Goal: Task Accomplishment & Management: Use online tool/utility

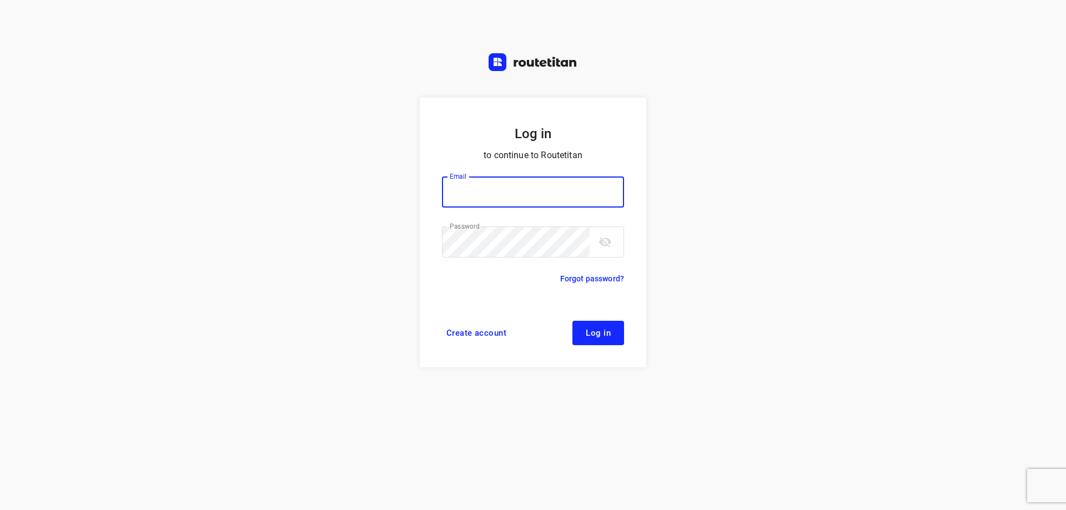
type input "[EMAIL_ADDRESS][DOMAIN_NAME]"
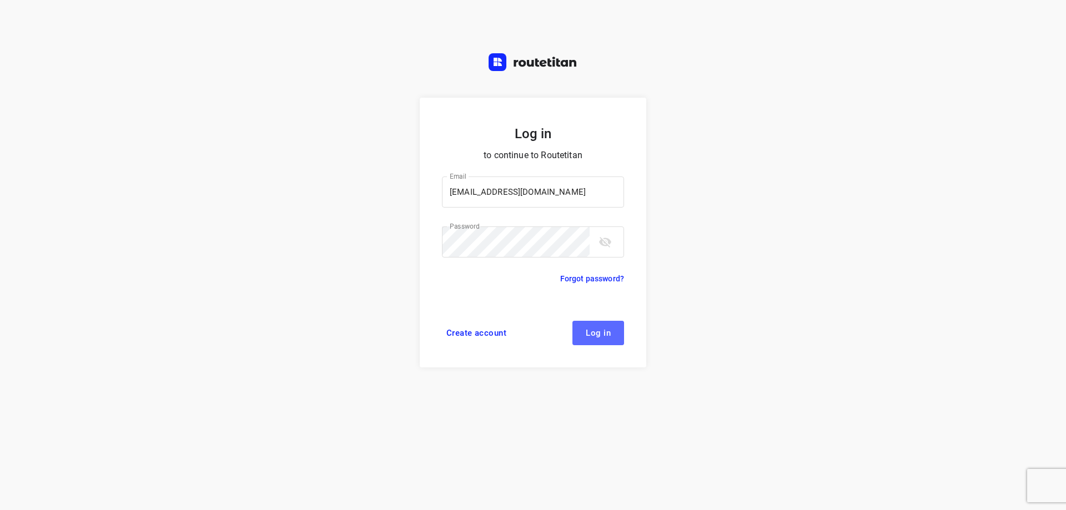
click at [609, 329] on span "Log in" at bounding box center [598, 333] width 25 height 9
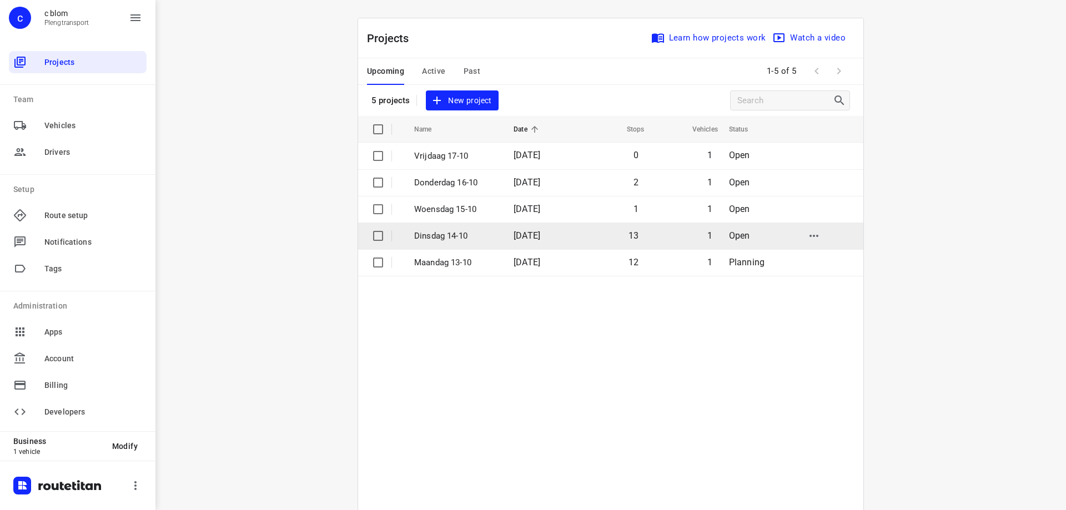
click at [540, 234] on span "[DATE]" at bounding box center [527, 235] width 27 height 11
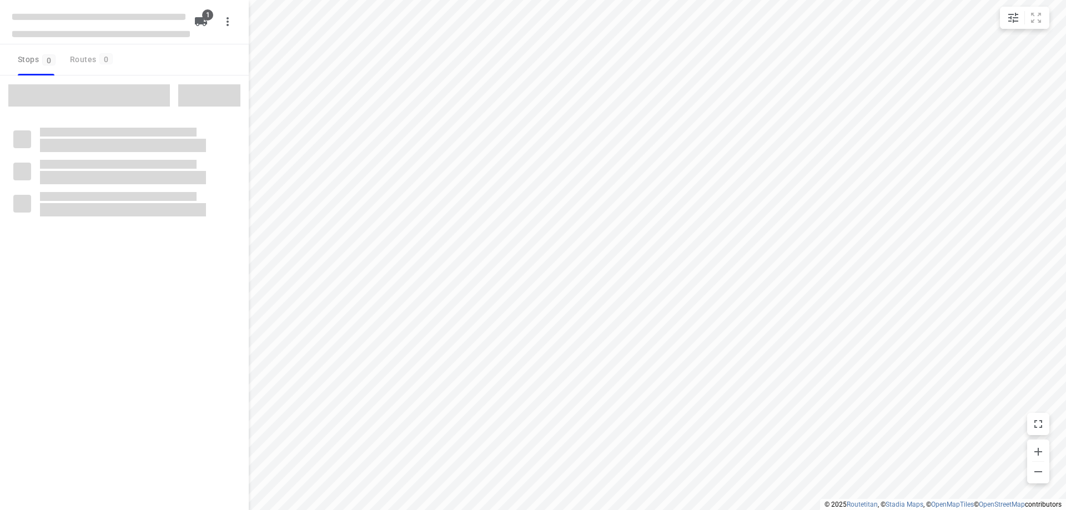
type input "distance"
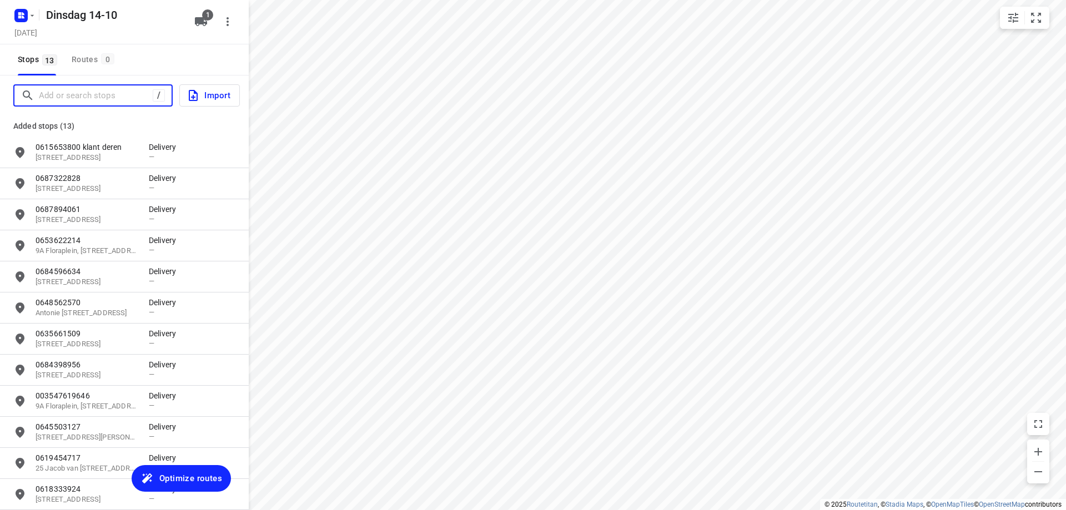
click at [59, 94] on input "Add or search stops" at bounding box center [96, 95] width 114 height 17
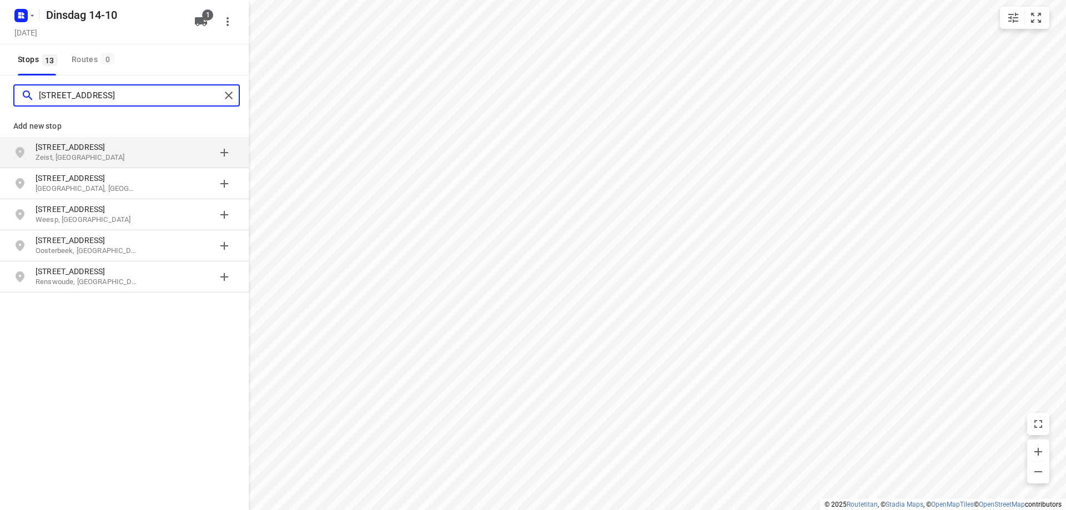
type input "[STREET_ADDRESS]"
click at [72, 153] on p "Zeist, [GEOGRAPHIC_DATA]" at bounding box center [87, 158] width 102 height 11
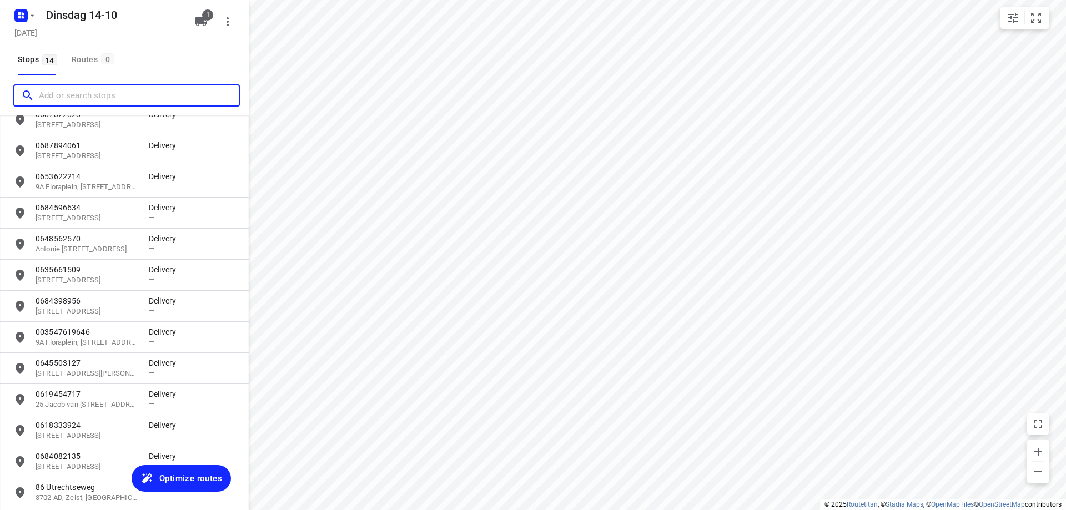
scroll to position [113, 0]
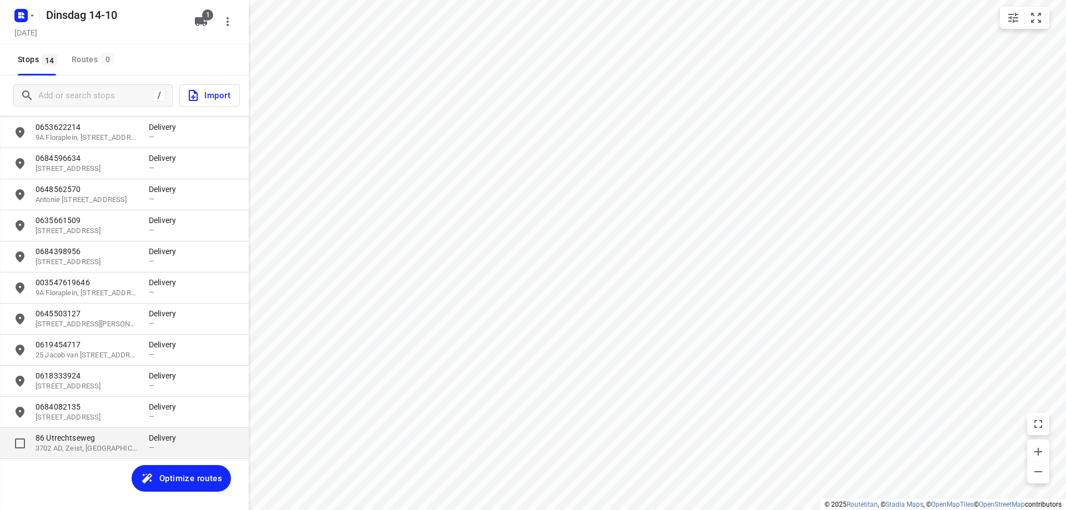
click at [67, 445] on p "3702 AD, Zeist, [GEOGRAPHIC_DATA]" at bounding box center [87, 449] width 102 height 11
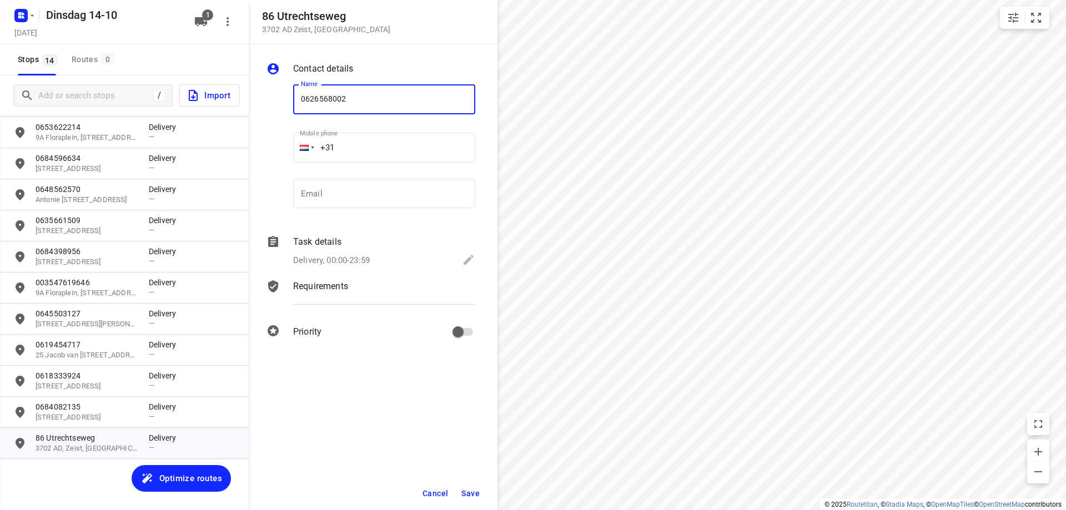
type input "0626568002"
click at [472, 486] on button "Save" at bounding box center [470, 494] width 27 height 20
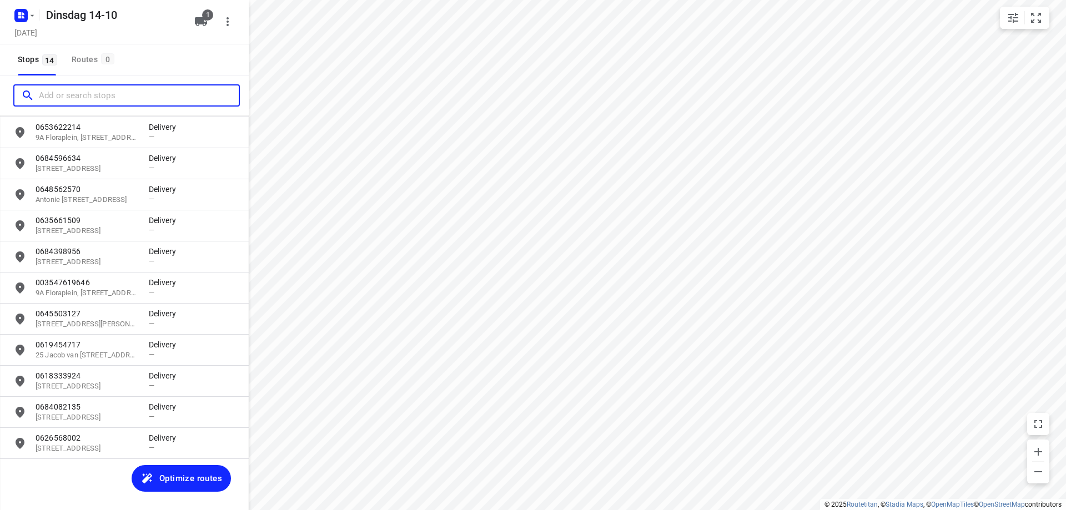
click at [99, 99] on input "Add or search stops" at bounding box center [139, 95] width 200 height 17
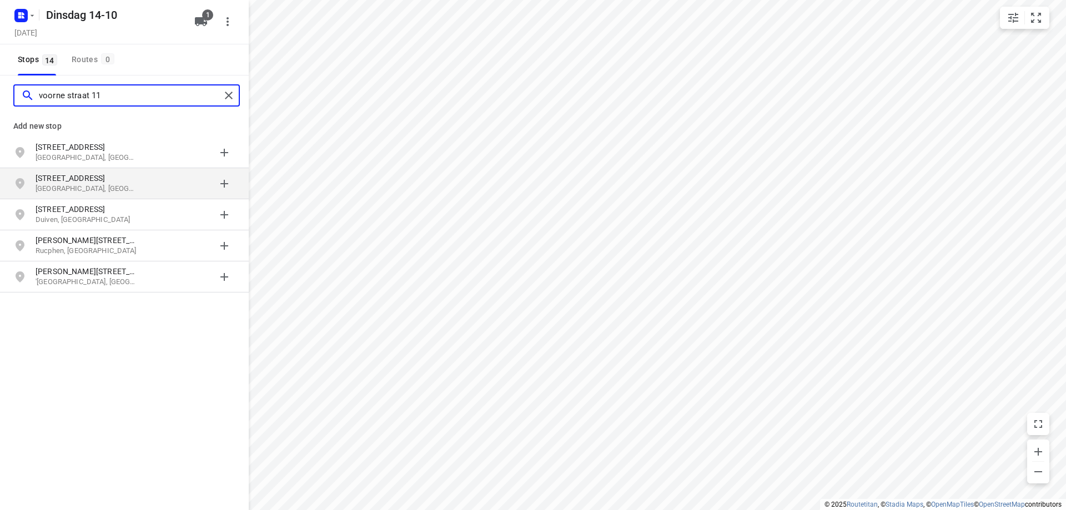
type input "voorne straat 11"
click at [91, 173] on p "[STREET_ADDRESS]" at bounding box center [87, 178] width 102 height 11
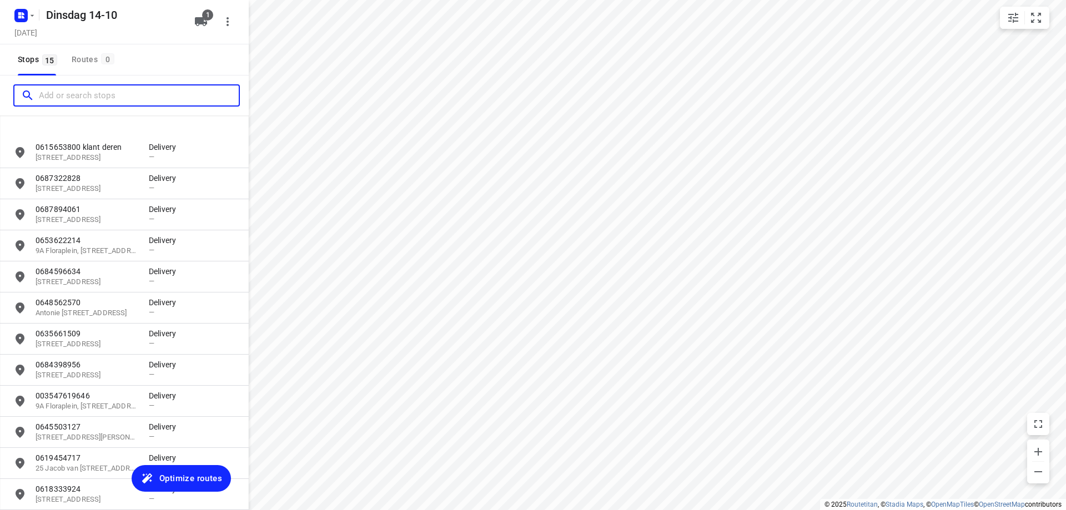
scroll to position [144, 0]
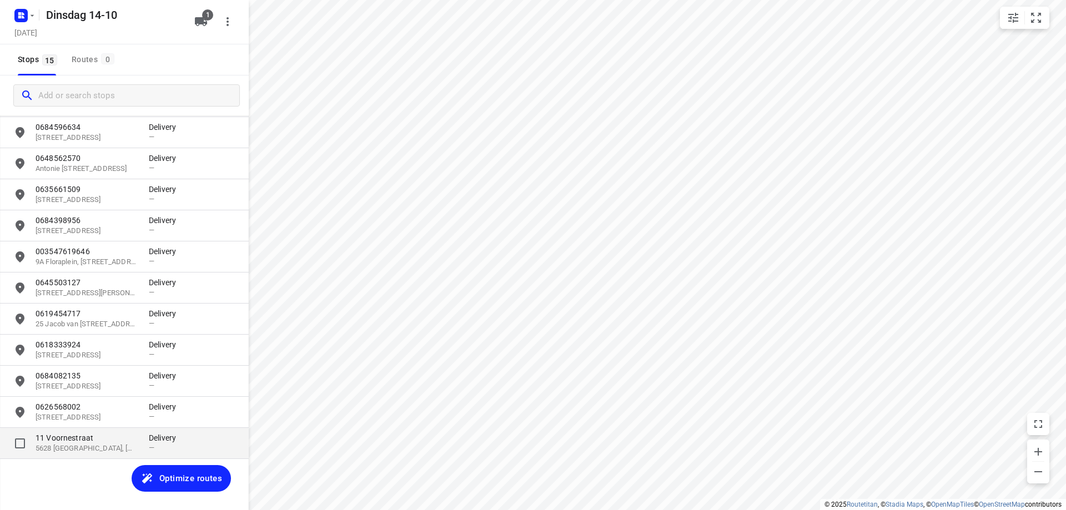
click at [74, 437] on p "11 Voornestraat" at bounding box center [87, 437] width 102 height 11
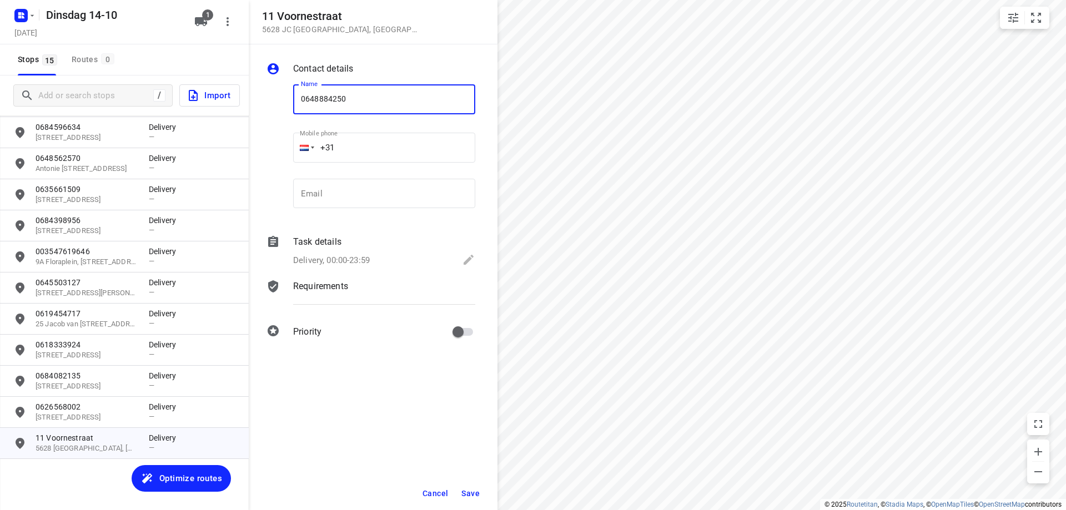
type input "0648884250"
click at [478, 496] on span "Save" at bounding box center [470, 493] width 18 height 9
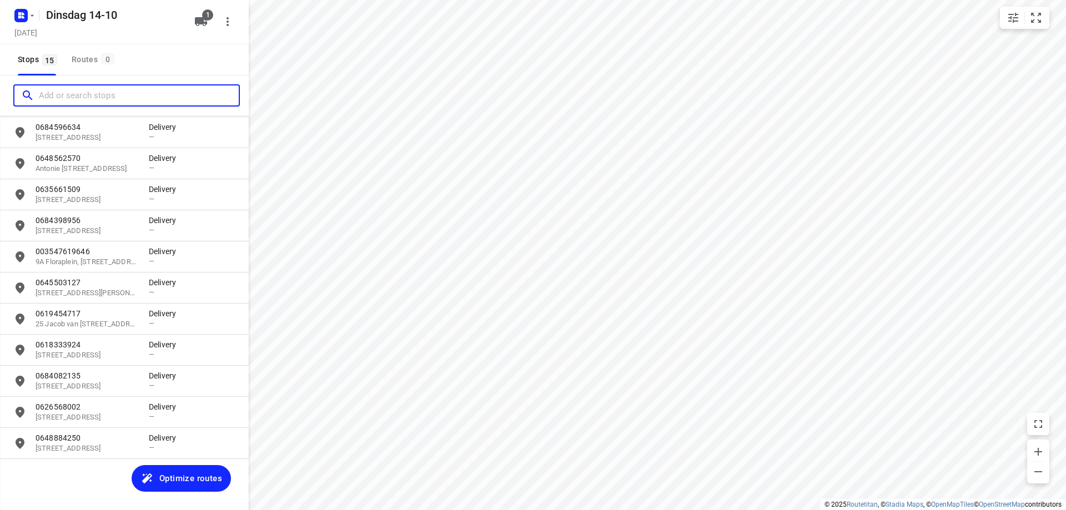
click at [67, 97] on input "Add or search stops" at bounding box center [139, 95] width 200 height 17
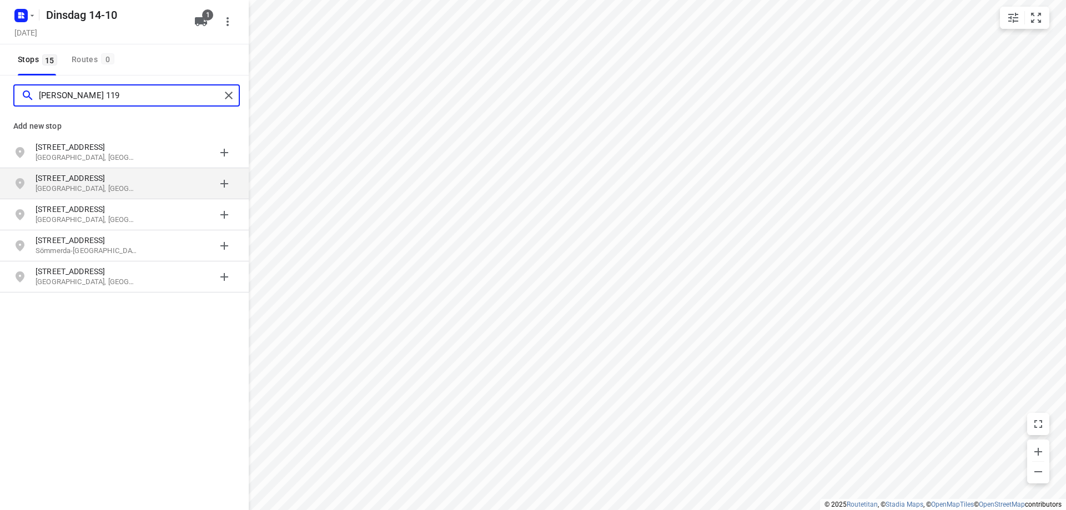
type input "[PERSON_NAME] 119"
click at [93, 179] on p "[STREET_ADDRESS]" at bounding box center [87, 178] width 102 height 11
type input "[PERSON_NAME][STREET_ADDRESS]"
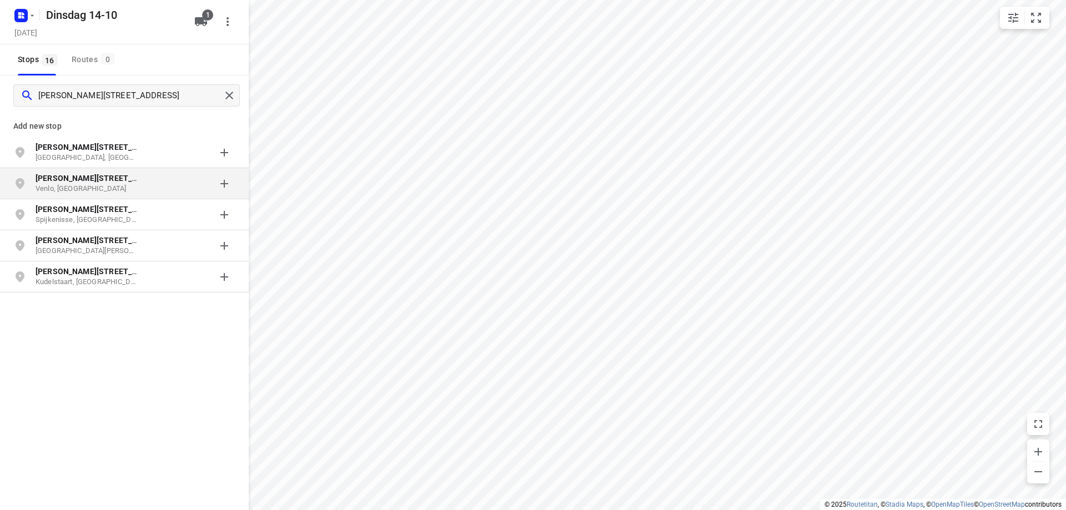
click at [49, 187] on p "Venlo, [GEOGRAPHIC_DATA]" at bounding box center [87, 189] width 102 height 11
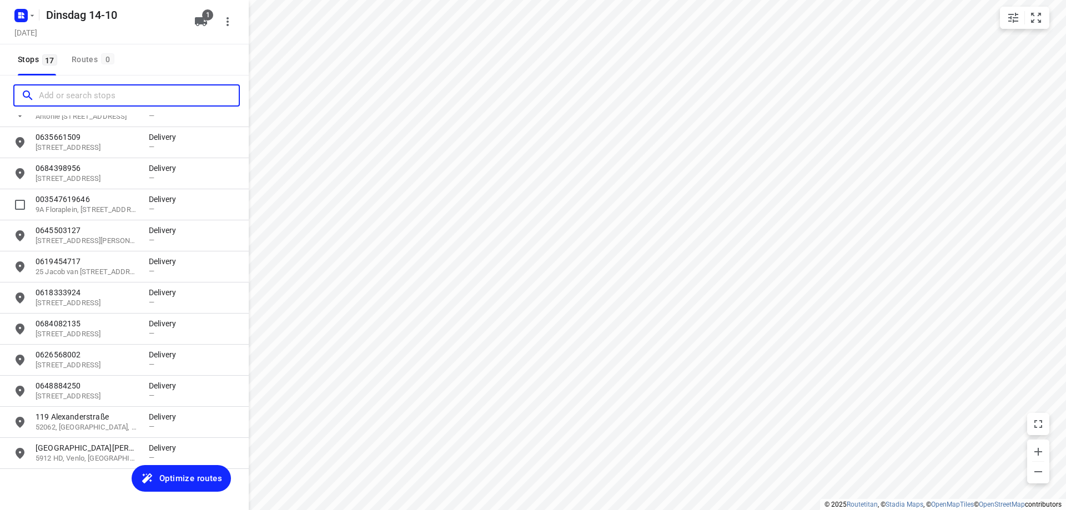
scroll to position [207, 0]
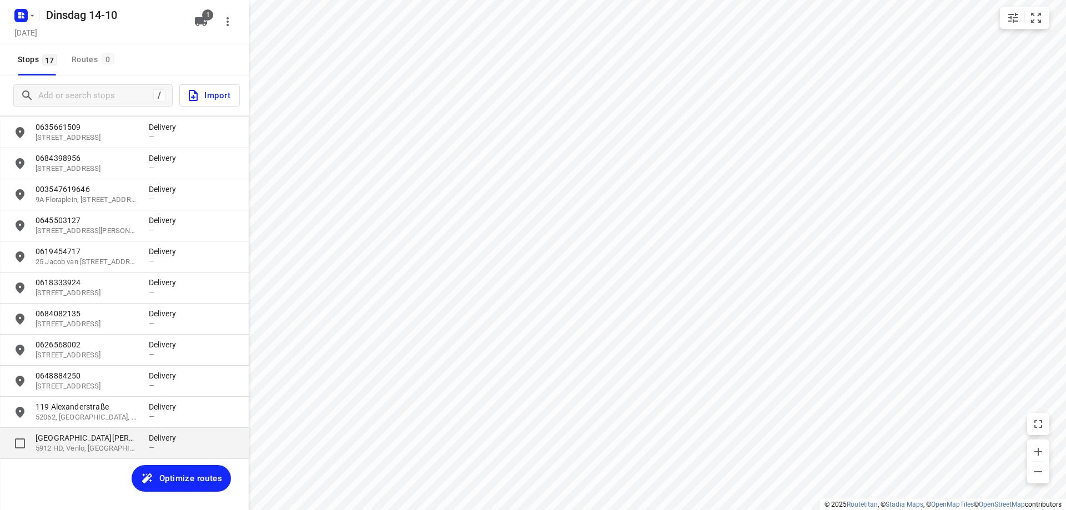
click at [122, 451] on p "5912 HD, Venlo, [GEOGRAPHIC_DATA]" at bounding box center [87, 449] width 102 height 11
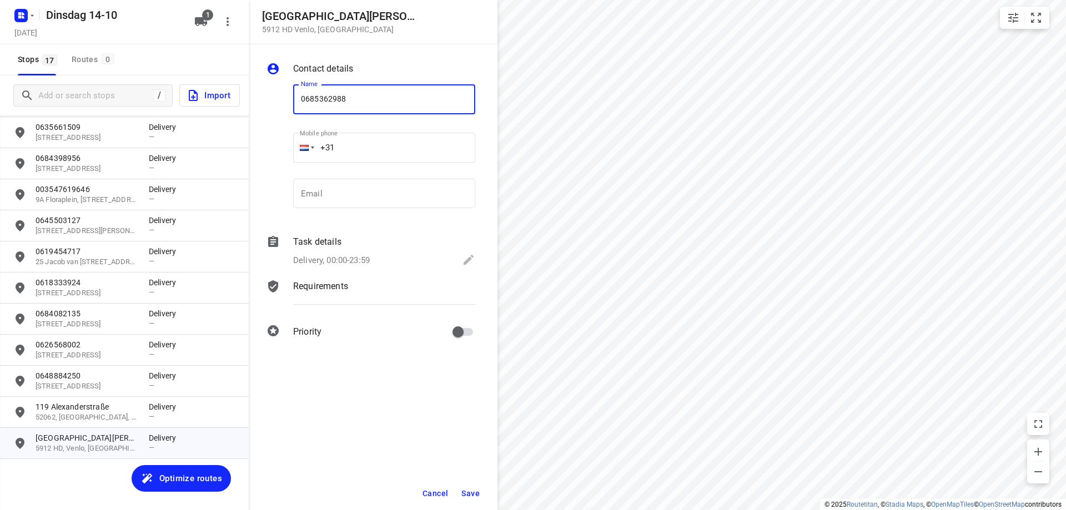
type input "0685362988"
click at [463, 490] on span "Save" at bounding box center [470, 493] width 18 height 9
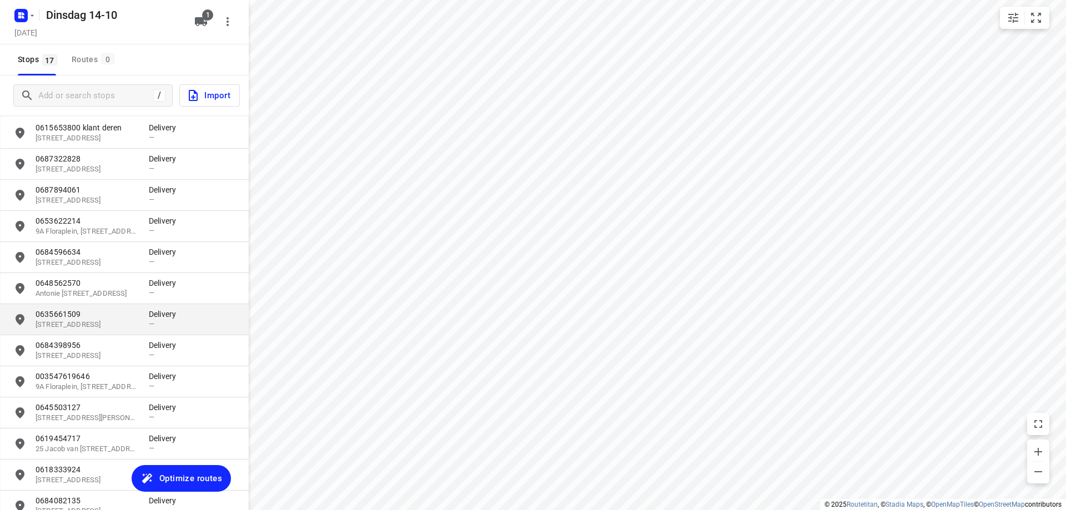
scroll to position [0, 0]
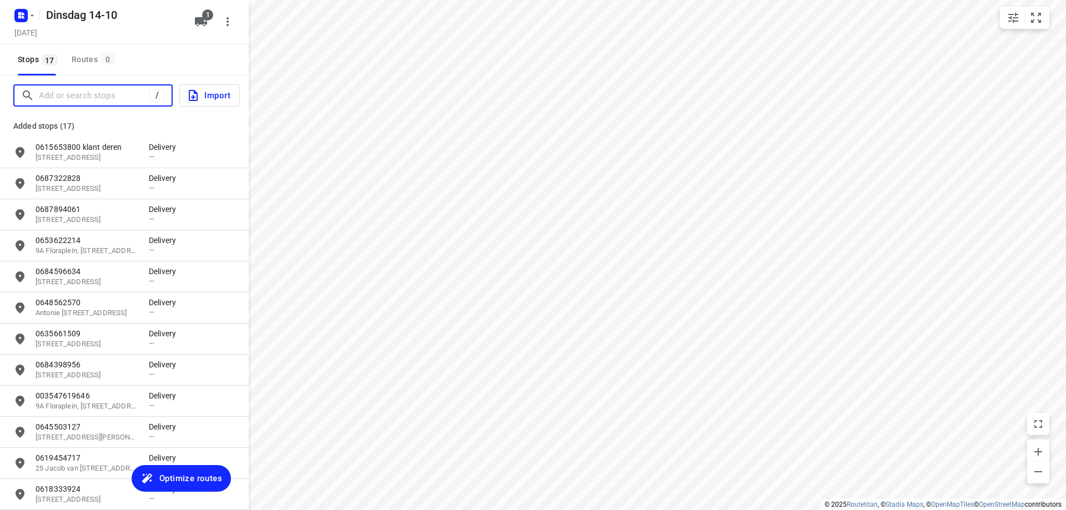
click at [105, 93] on input "Add or search stops" at bounding box center [94, 95] width 110 height 17
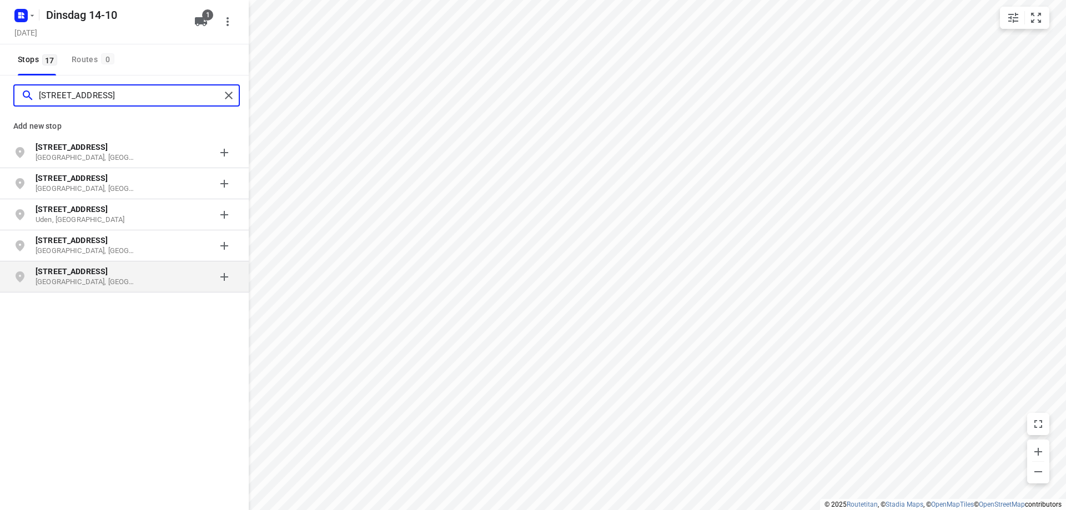
type input "[STREET_ADDRESS]"
click at [123, 280] on p "[GEOGRAPHIC_DATA], [GEOGRAPHIC_DATA]" at bounding box center [87, 282] width 102 height 11
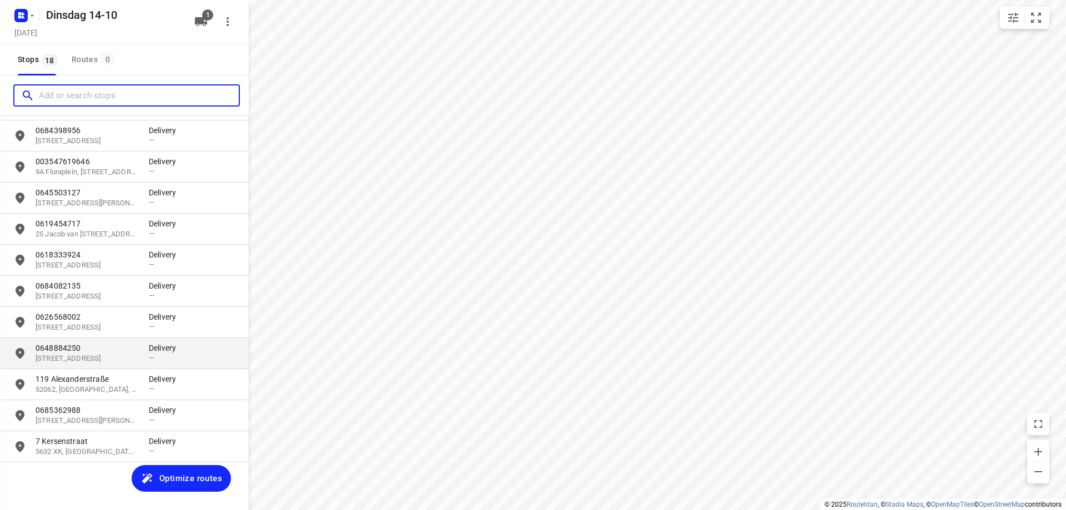
scroll to position [238, 0]
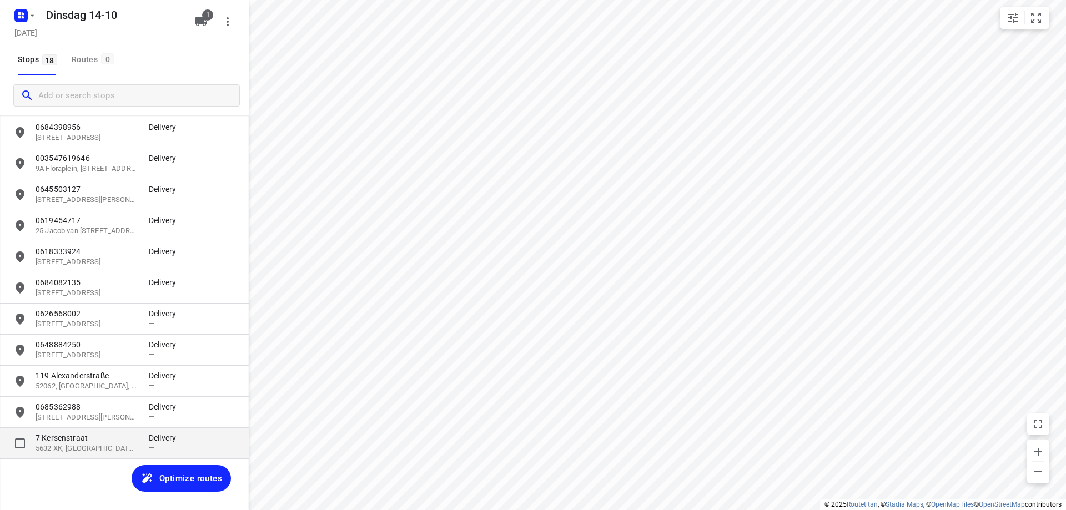
click at [83, 446] on p "5632 XK, [GEOGRAPHIC_DATA], [GEOGRAPHIC_DATA]" at bounding box center [87, 449] width 102 height 11
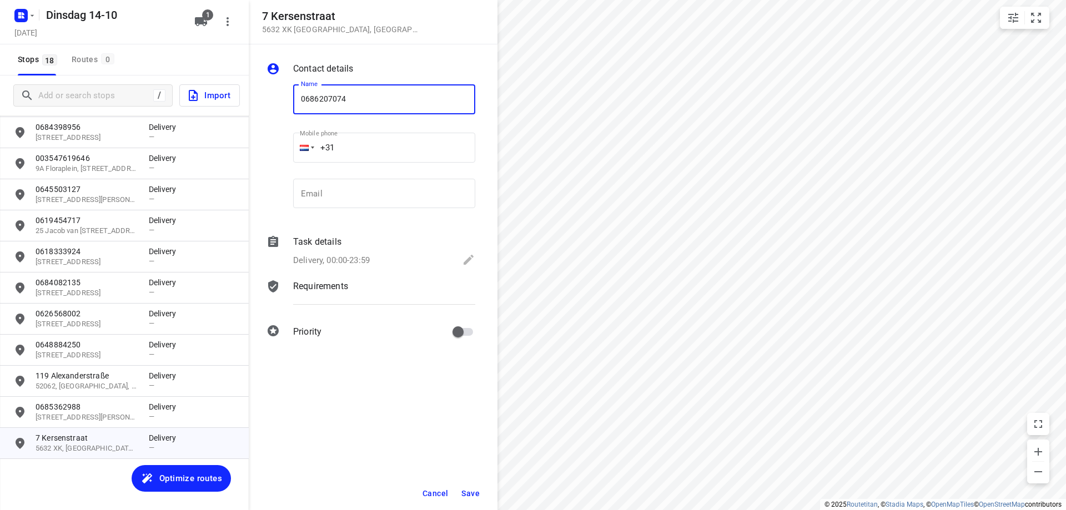
type input "0686207074"
click at [476, 487] on button "Save" at bounding box center [470, 494] width 27 height 20
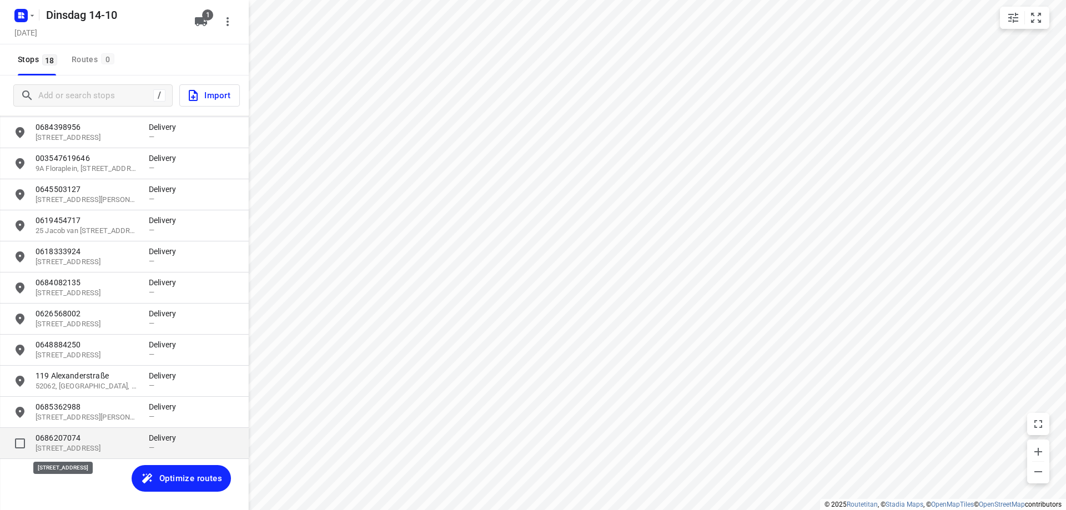
click at [87, 454] on p "[STREET_ADDRESS]" at bounding box center [87, 449] width 102 height 11
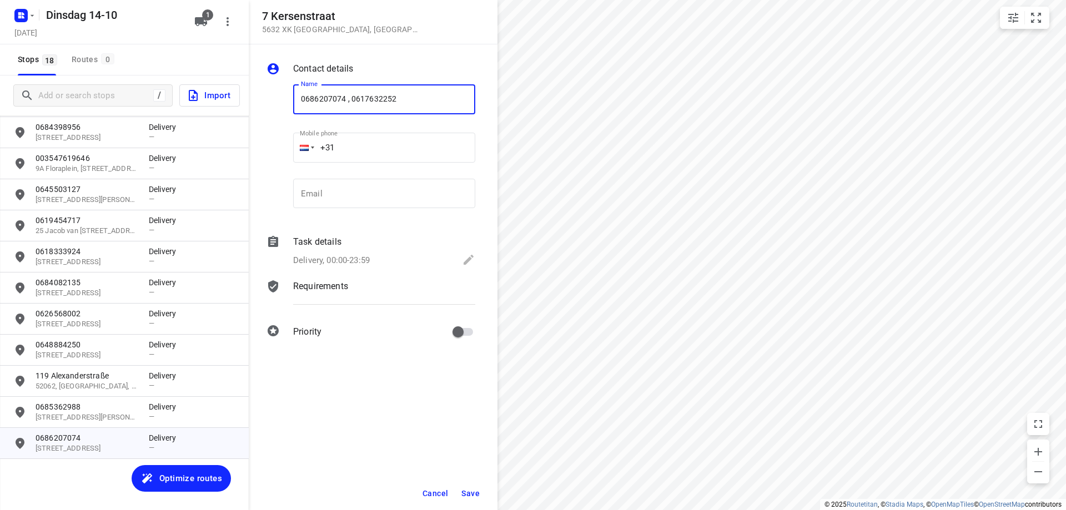
drag, startPoint x: 351, startPoint y: 99, endPoint x: 299, endPoint y: 111, distance: 53.5
click at [299, 111] on input "0686207074 , 0617632252" at bounding box center [384, 99] width 182 height 30
type input "0617632252"
click at [460, 490] on button "Save" at bounding box center [470, 494] width 27 height 20
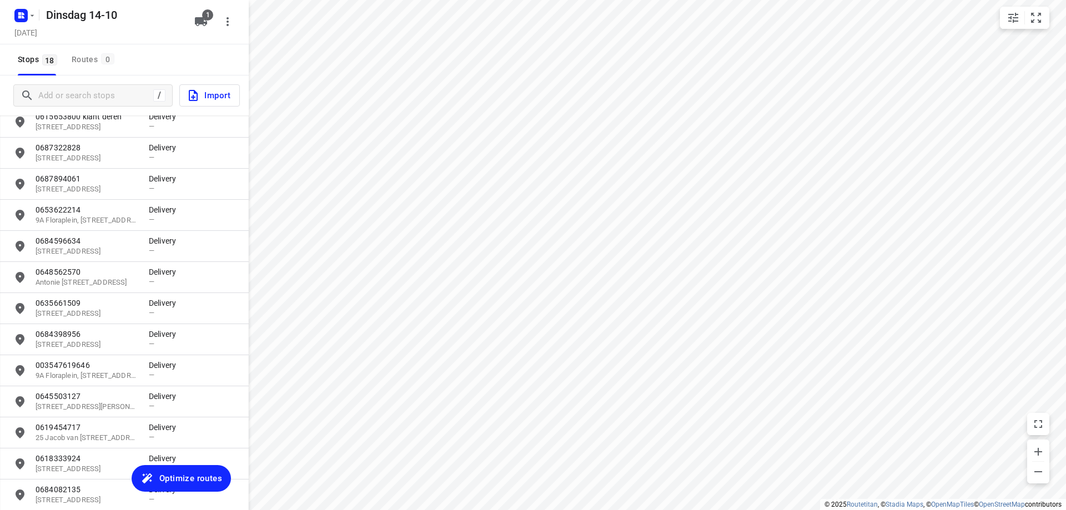
scroll to position [16, 0]
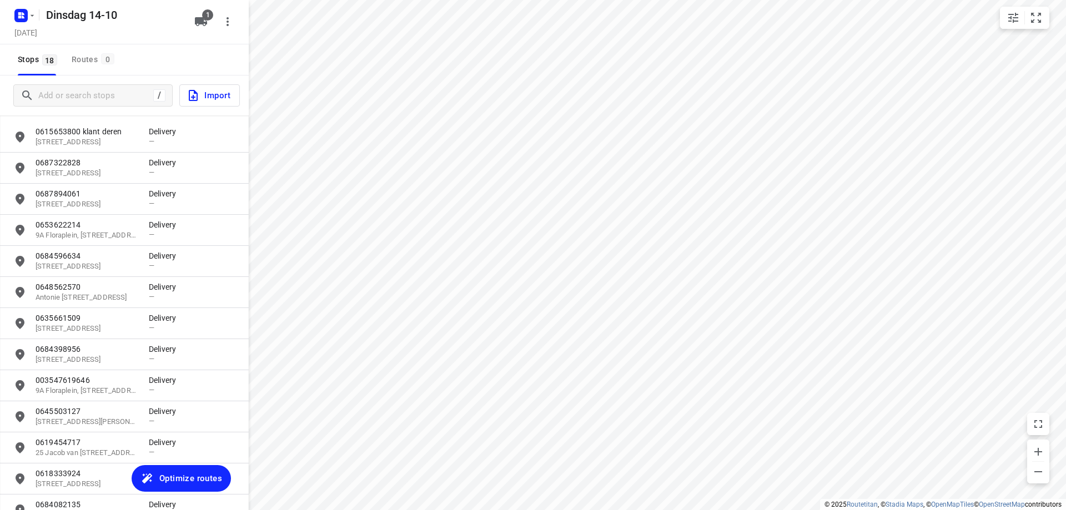
click at [195, 475] on span "Optimize routes" at bounding box center [190, 478] width 63 height 14
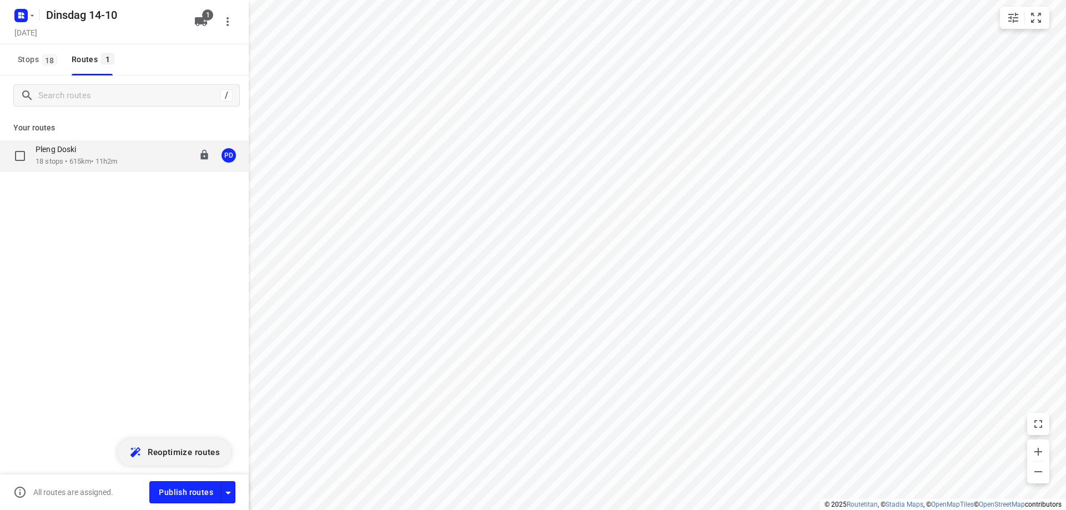
click at [115, 158] on p "18 stops • 615km • 11h2m" at bounding box center [77, 162] width 82 height 11
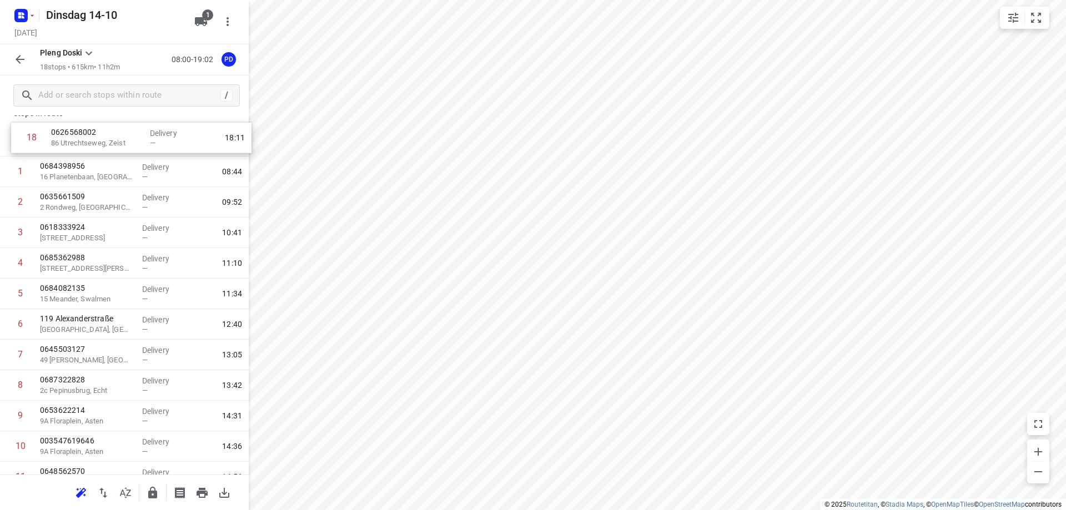
scroll to position [0, 0]
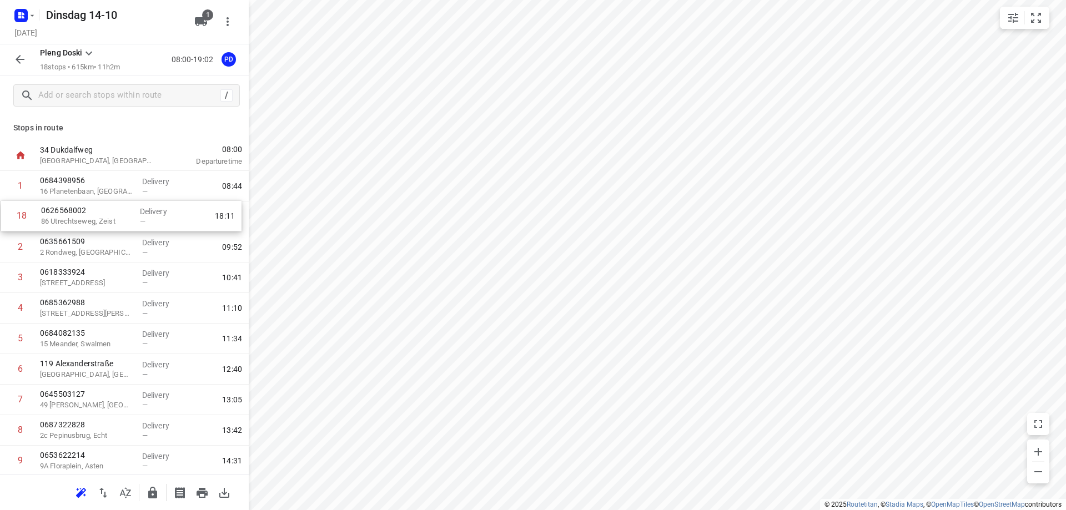
drag, startPoint x: 135, startPoint y: 437, endPoint x: 136, endPoint y: 222, distance: 215.4
click at [136, 222] on div "1 0684398956 [GEOGRAPHIC_DATA] Delivery — 08:44 2 0635661509 [GEOGRAPHIC_DATA] …" at bounding box center [124, 446] width 249 height 550
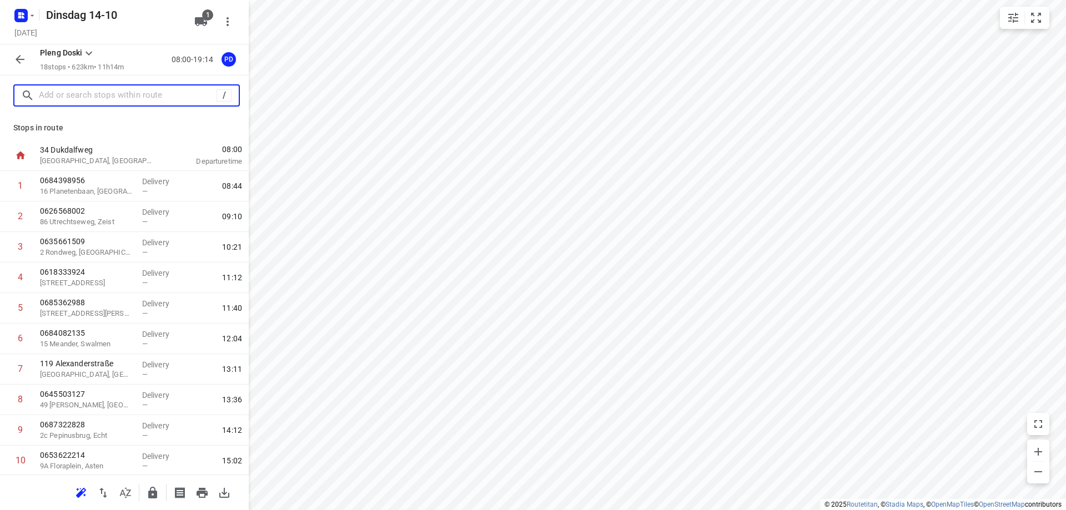
click at [127, 103] on input "text" at bounding box center [128, 95] width 178 height 17
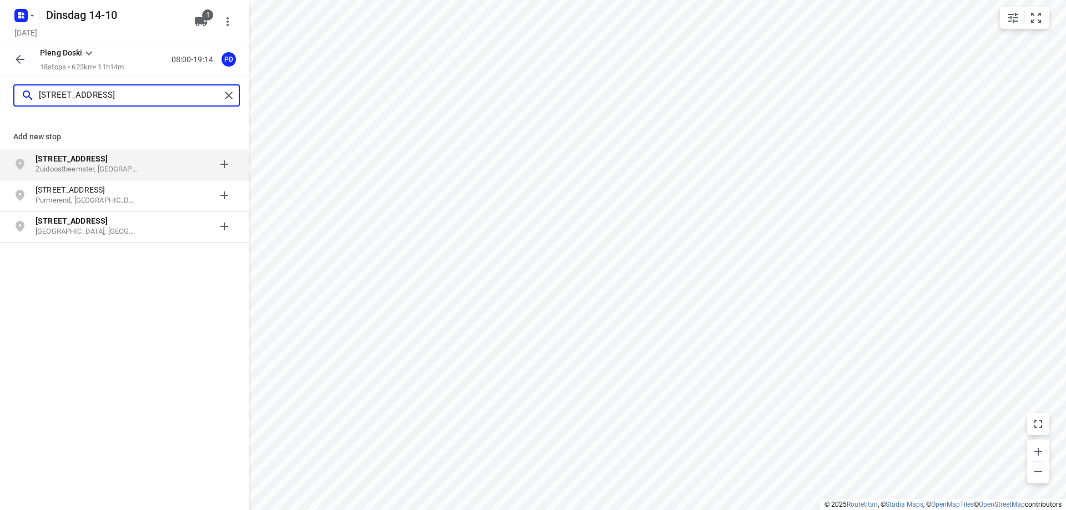
type input "[STREET_ADDRESS]"
click at [126, 163] on p "[STREET_ADDRESS]" at bounding box center [87, 158] width 102 height 11
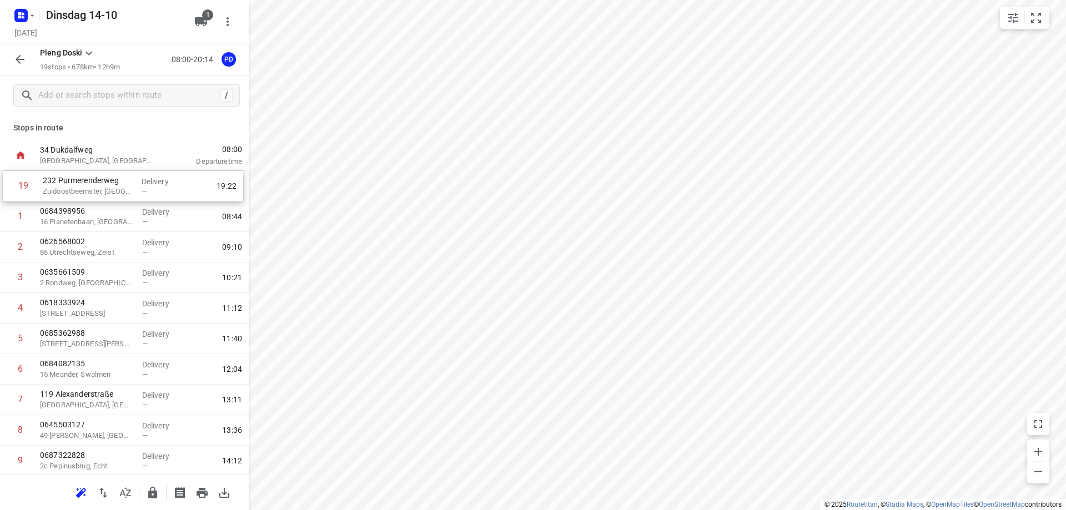
drag, startPoint x: 94, startPoint y: 437, endPoint x: 99, endPoint y: 192, distance: 246.0
click at [99, 192] on div "1 0684398956 [GEOGRAPHIC_DATA] Delivery — 08:44 2 0626568002 [GEOGRAPHIC_DATA] …" at bounding box center [124, 461] width 249 height 580
click at [196, 496] on icon "button" at bounding box center [201, 492] width 13 height 13
click at [206, 500] on button "button" at bounding box center [202, 493] width 22 height 22
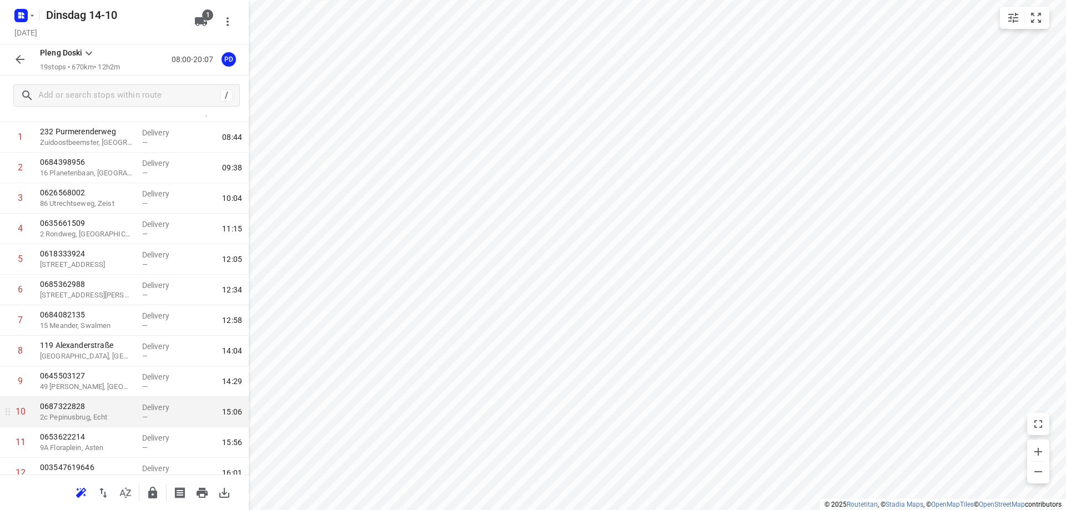
scroll to position [29, 0]
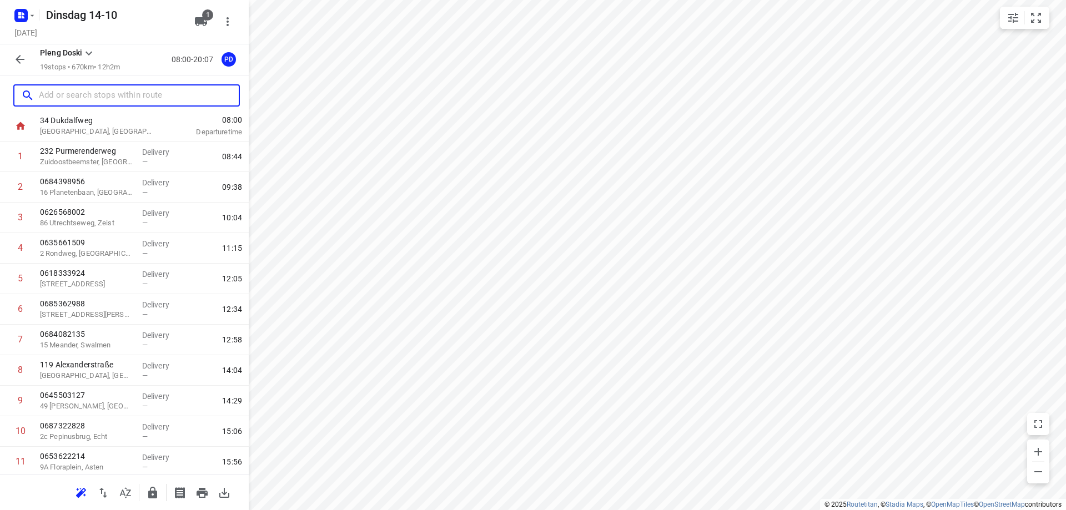
click at [138, 94] on input "text" at bounding box center [139, 95] width 200 height 17
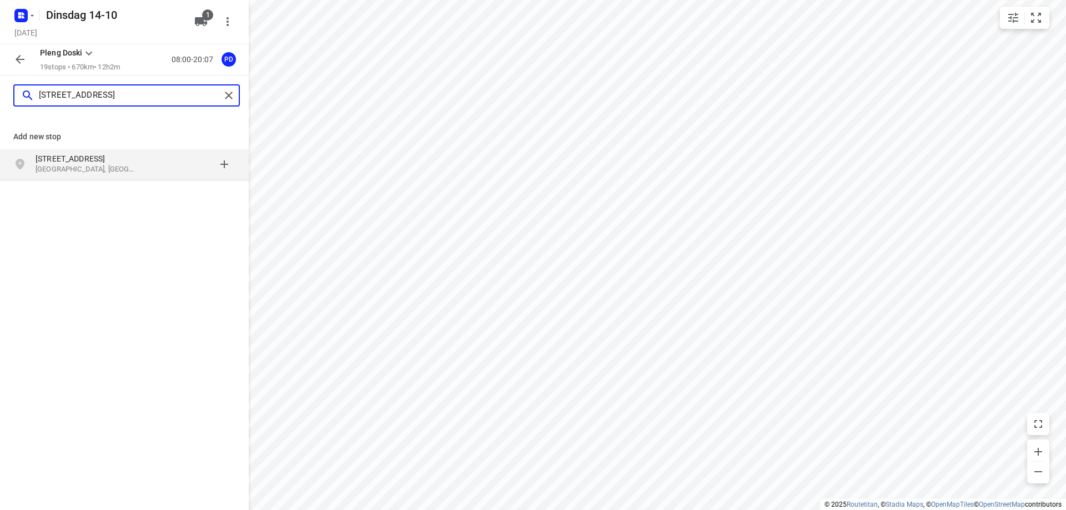
type input "[STREET_ADDRESS]"
click at [117, 169] on p "[GEOGRAPHIC_DATA], [GEOGRAPHIC_DATA]" at bounding box center [87, 169] width 102 height 11
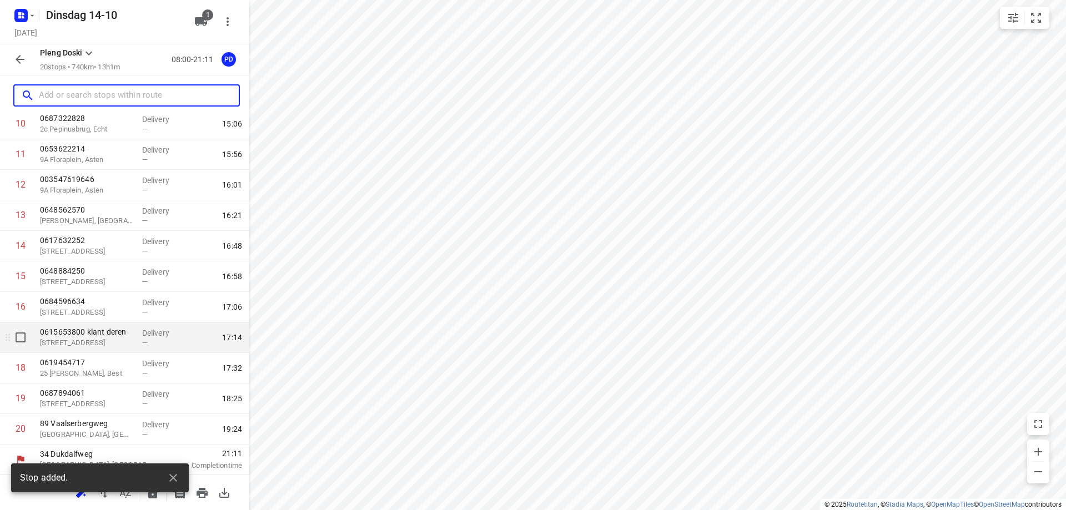
scroll to position [338, 0]
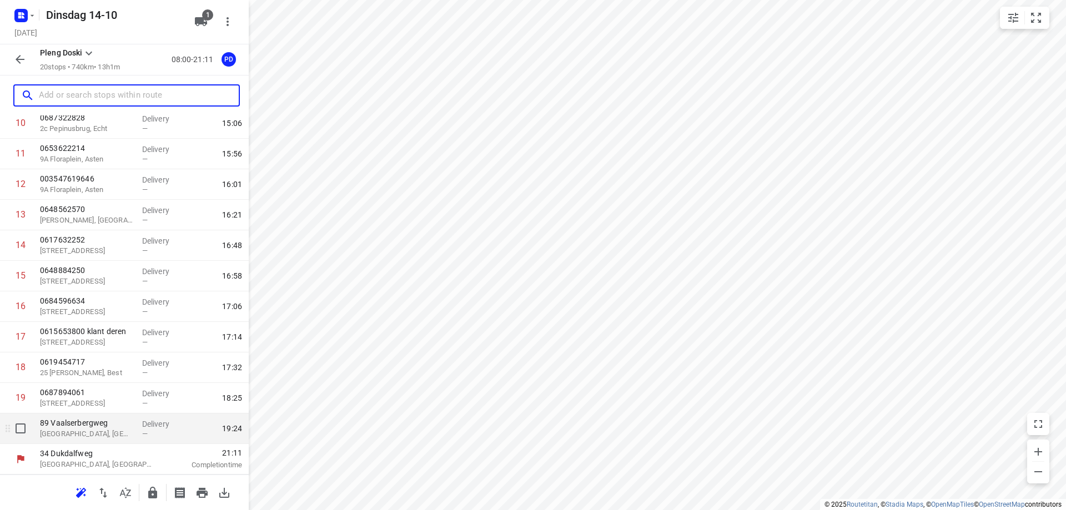
click at [138, 431] on div "Delivery —" at bounding box center [163, 429] width 50 height 31
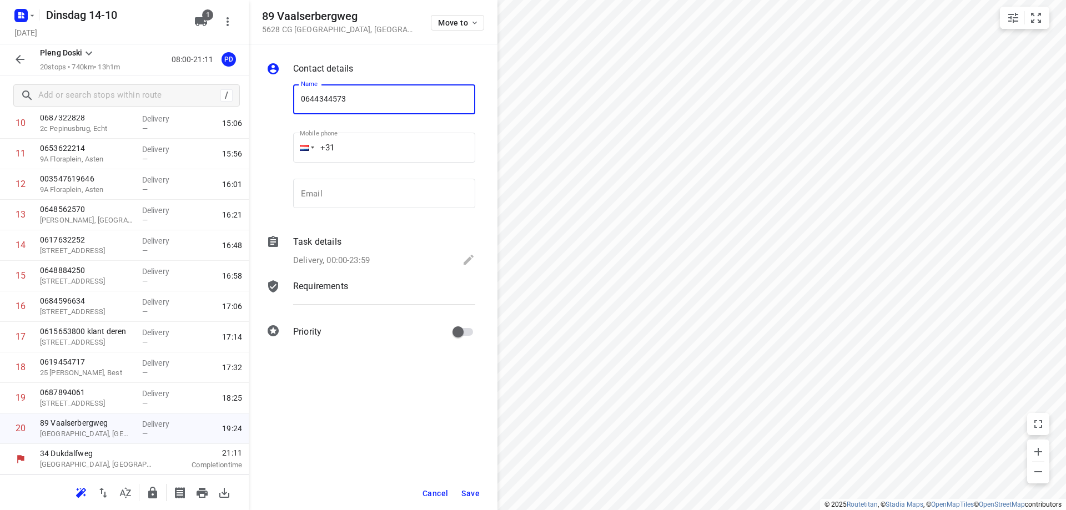
type input "0644344573"
click at [475, 492] on span "Save" at bounding box center [470, 493] width 18 height 9
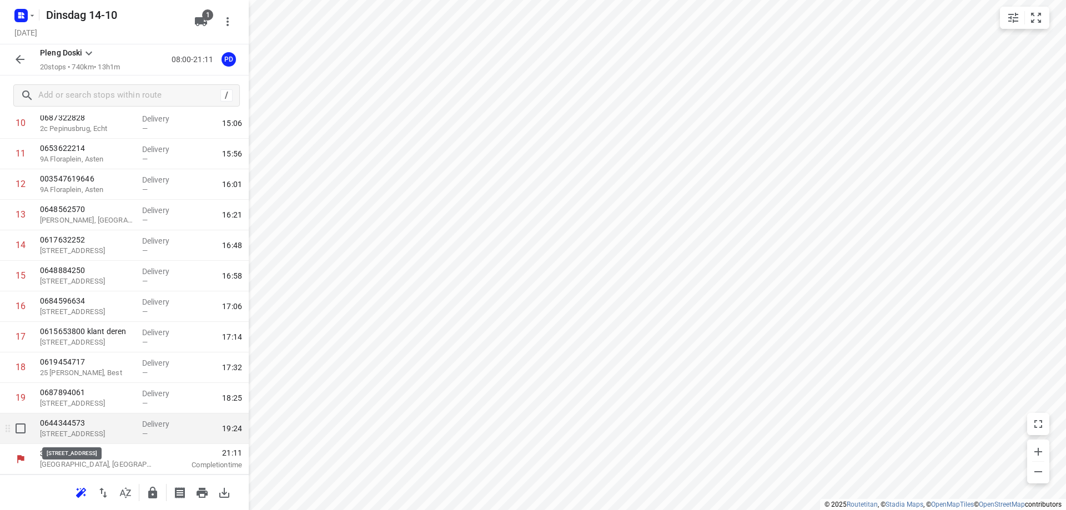
click at [105, 433] on p "[STREET_ADDRESS]" at bounding box center [86, 434] width 93 height 11
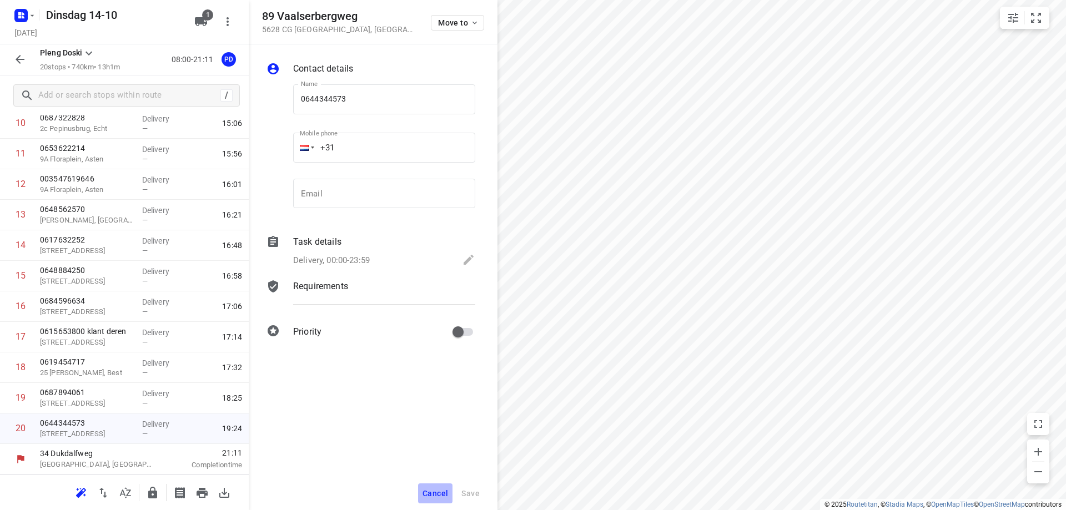
click at [436, 490] on span "Cancel" at bounding box center [435, 493] width 26 height 9
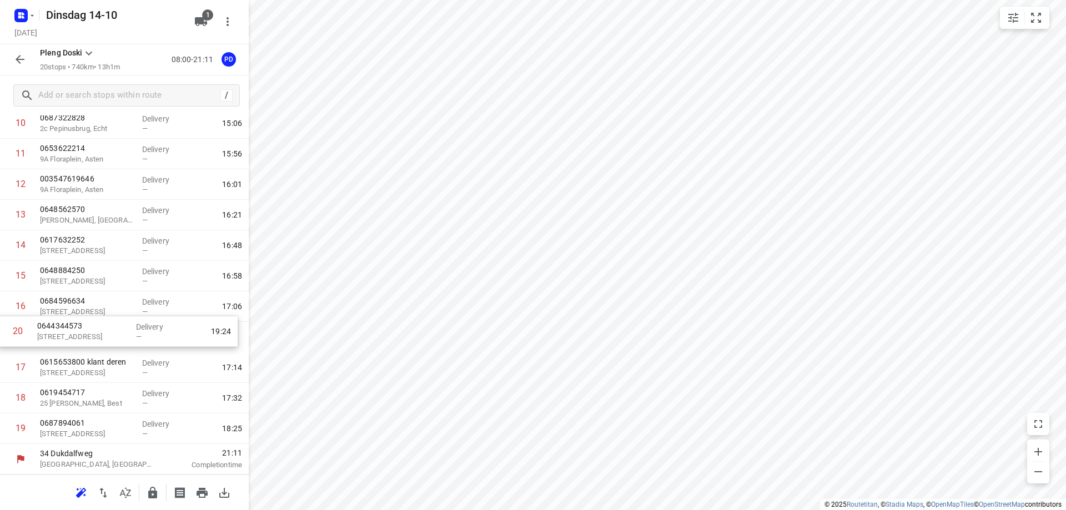
drag, startPoint x: 99, startPoint y: 438, endPoint x: 97, endPoint y: 336, distance: 101.6
click at [97, 336] on div "1 [GEOGRAPHIC_DATA], [GEOGRAPHIC_DATA] Delivery — 08:44 2 0684398956 [GEOGRAPHI…" at bounding box center [124, 138] width 249 height 611
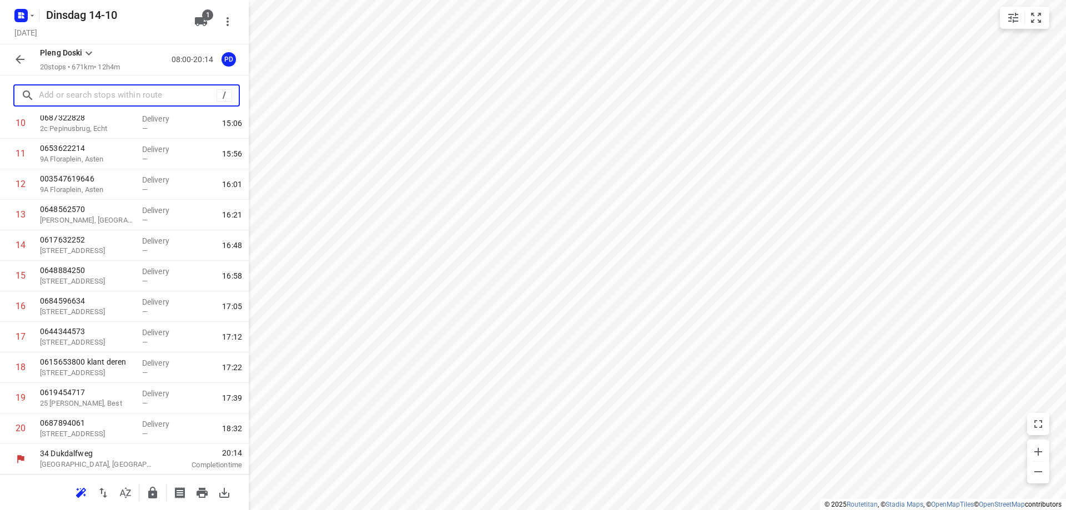
click at [59, 102] on input "text" at bounding box center [128, 95] width 178 height 17
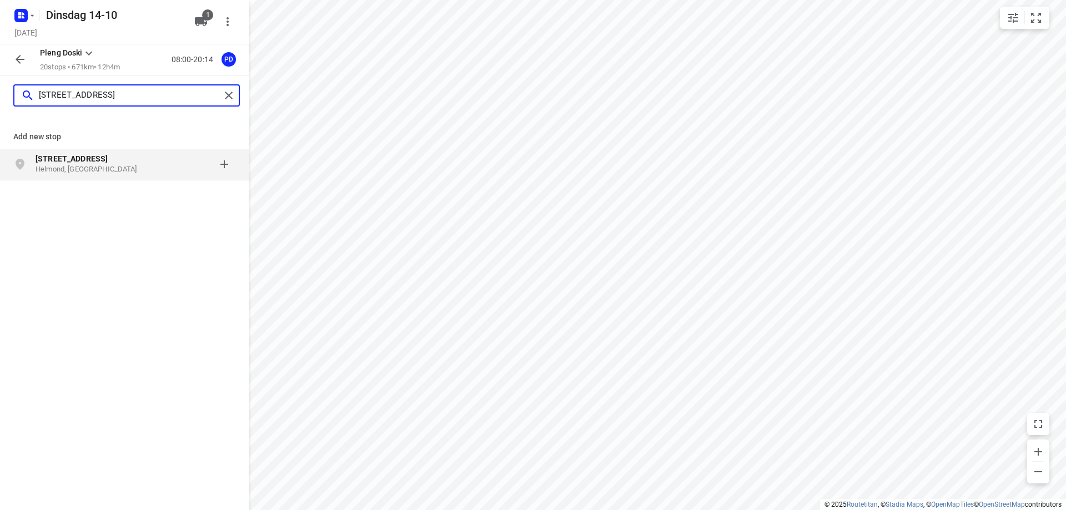
type input "[STREET_ADDRESS]"
click at [112, 168] on p "Helmond, [GEOGRAPHIC_DATA]" at bounding box center [87, 169] width 102 height 11
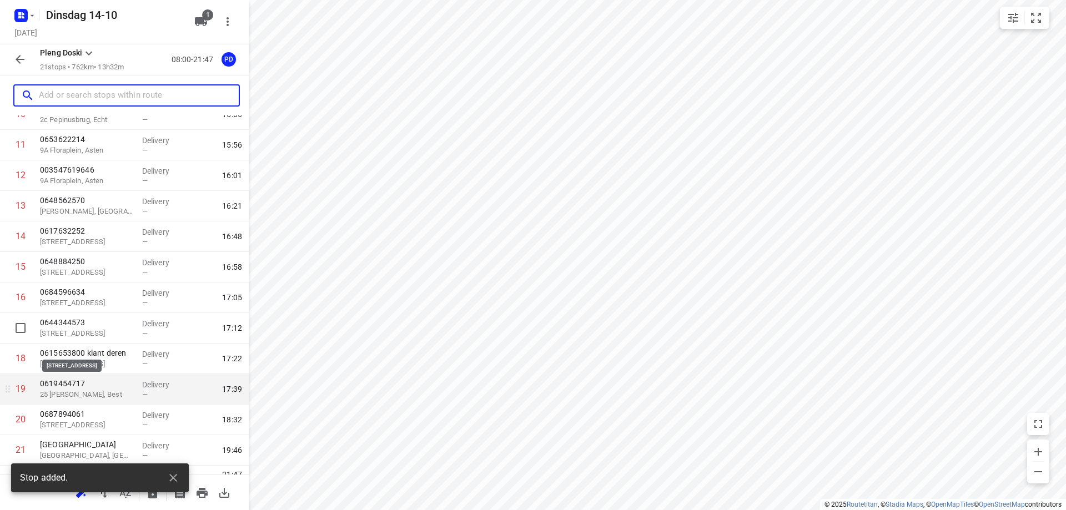
scroll to position [368, 0]
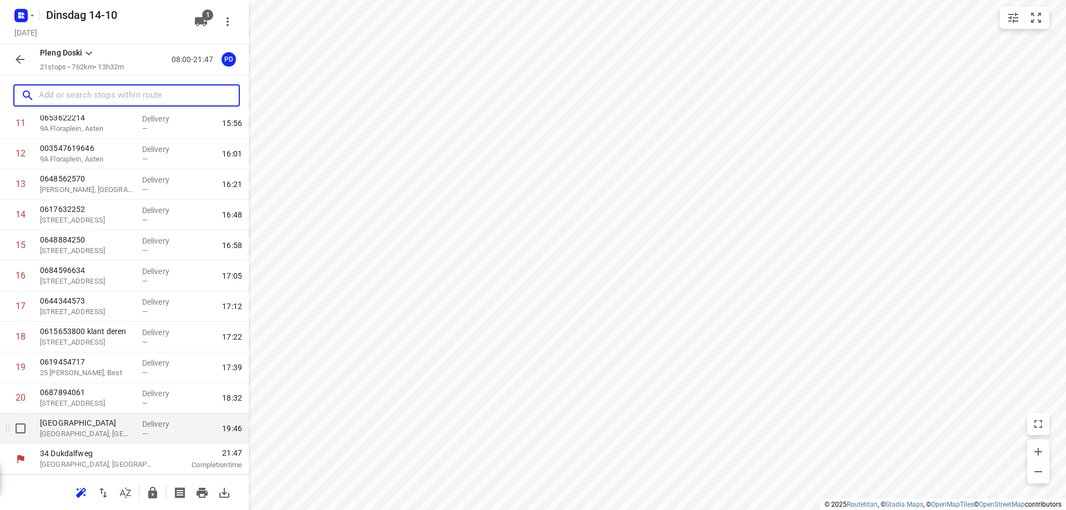
click at [111, 439] on p "[GEOGRAPHIC_DATA], [GEOGRAPHIC_DATA]" at bounding box center [86, 434] width 93 height 11
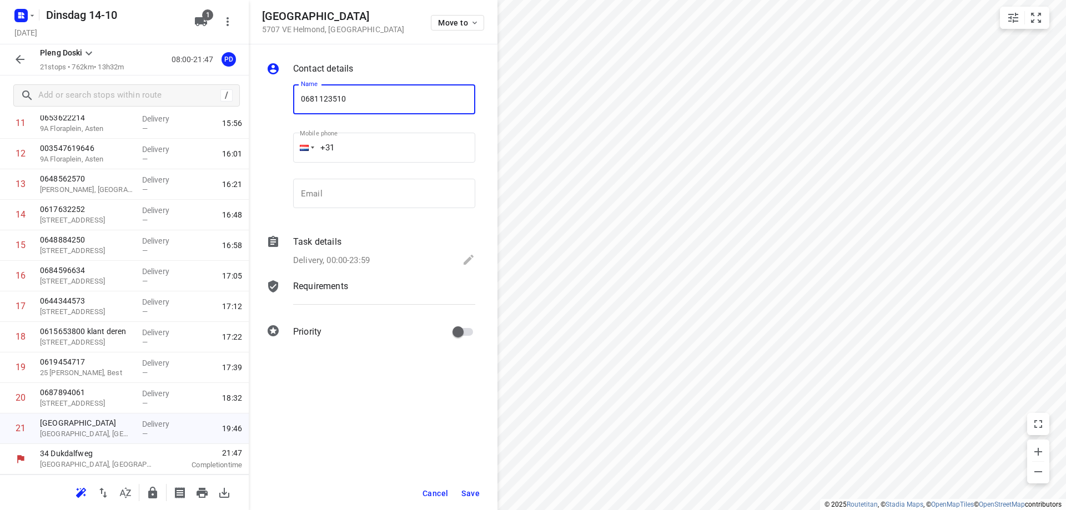
type input "0681123510"
click at [464, 494] on span "Save" at bounding box center [470, 493] width 18 height 9
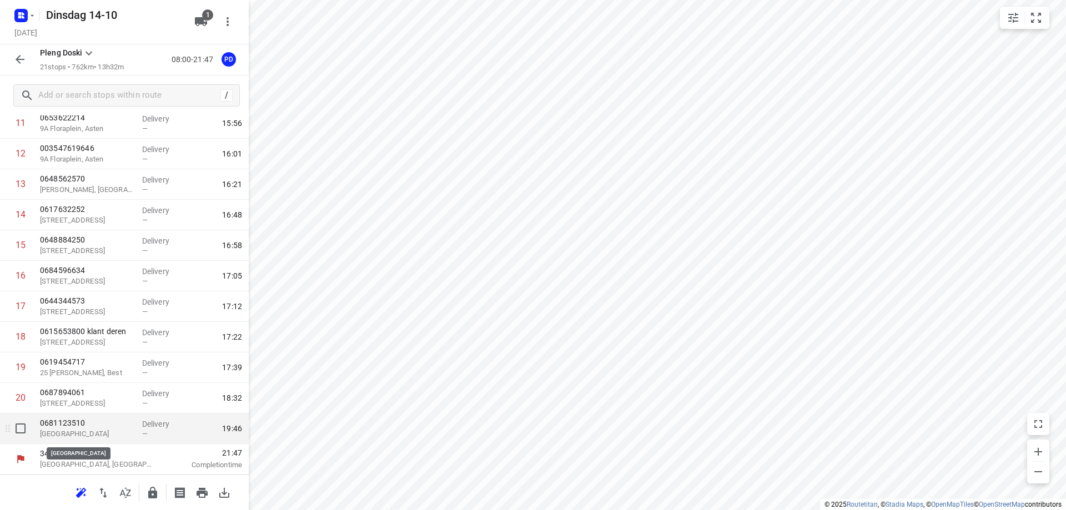
click at [106, 439] on p "[GEOGRAPHIC_DATA]" at bounding box center [86, 434] width 93 height 11
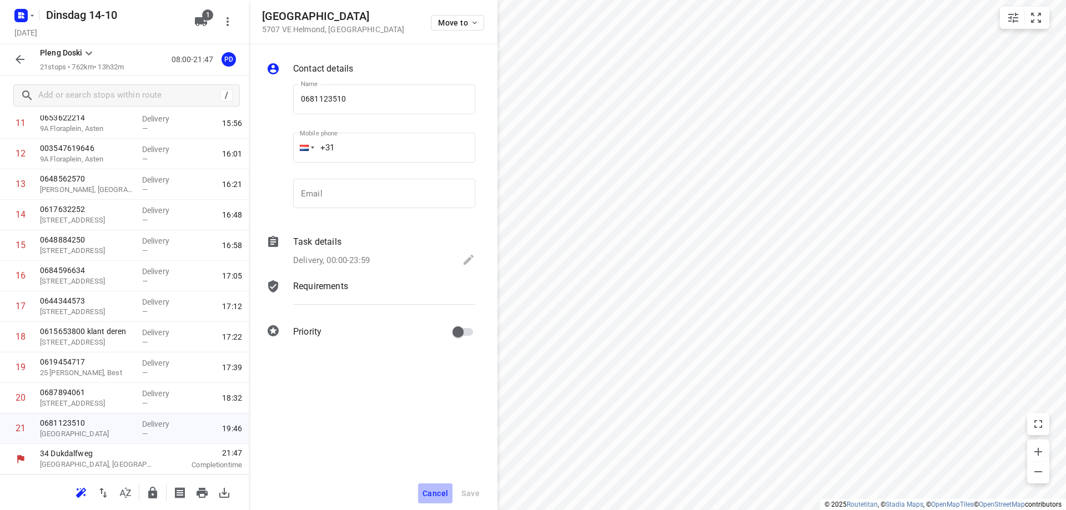
click at [435, 485] on button "Cancel" at bounding box center [435, 494] width 34 height 20
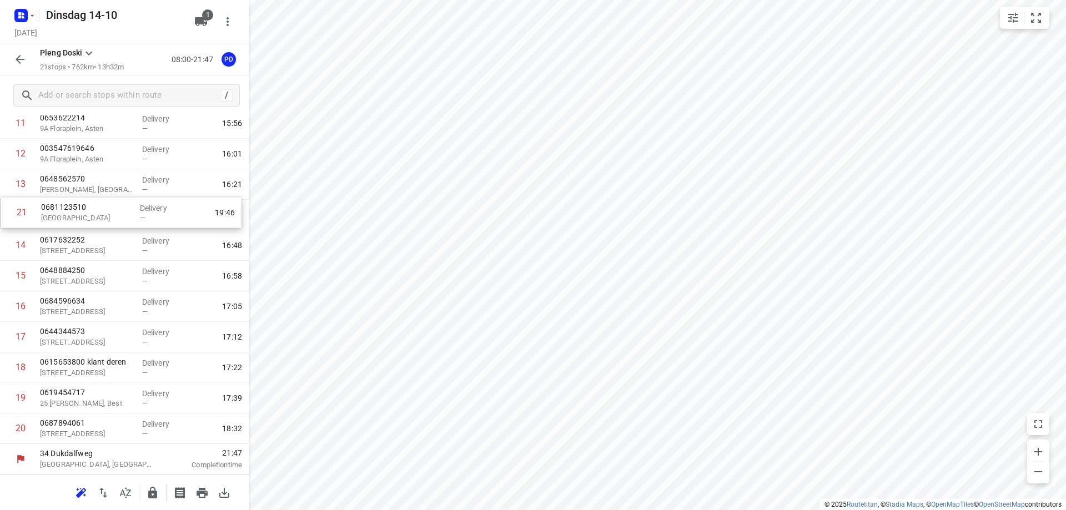
drag, startPoint x: 91, startPoint y: 432, endPoint x: 94, endPoint y: 214, distance: 218.8
click at [94, 214] on div "1 [GEOGRAPHIC_DATA], [GEOGRAPHIC_DATA] Delivery — 08:44 2 0684398956 [GEOGRAPHI…" at bounding box center [124, 123] width 249 height 641
click at [208, 495] on icon "button" at bounding box center [201, 492] width 13 height 13
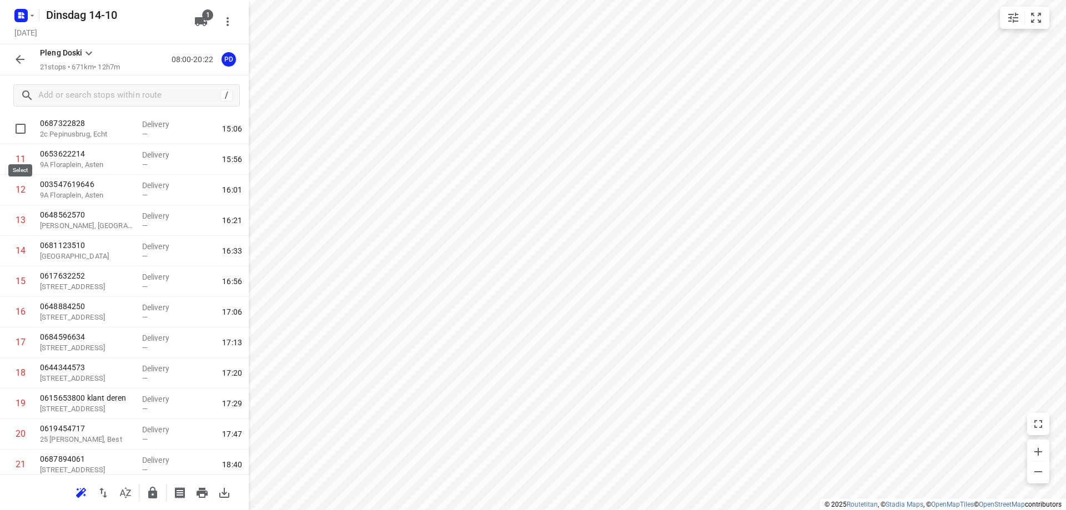
scroll to position [313, 0]
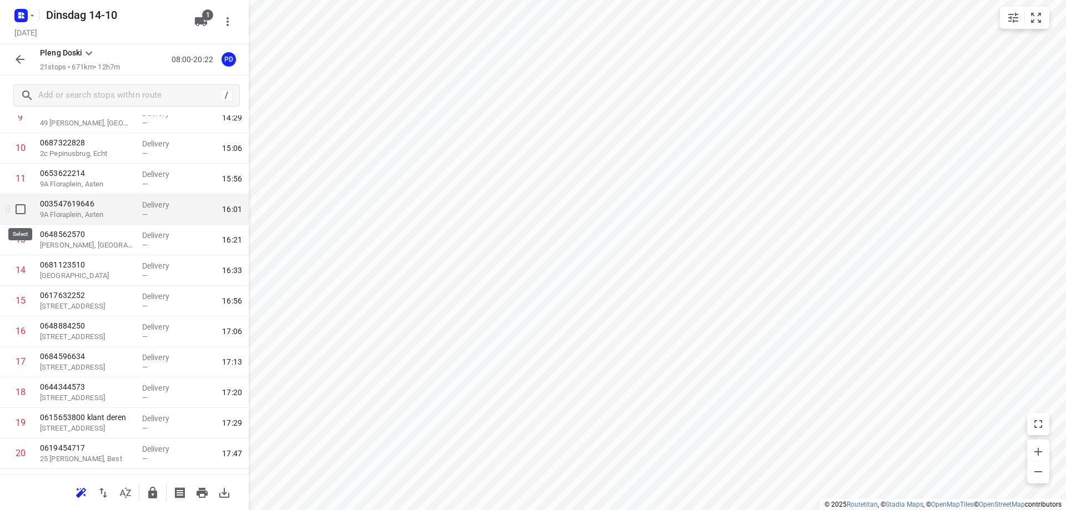
click at [19, 212] on input "checkbox" at bounding box center [20, 209] width 22 height 22
checkbox input "true"
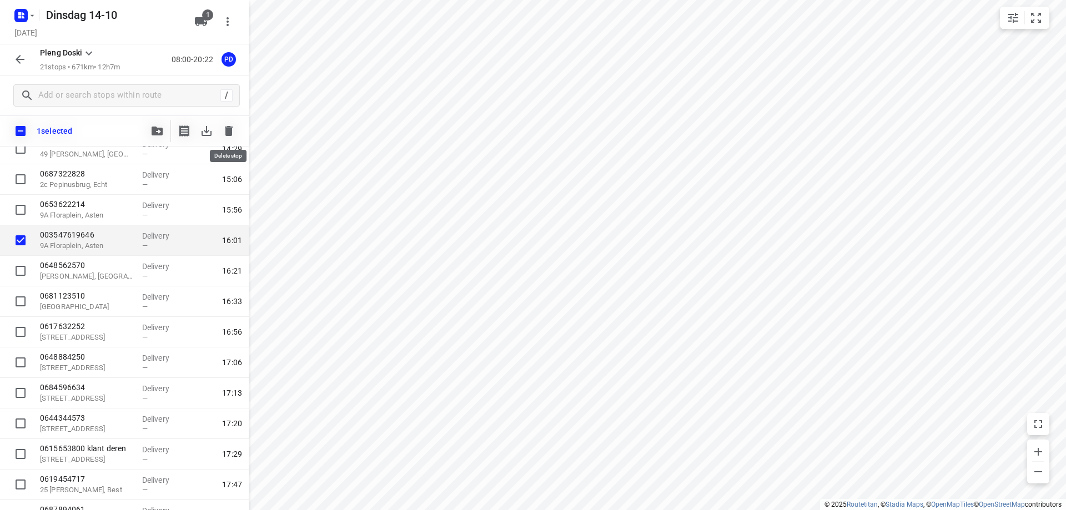
click at [234, 136] on icon "button" at bounding box center [228, 130] width 13 height 13
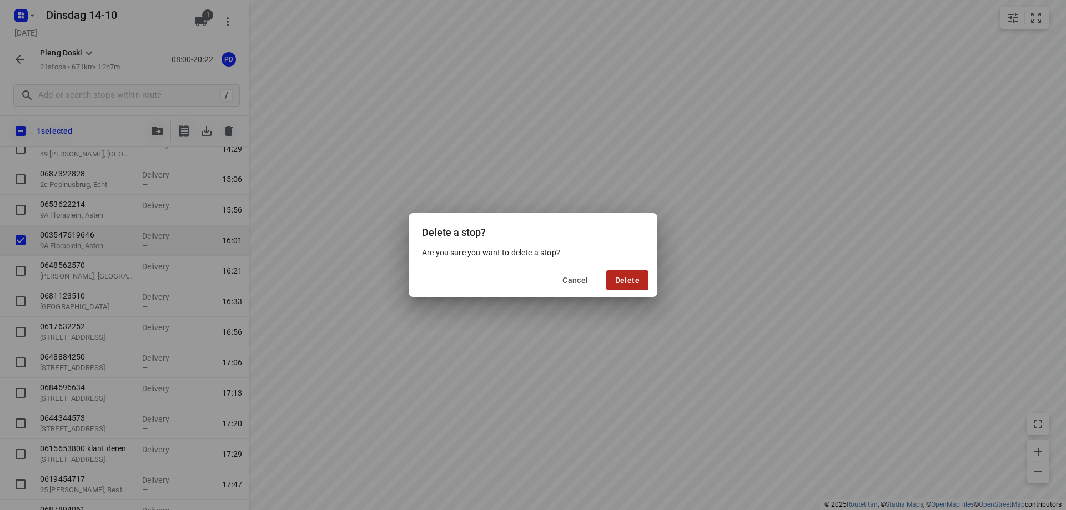
click at [631, 282] on span "Delete" at bounding box center [627, 280] width 24 height 9
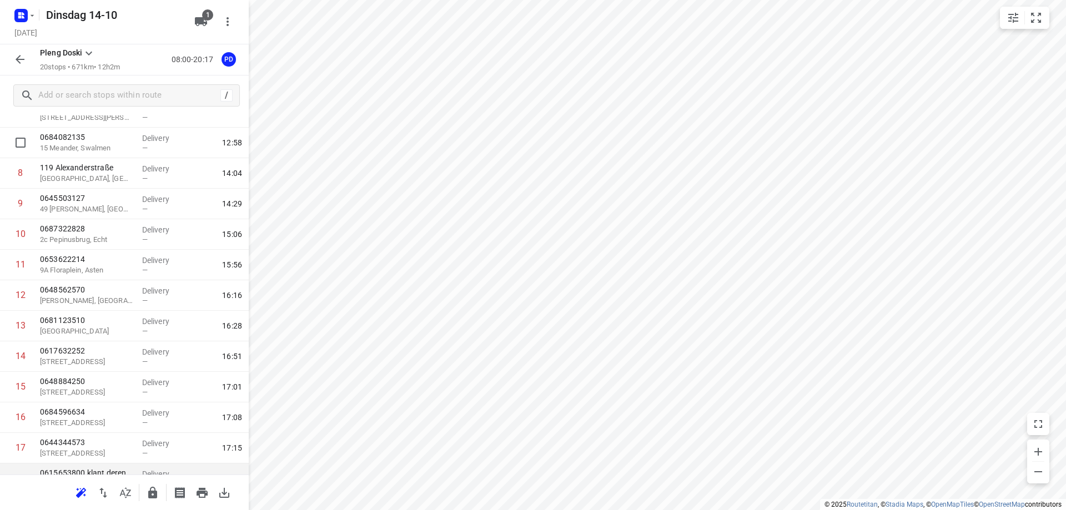
scroll to position [338, 0]
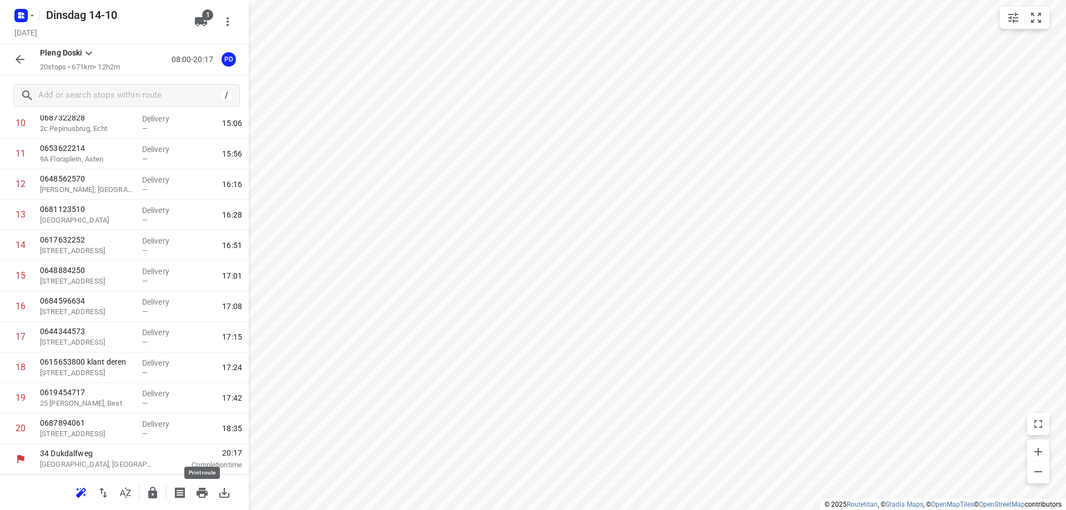
click at [206, 489] on icon "button" at bounding box center [201, 492] width 13 height 13
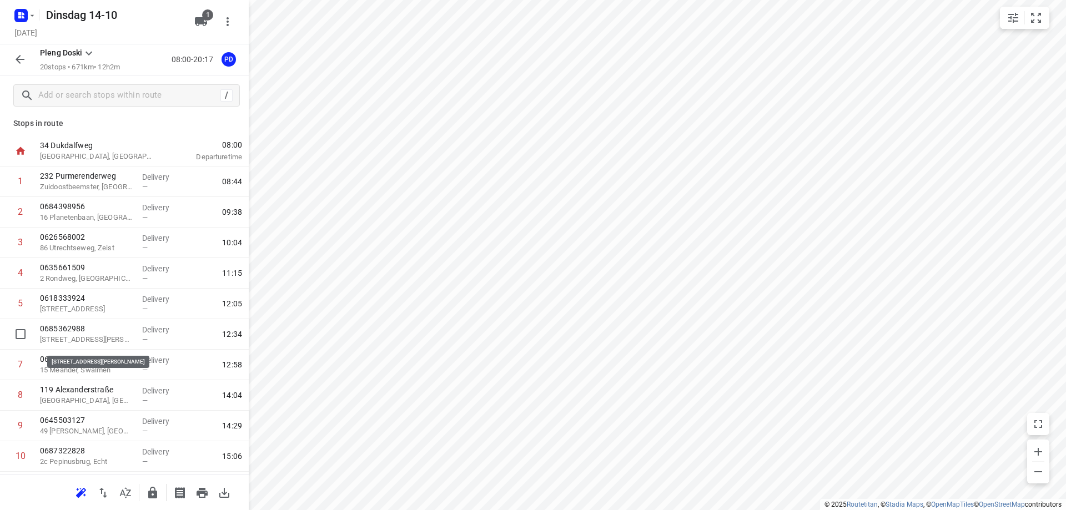
scroll to position [0, 0]
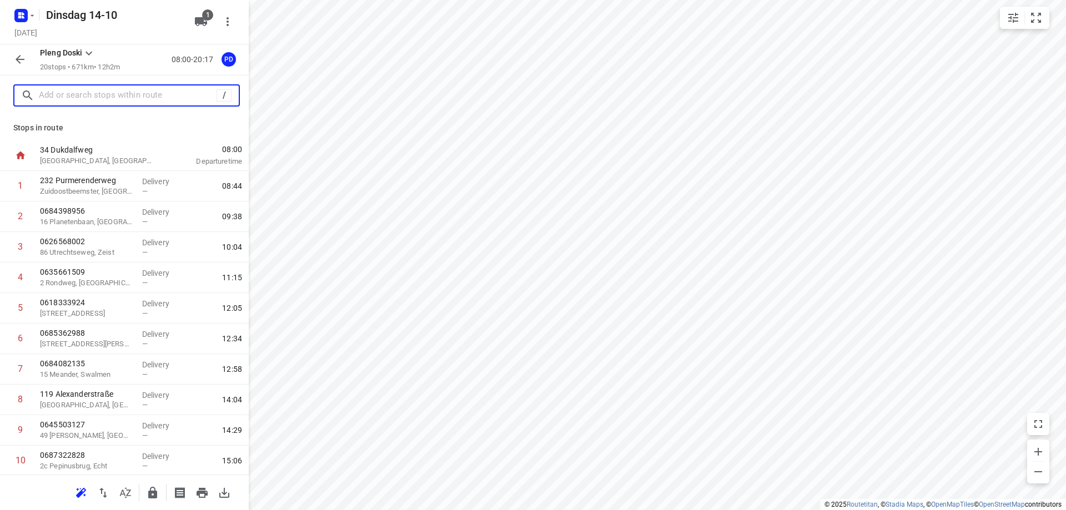
click at [141, 94] on input "text" at bounding box center [128, 95] width 178 height 17
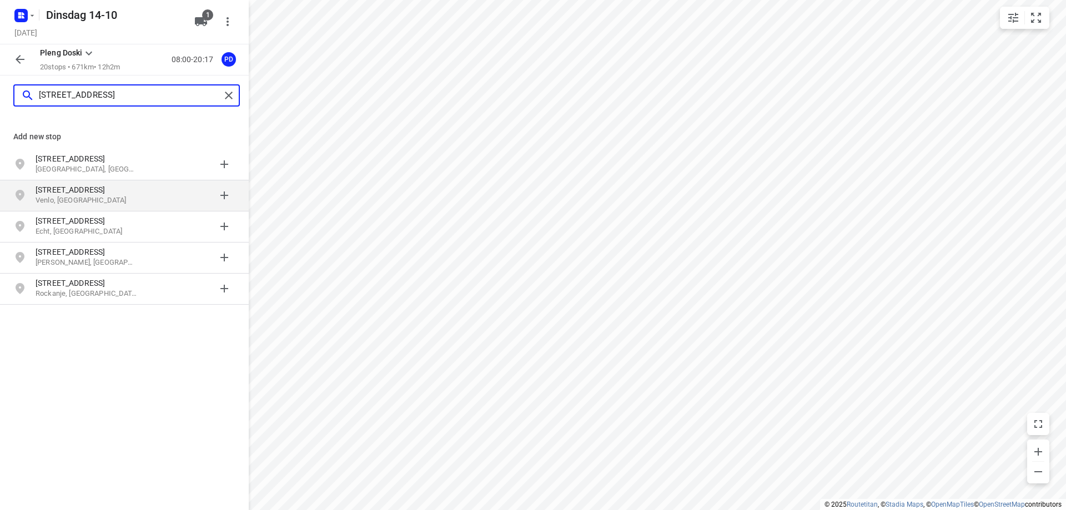
type input "[STREET_ADDRESS]"
click at [93, 185] on p "[STREET_ADDRESS]" at bounding box center [87, 189] width 102 height 11
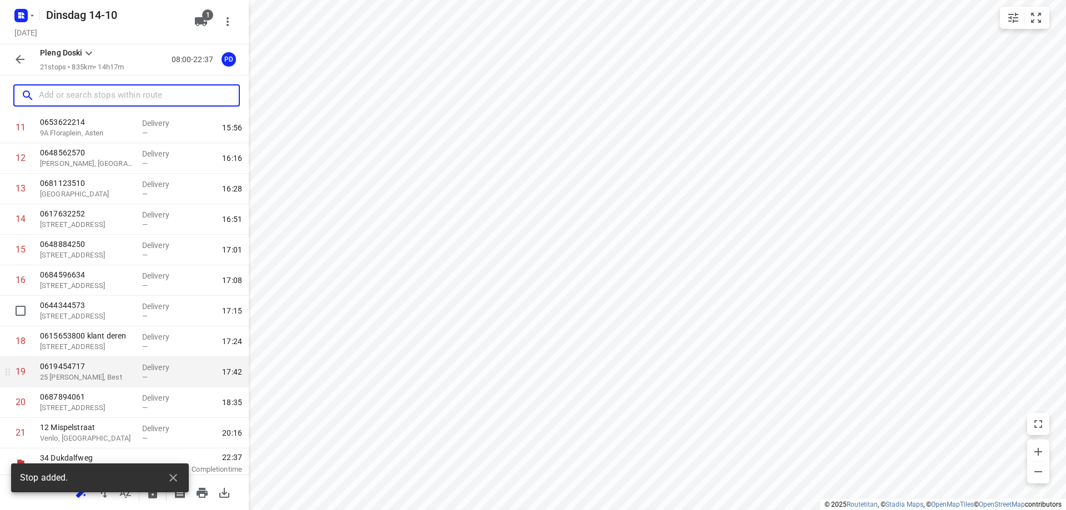
scroll to position [368, 0]
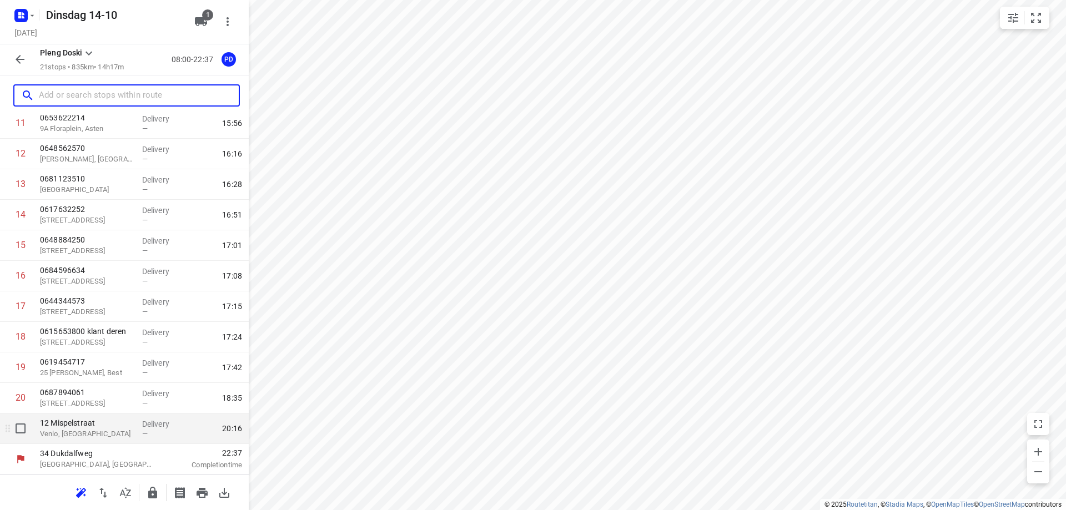
click at [112, 441] on div "[STREET_ADDRESS]" at bounding box center [87, 429] width 102 height 31
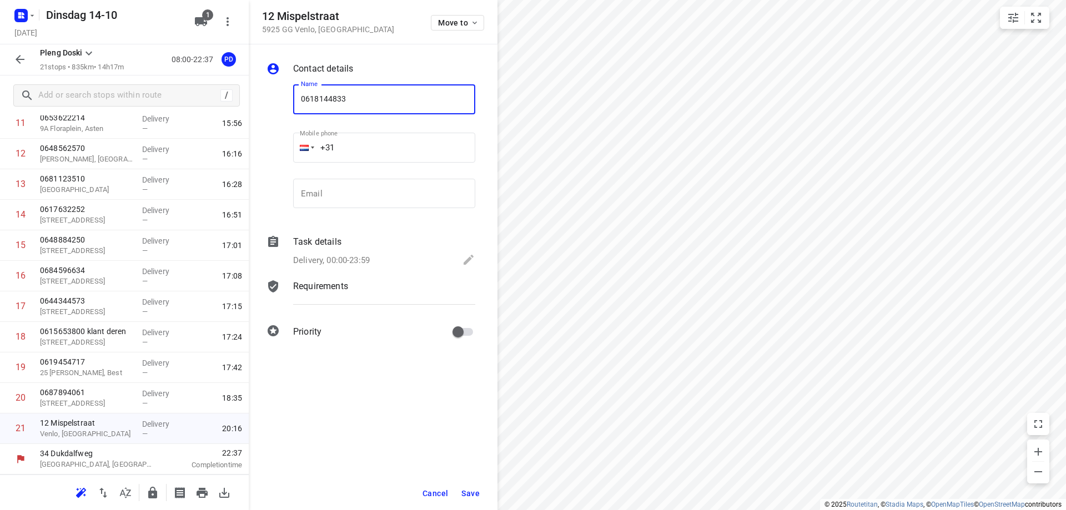
type input "0618144833"
click at [467, 485] on button "Save" at bounding box center [470, 494] width 27 height 20
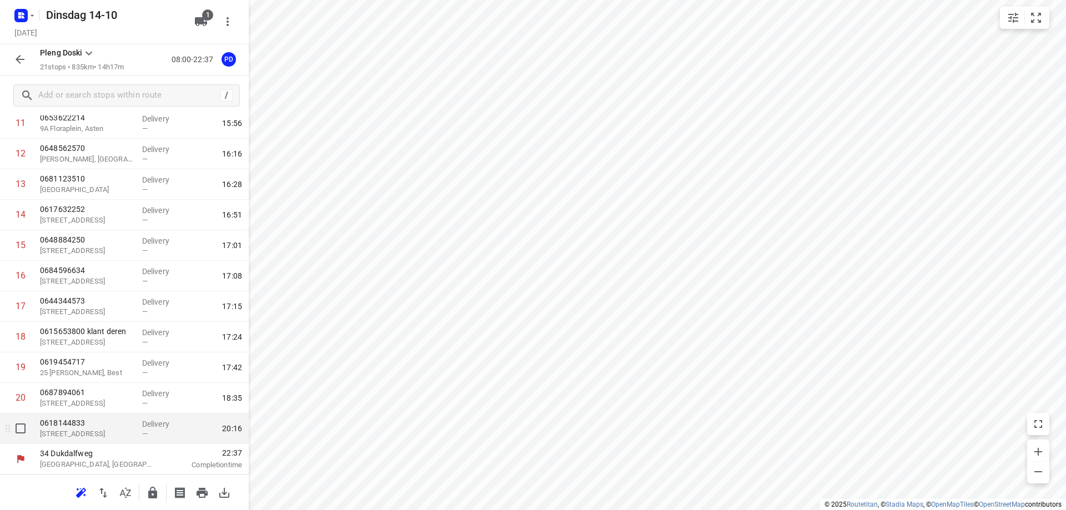
click at [130, 440] on div "0618144833 [GEOGRAPHIC_DATA]" at bounding box center [87, 429] width 102 height 31
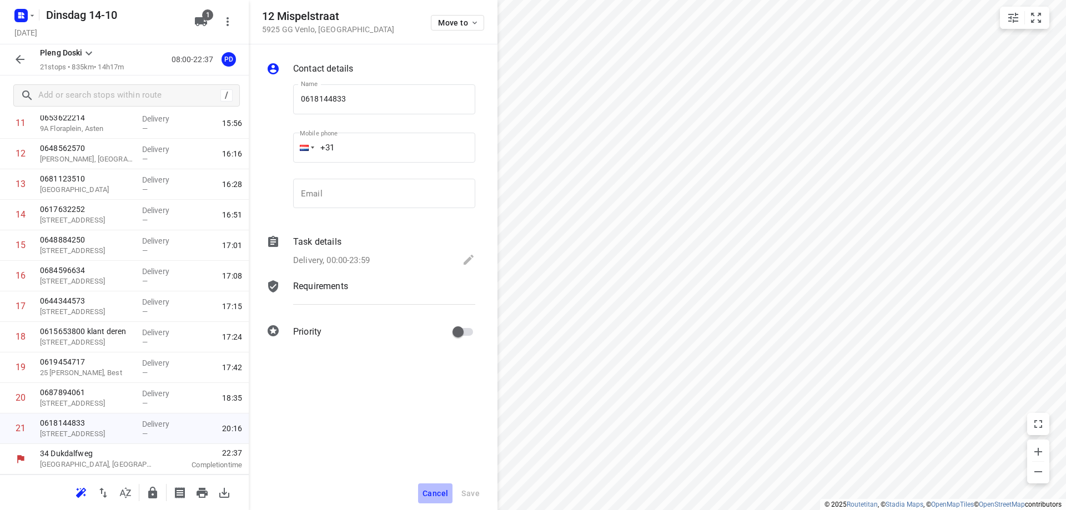
click at [445, 491] on span "Cancel" at bounding box center [435, 493] width 26 height 9
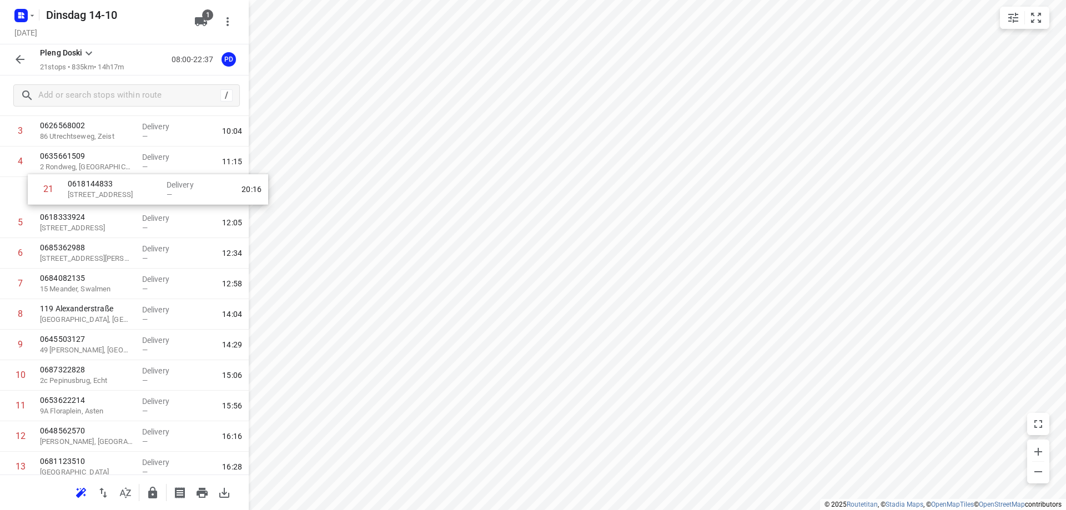
scroll to position [113, 0]
drag, startPoint x: 79, startPoint y: 428, endPoint x: 82, endPoint y: 217, distance: 211.5
click at [82, 217] on div "1 [GEOGRAPHIC_DATA], [GEOGRAPHIC_DATA] Delivery — 08:44 2 0684398956 [GEOGRAPHI…" at bounding box center [124, 378] width 249 height 641
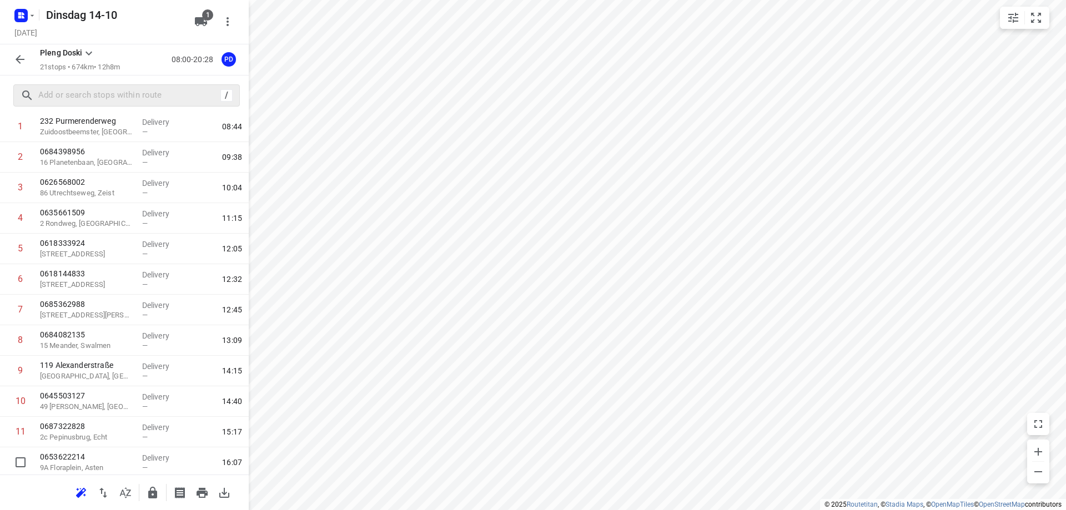
scroll to position [35, 0]
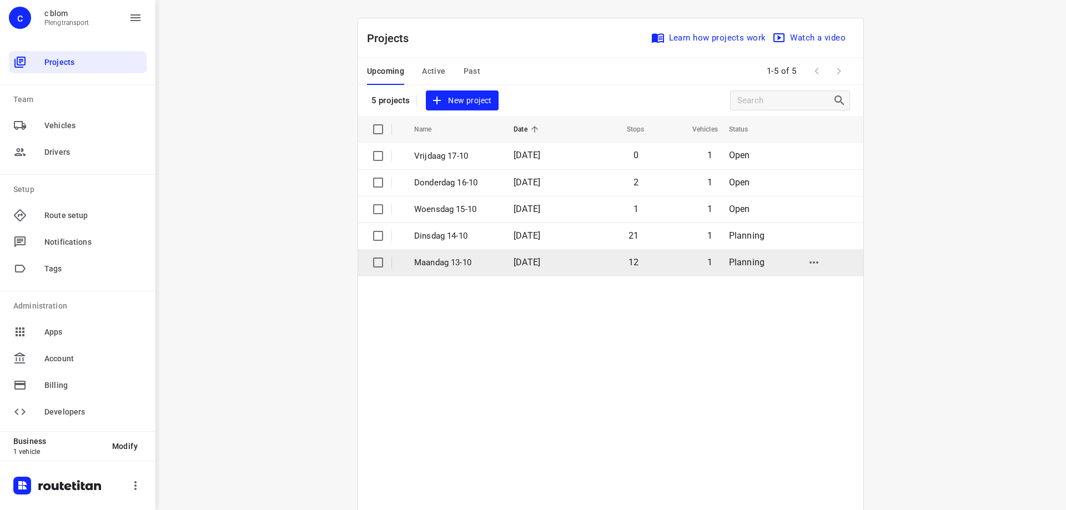
click at [472, 258] on p "Maandag 13-10" at bounding box center [455, 262] width 83 height 13
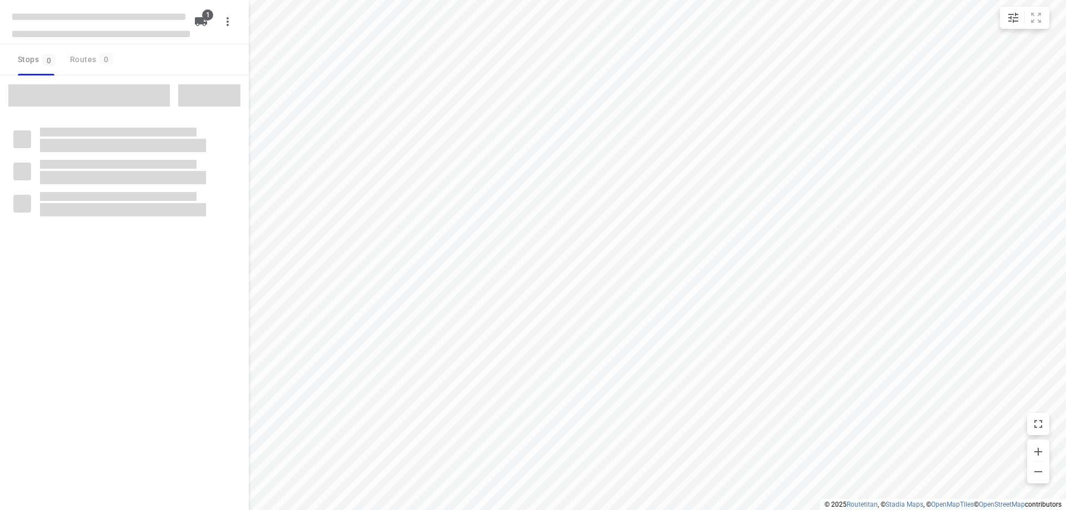
type input "distance"
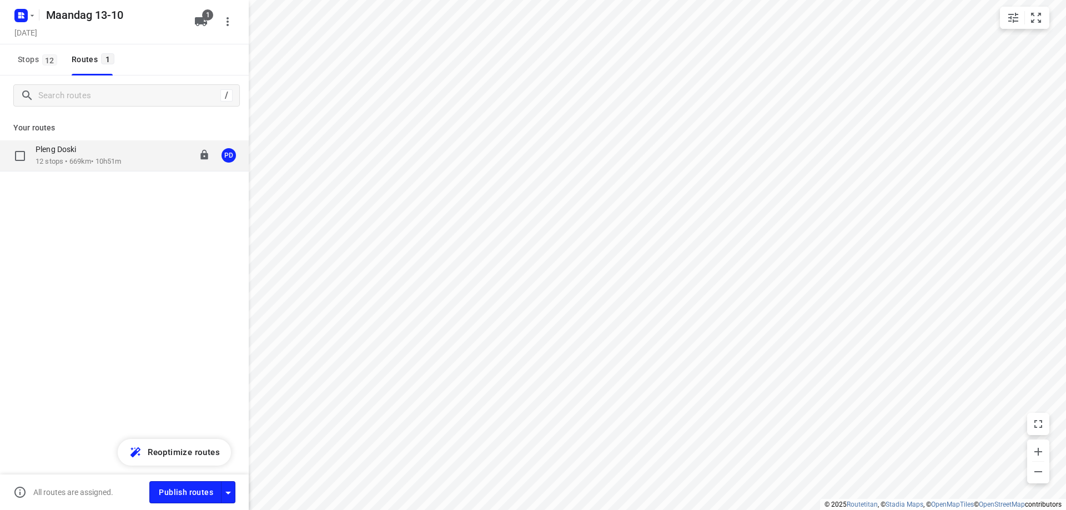
click at [100, 162] on p "12 stops • 669km • 10h51m" at bounding box center [78, 162] width 85 height 11
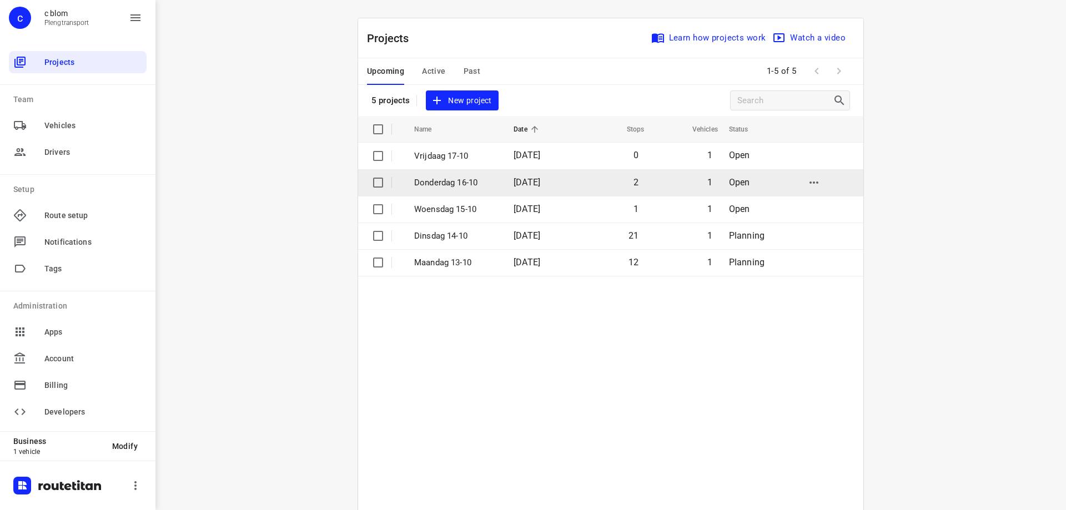
click at [444, 193] on td "Donderdag 16-10" at bounding box center [454, 182] width 102 height 27
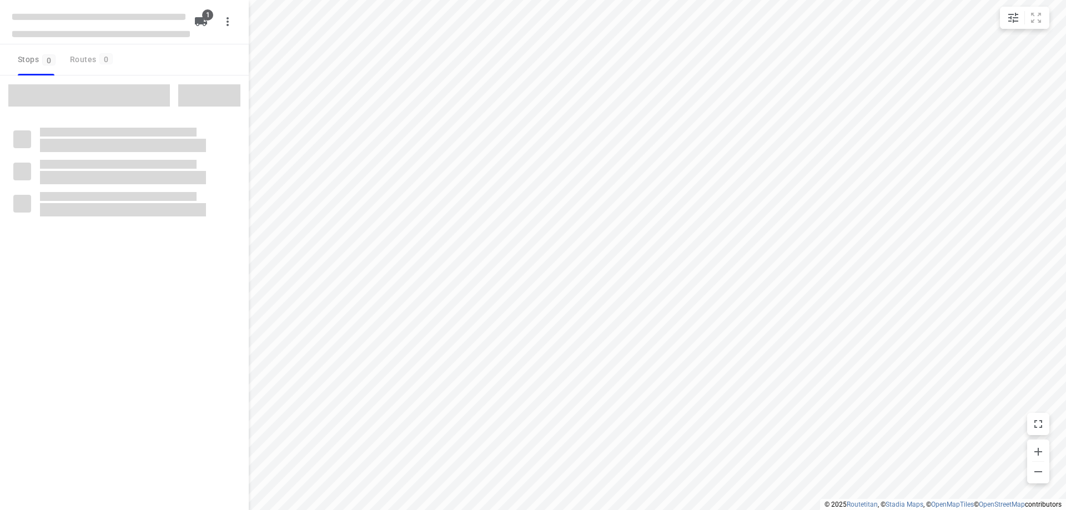
type input "distance"
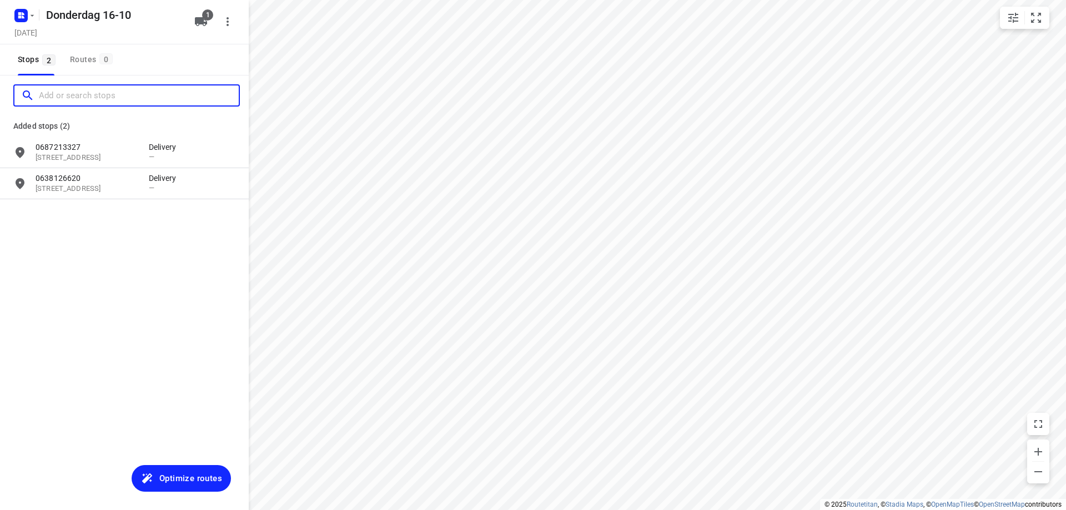
click at [98, 102] on input "Add or search stops" at bounding box center [139, 95] width 200 height 17
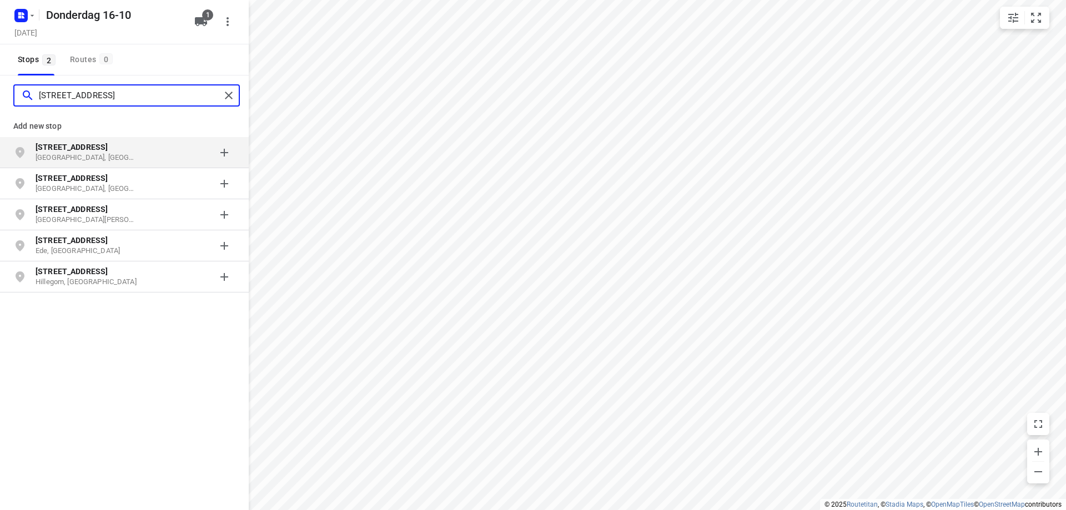
type input "[STREET_ADDRESS]"
click at [91, 153] on p "[GEOGRAPHIC_DATA], [GEOGRAPHIC_DATA]" at bounding box center [87, 158] width 102 height 11
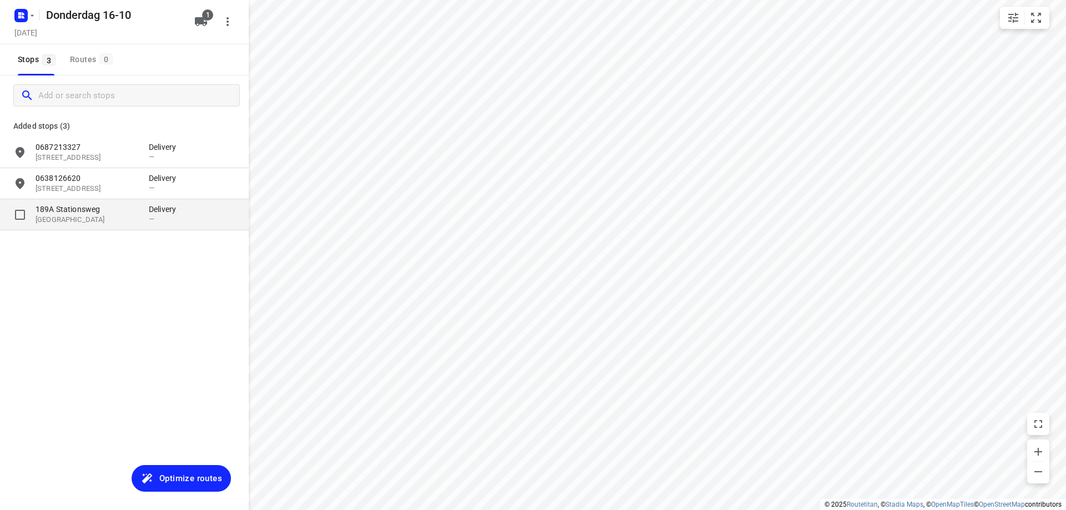
click at [68, 219] on p "[GEOGRAPHIC_DATA]" at bounding box center [87, 220] width 102 height 11
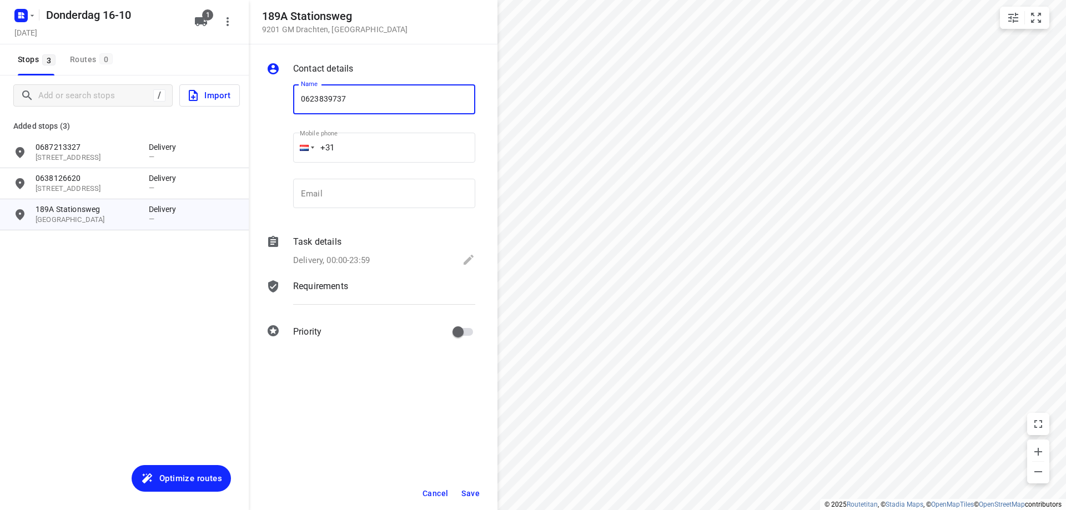
type input "0623839737"
click at [466, 490] on span "Save" at bounding box center [470, 493] width 18 height 9
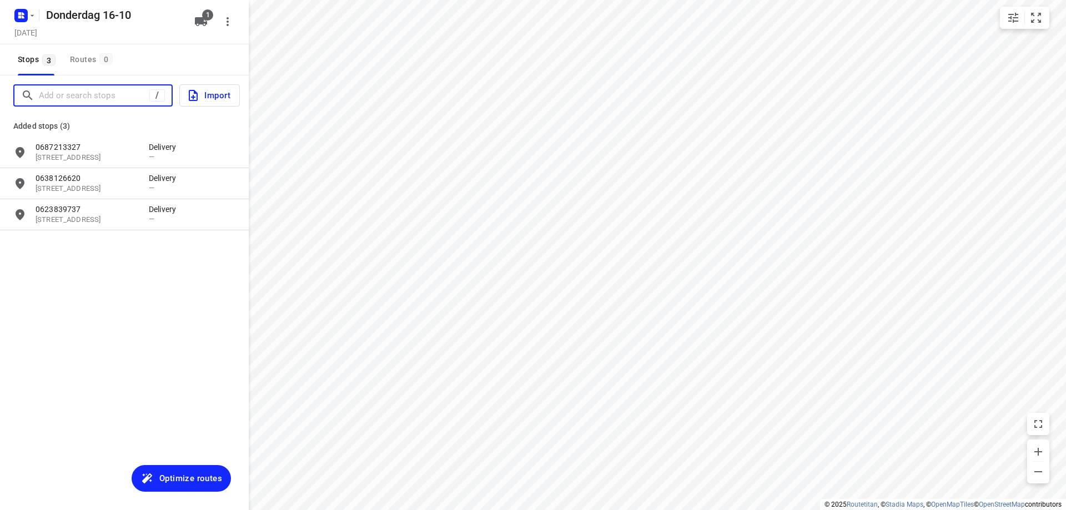
click at [109, 95] on input "Add or search stops" at bounding box center [94, 95] width 110 height 17
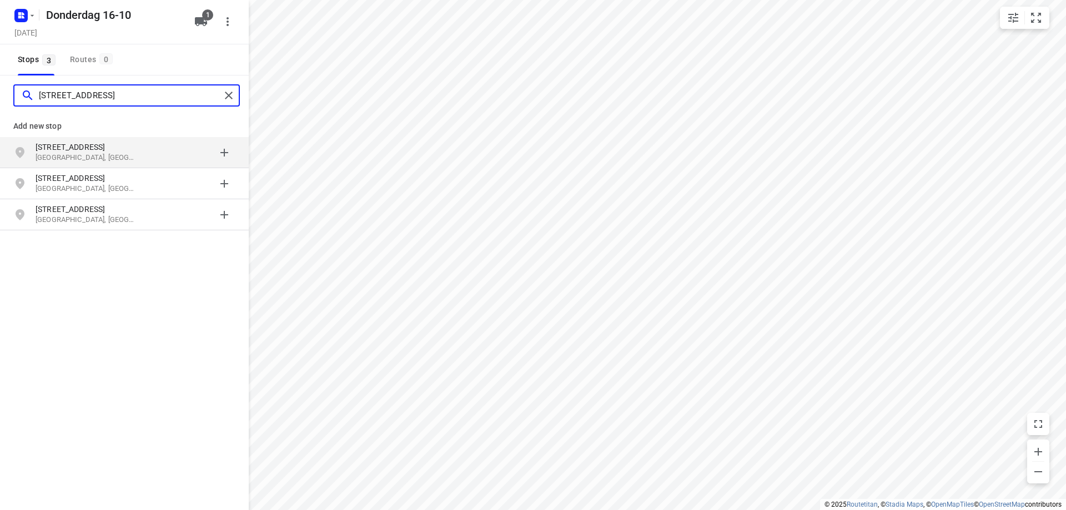
type input "[STREET_ADDRESS]"
click at [91, 150] on p "[STREET_ADDRESS]" at bounding box center [87, 147] width 102 height 11
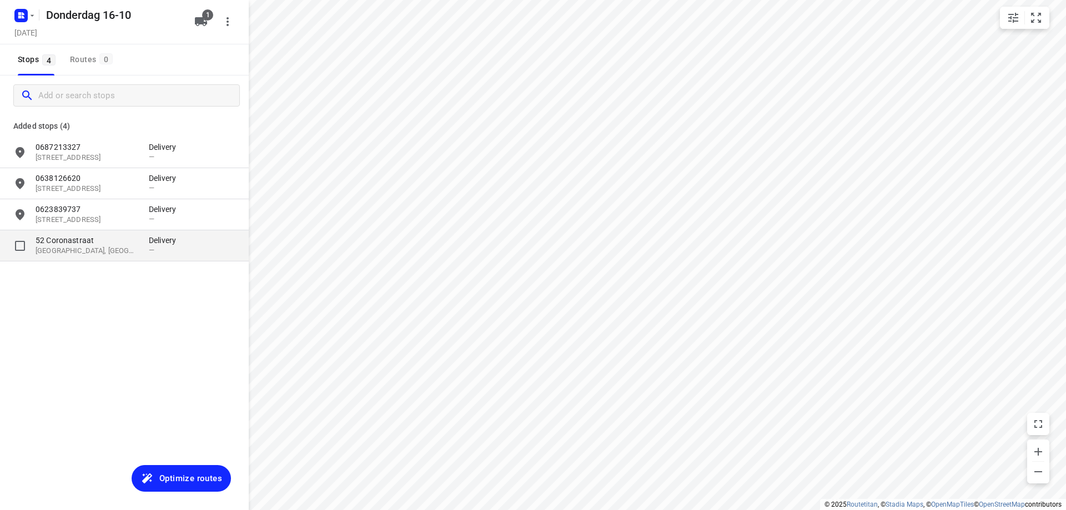
click at [92, 248] on p "[GEOGRAPHIC_DATA], [GEOGRAPHIC_DATA]" at bounding box center [87, 251] width 102 height 11
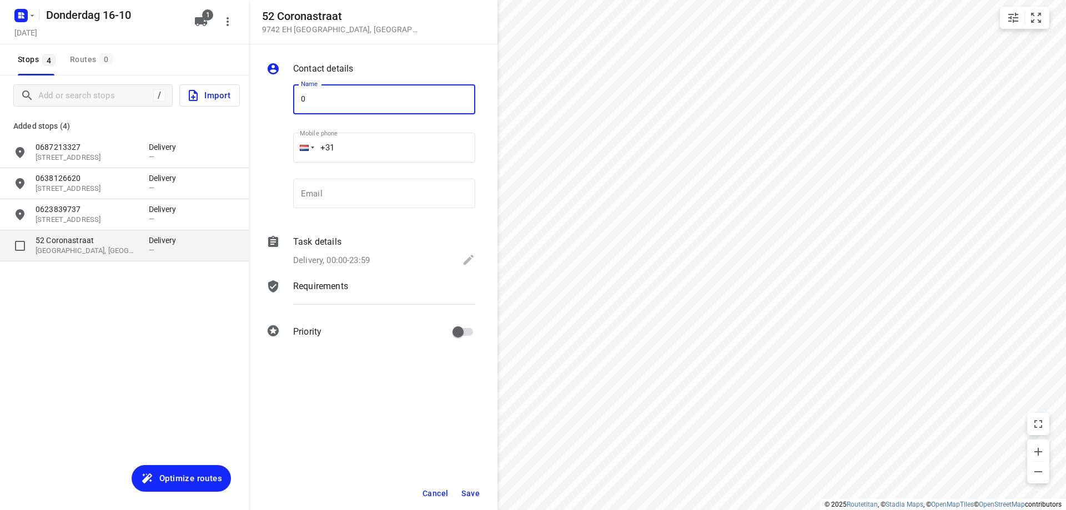
type input "06"
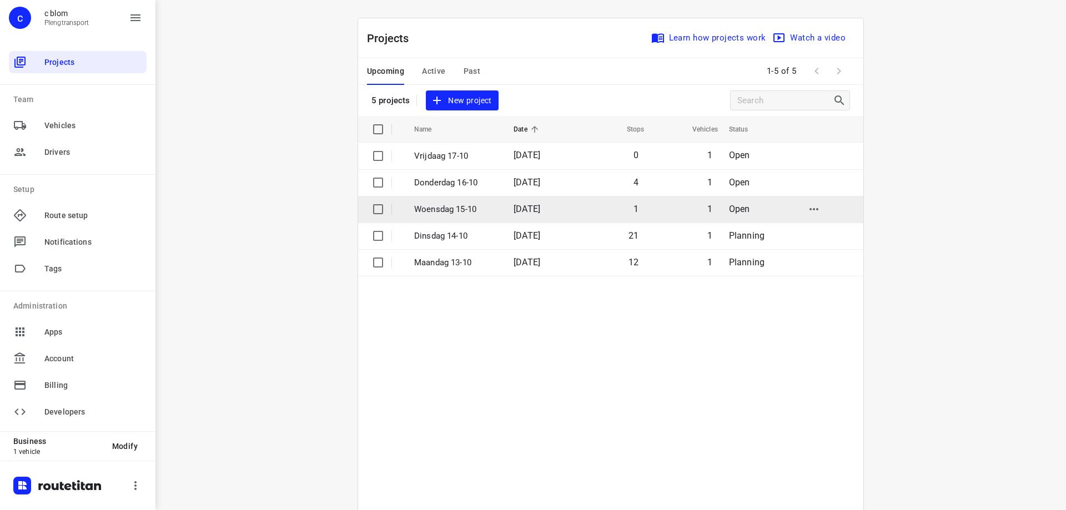
click at [582, 214] on td "1" at bounding box center [611, 209] width 71 height 27
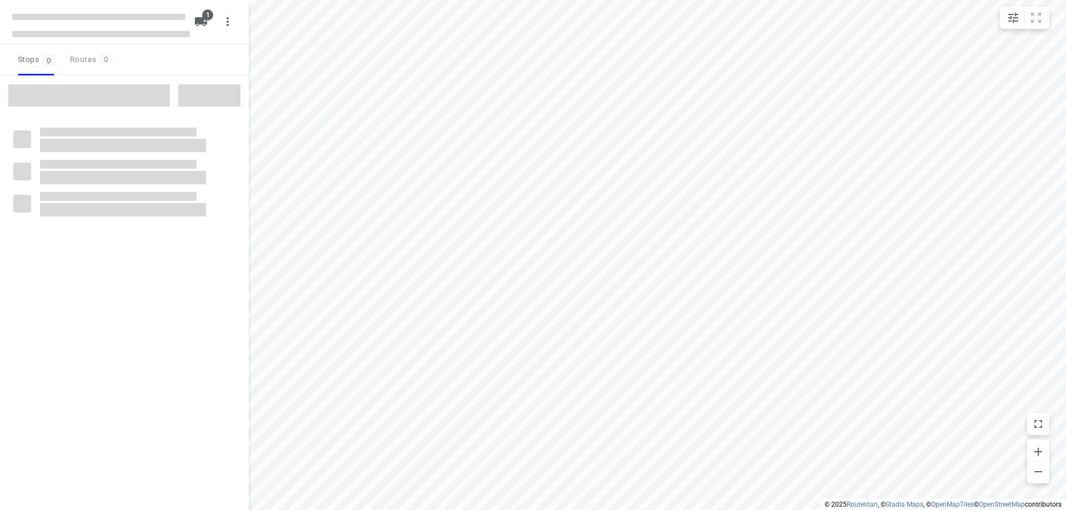
type input "distance"
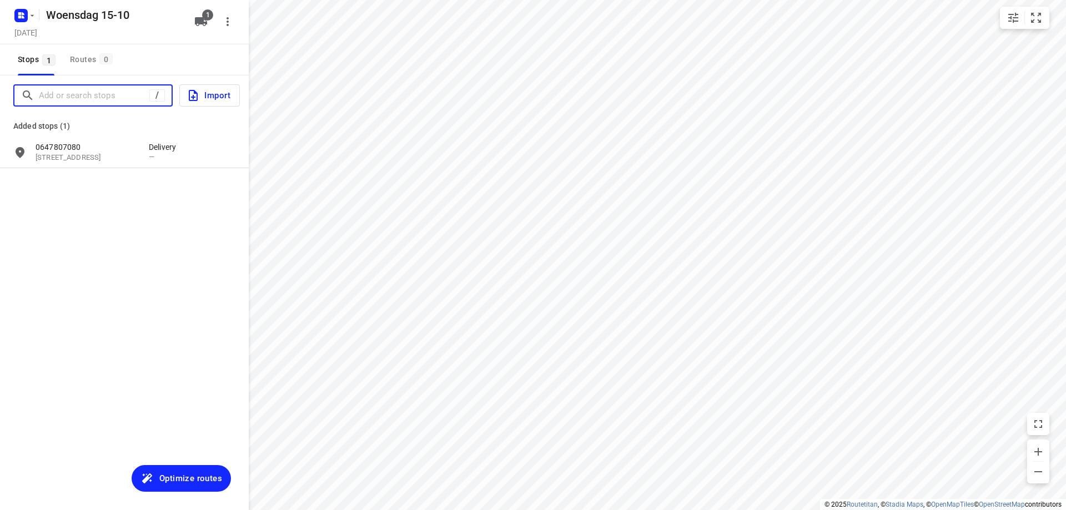
click at [75, 97] on input "Add or search stops" at bounding box center [94, 95] width 110 height 17
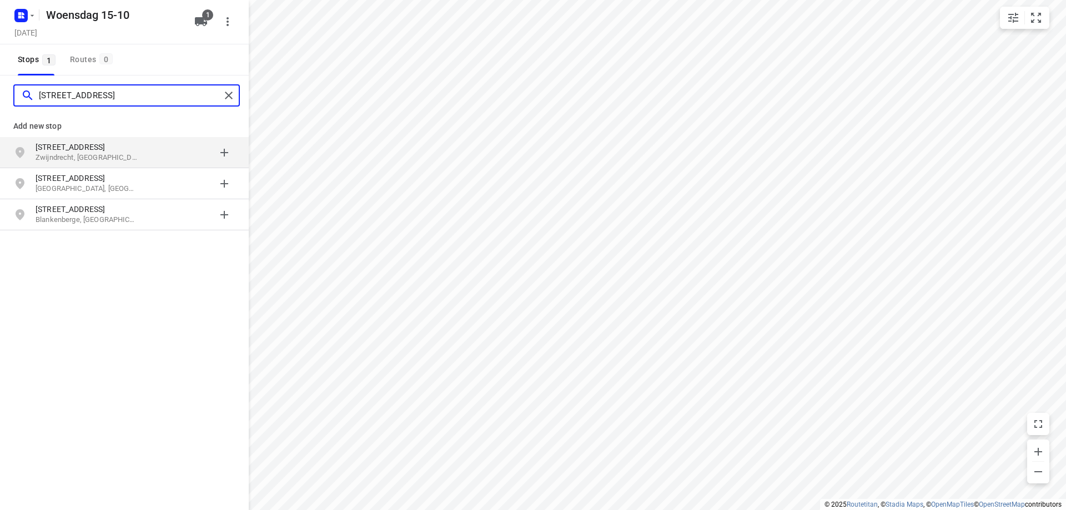
type input "[STREET_ADDRESS]"
click at [94, 157] on p "Zwijndrecht, [GEOGRAPHIC_DATA]" at bounding box center [87, 158] width 102 height 11
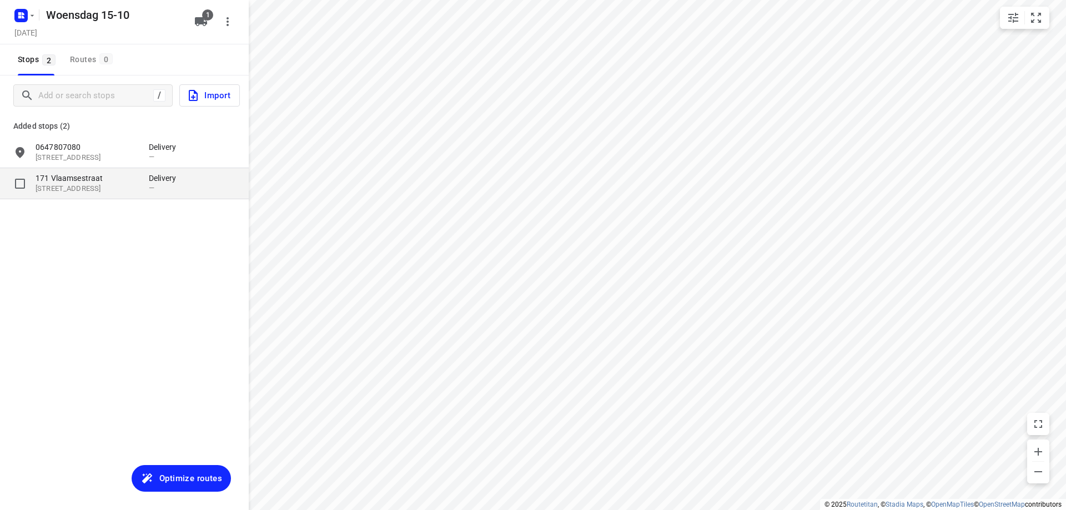
click at [100, 193] on p "[STREET_ADDRESS]" at bounding box center [87, 189] width 102 height 11
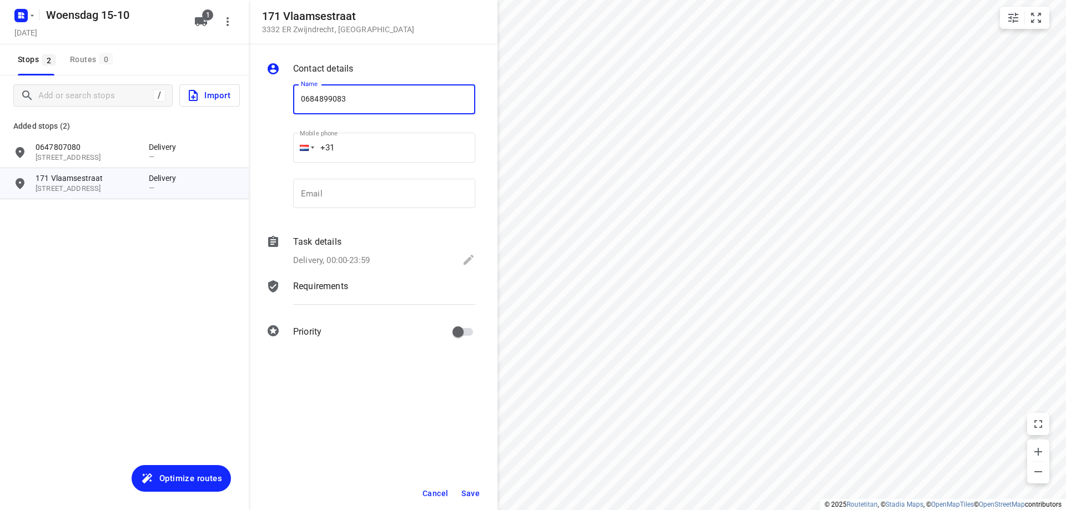
type input "0684899083"
click at [473, 494] on span "Save" at bounding box center [470, 493] width 18 height 9
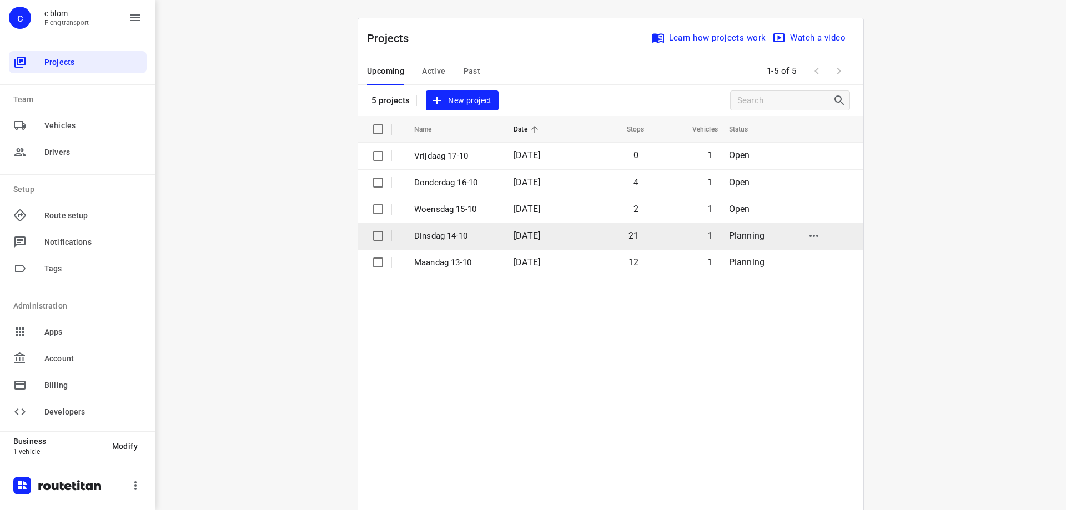
click at [535, 228] on td "[DATE]" at bounding box center [540, 236] width 71 height 27
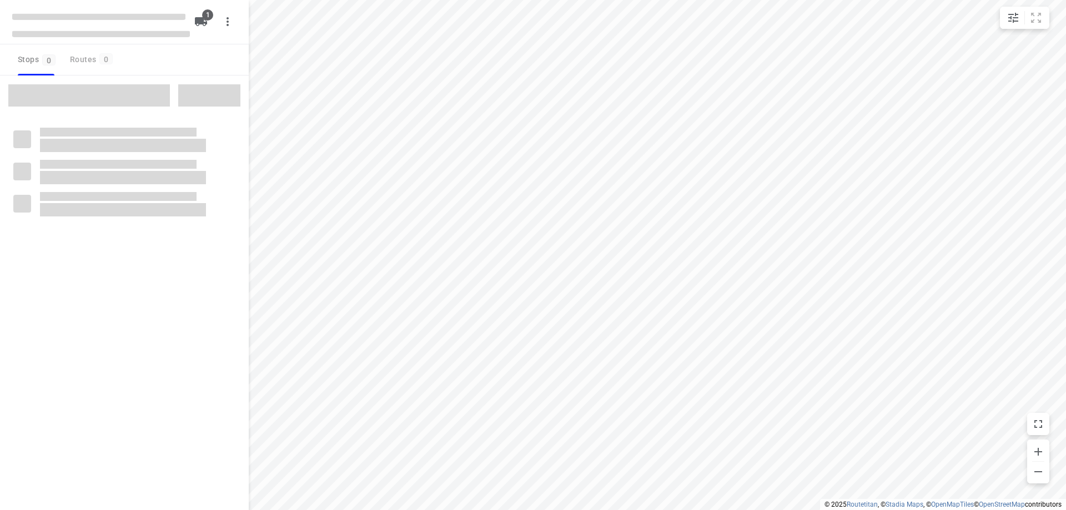
type input "distance"
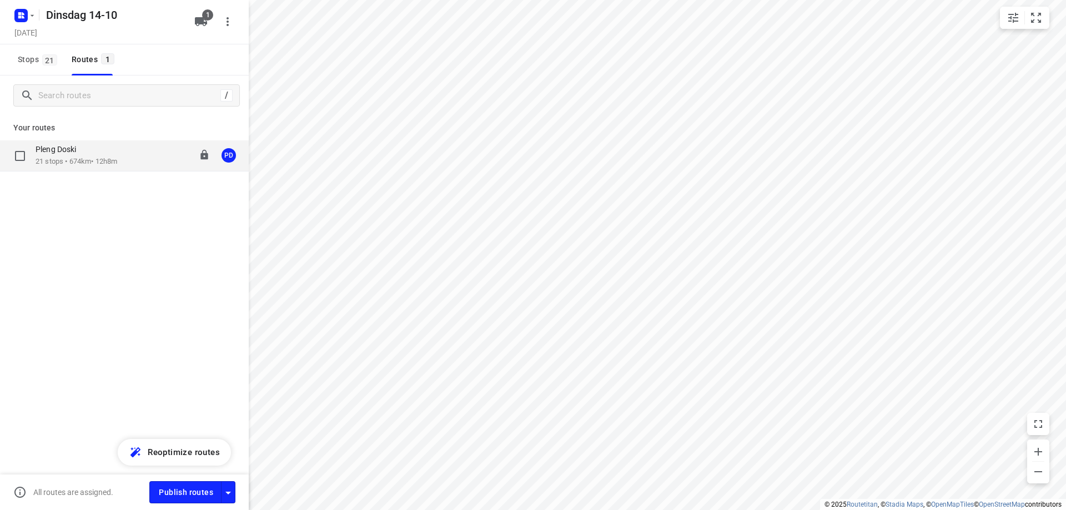
click at [132, 165] on div "Pleng Doski 21 stops • 674km • 12h8m 08:00-20:28 PD" at bounding box center [142, 155] width 213 height 23
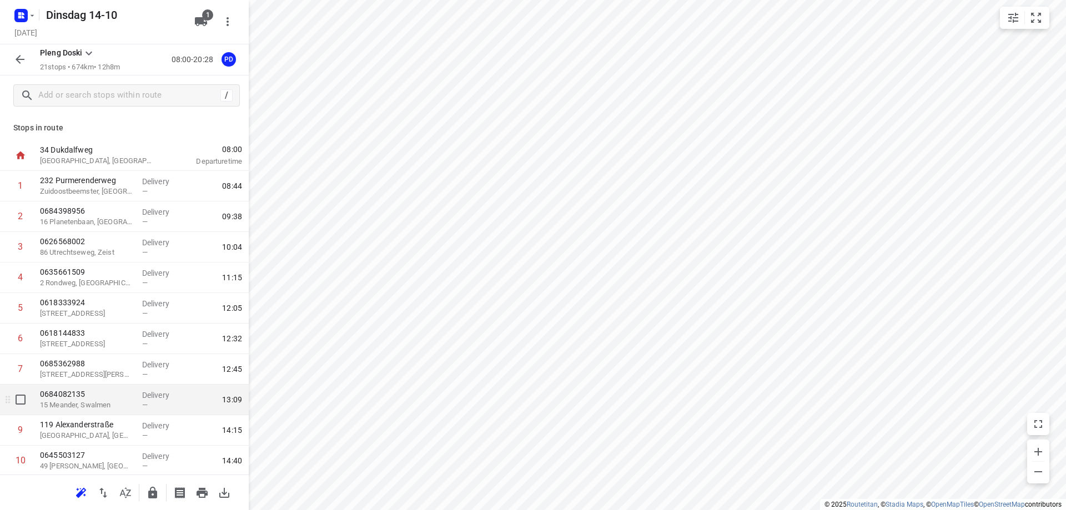
scroll to position [56, 0]
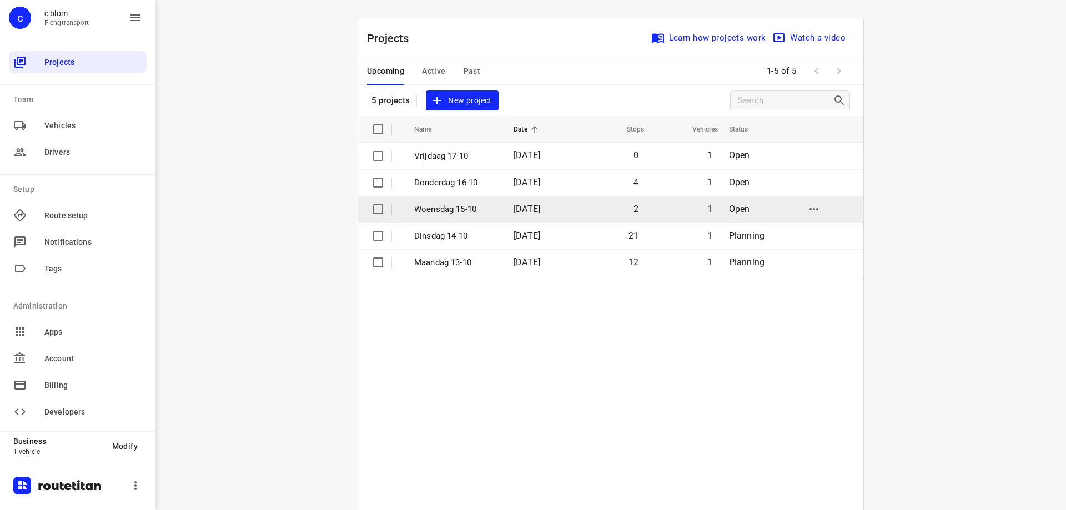
click at [489, 220] on td "Woensdag 15-10" at bounding box center [454, 209] width 102 height 27
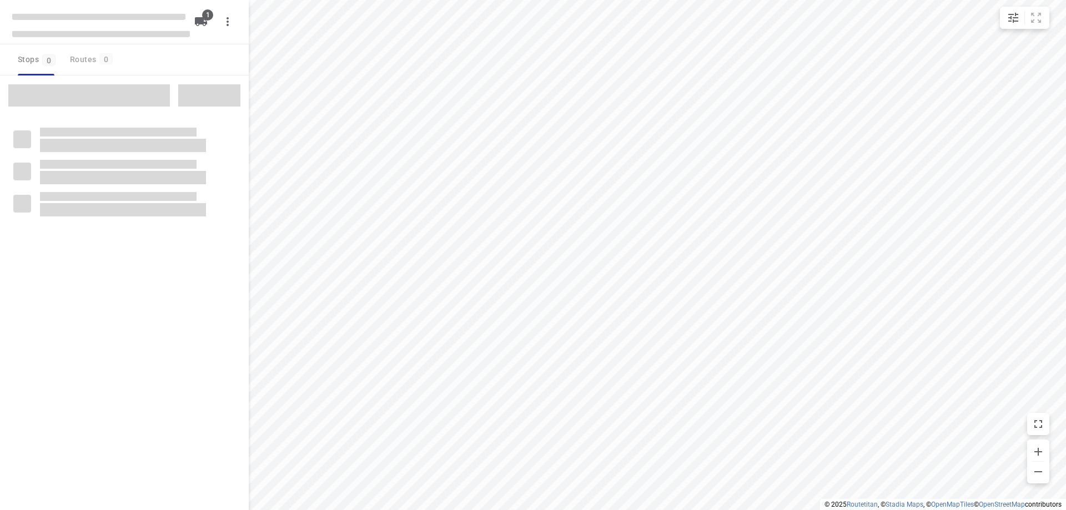
type input "distance"
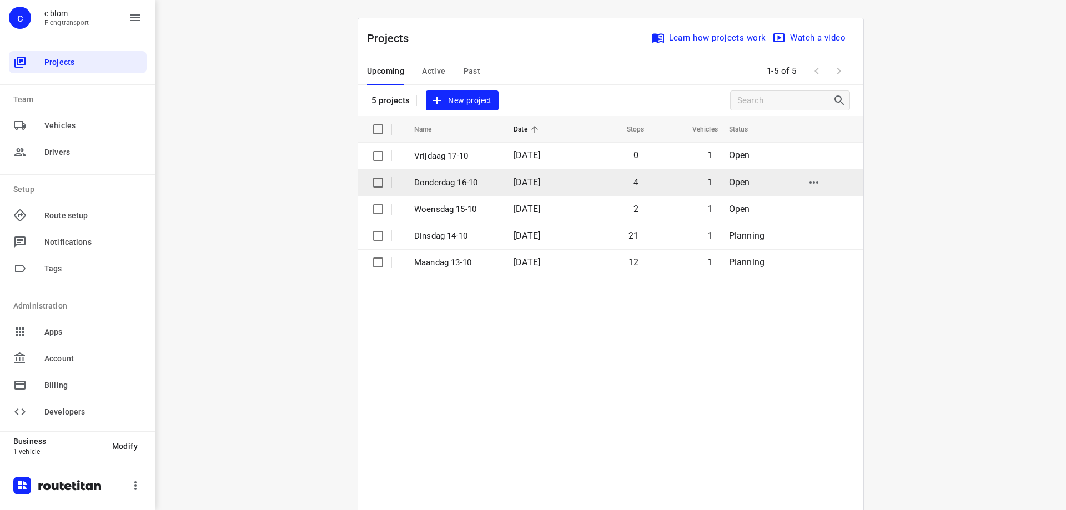
click at [472, 184] on p "Donderdag 16-10" at bounding box center [455, 183] width 83 height 13
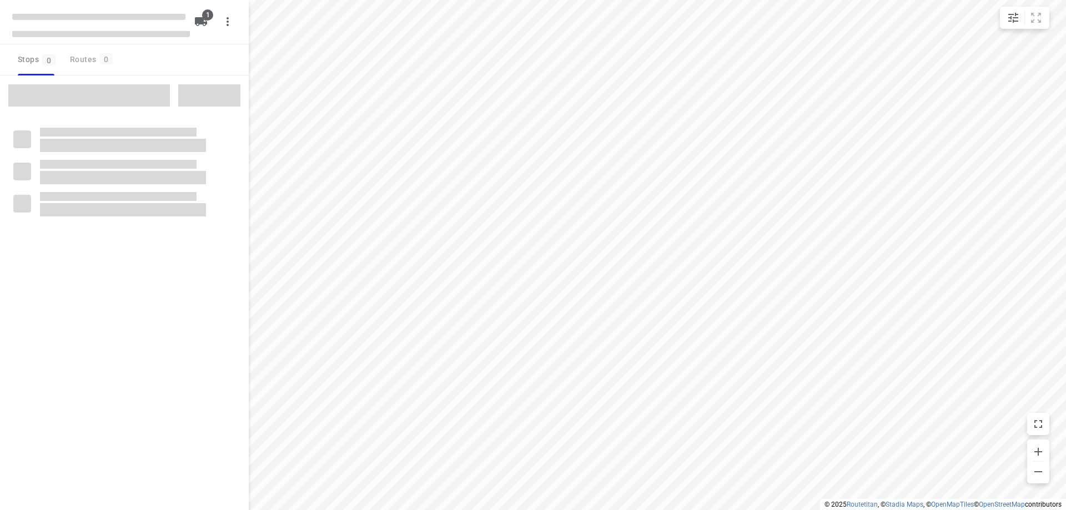
type input "distance"
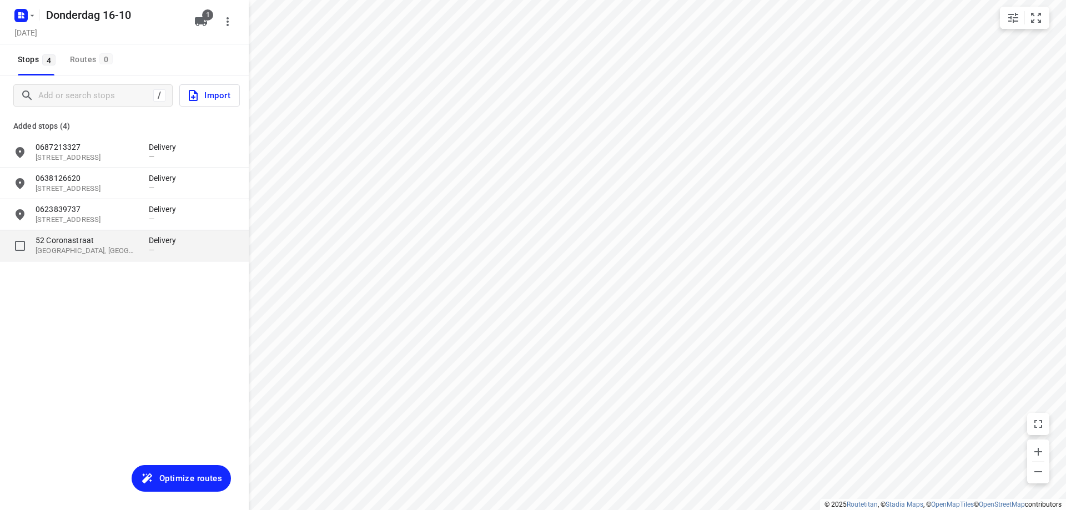
click at [80, 249] on p "[GEOGRAPHIC_DATA], [GEOGRAPHIC_DATA]" at bounding box center [87, 251] width 102 height 11
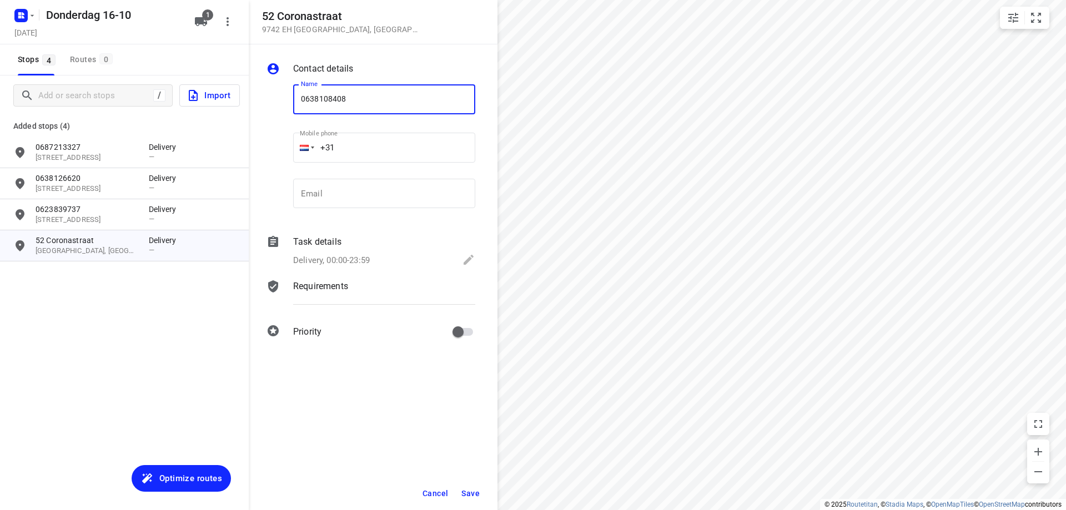
type input "0638108408"
click at [479, 488] on button "Save" at bounding box center [470, 494] width 27 height 20
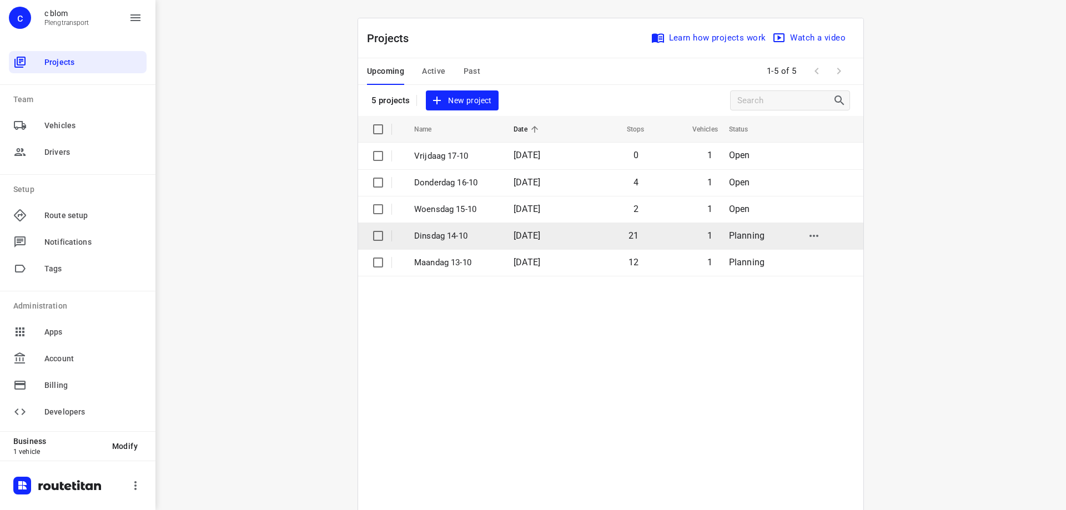
click at [515, 245] on td "[DATE]" at bounding box center [540, 236] width 71 height 27
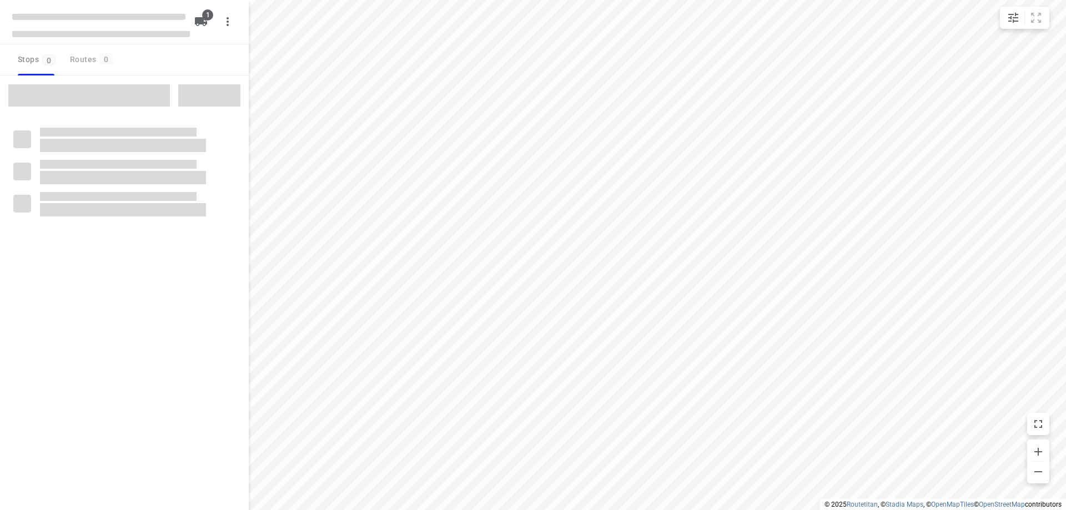
type input "distance"
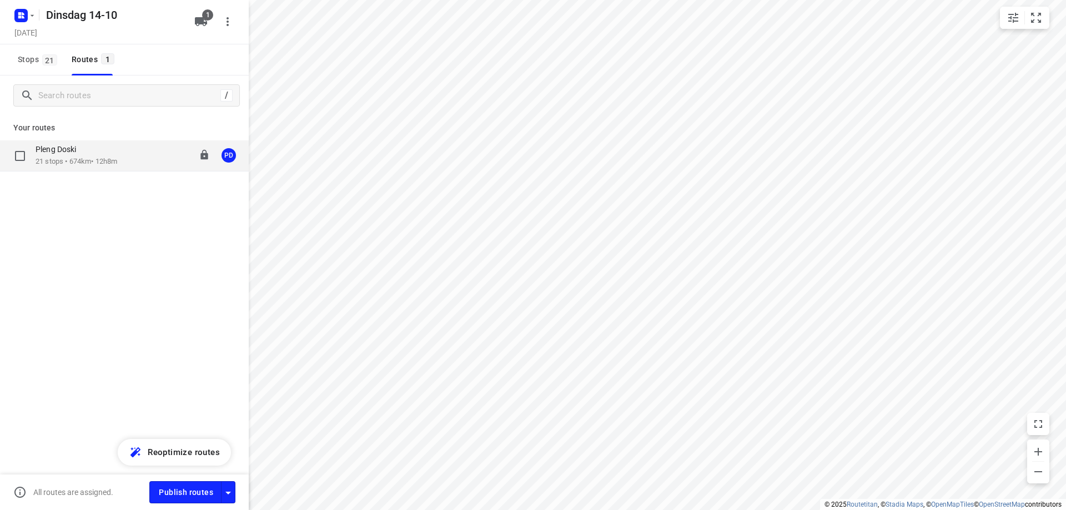
click at [68, 155] on div "Pleng Doski" at bounding box center [77, 150] width 82 height 12
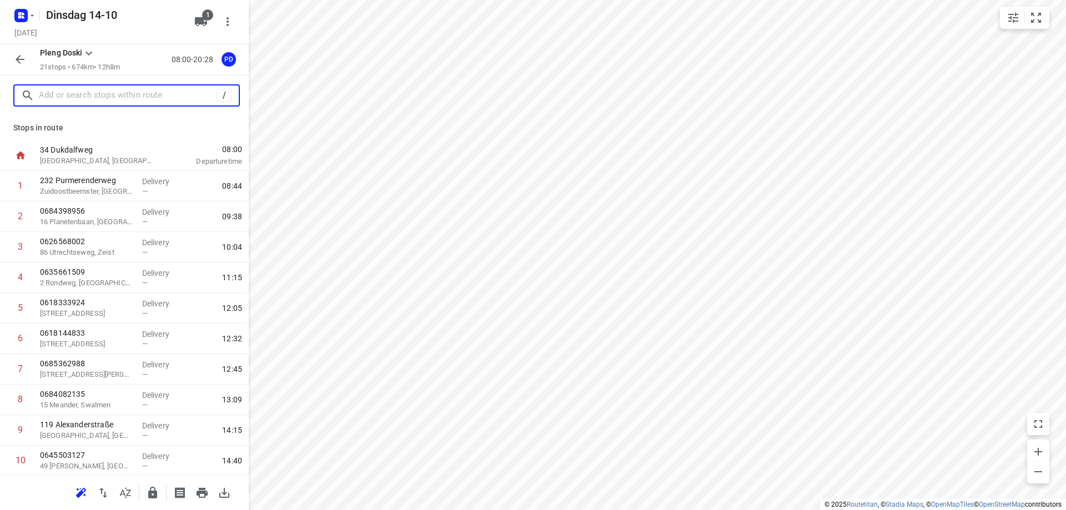
click at [76, 98] on input "text" at bounding box center [128, 95] width 178 height 17
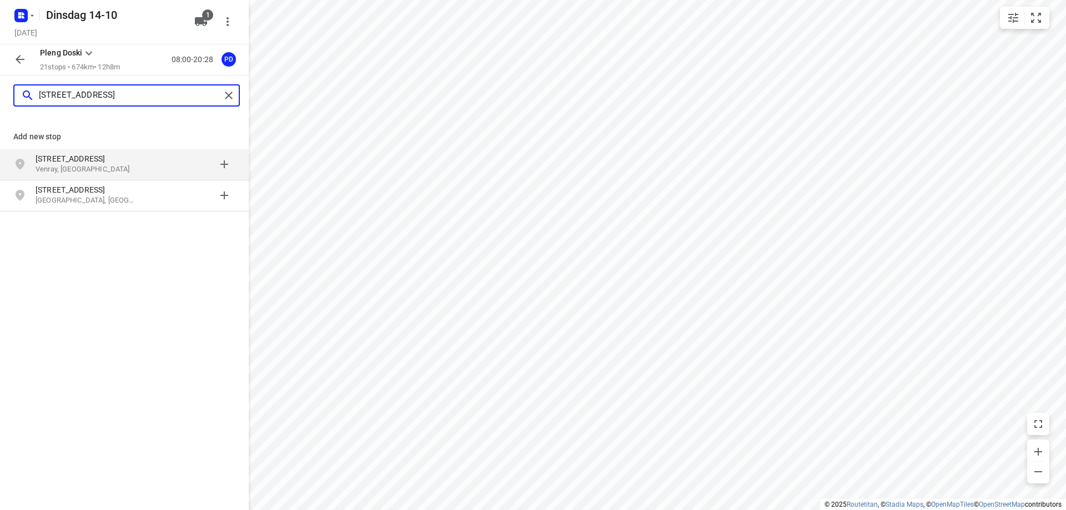
type input "[STREET_ADDRESS]"
click at [74, 170] on p "Venray, [GEOGRAPHIC_DATA]" at bounding box center [87, 169] width 102 height 11
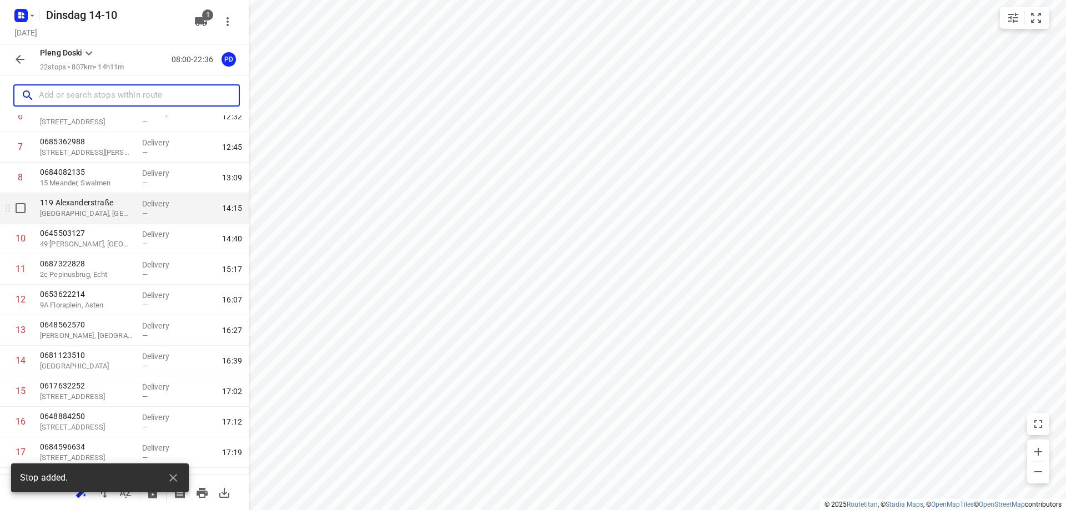
scroll to position [399, 0]
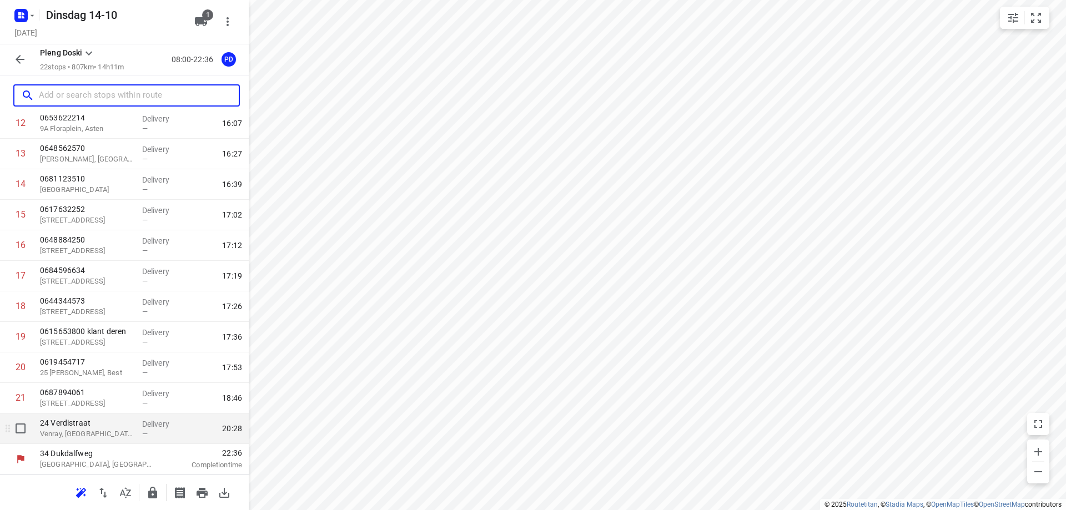
click at [94, 434] on p "Venray, [GEOGRAPHIC_DATA]" at bounding box center [86, 434] width 93 height 11
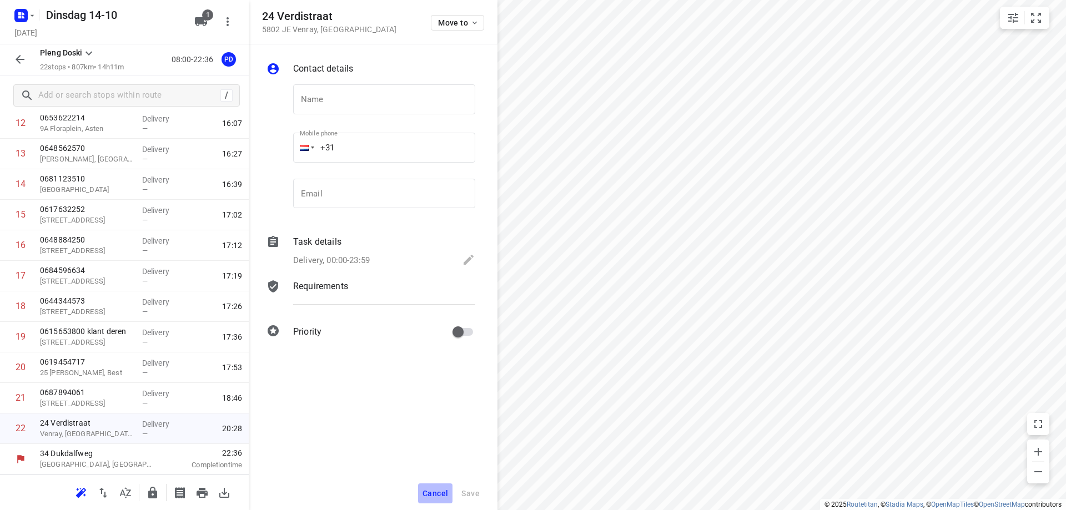
click at [427, 487] on button "Cancel" at bounding box center [435, 494] width 34 height 20
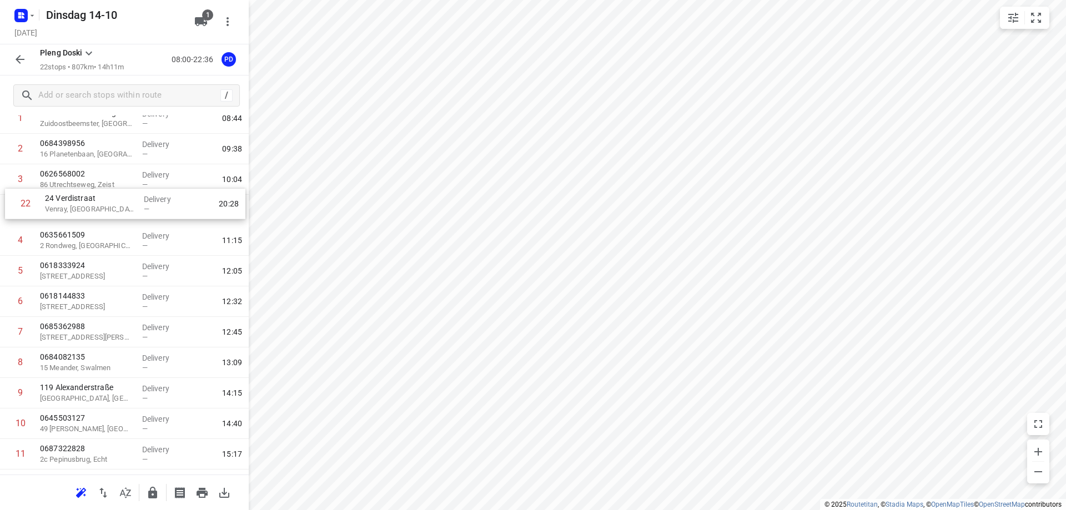
scroll to position [67, 0]
drag, startPoint x: 73, startPoint y: 437, endPoint x: 77, endPoint y: 240, distance: 197.1
click at [77, 240] on div "1 [GEOGRAPHIC_DATA], [GEOGRAPHIC_DATA] Delivery — 08:44 2 0684398956 [GEOGRAPHI…" at bounding box center [124, 440] width 249 height 672
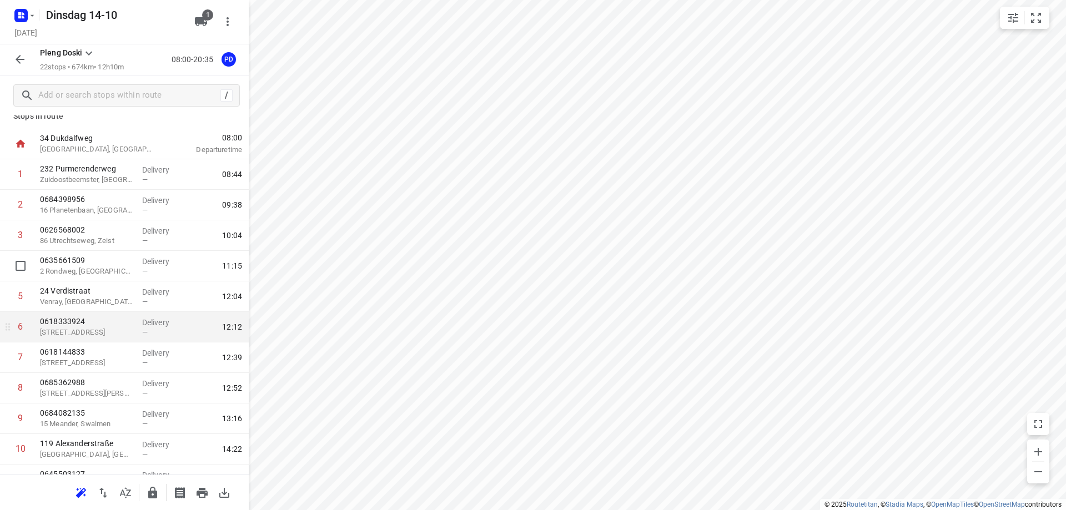
scroll to position [0, 0]
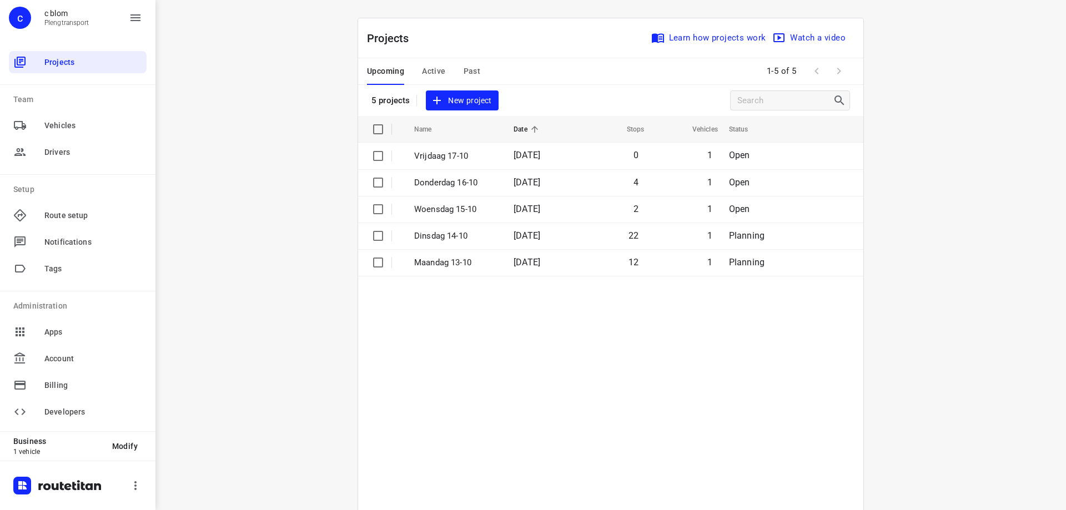
click at [481, 101] on span "New project" at bounding box center [461, 101] width 59 height 14
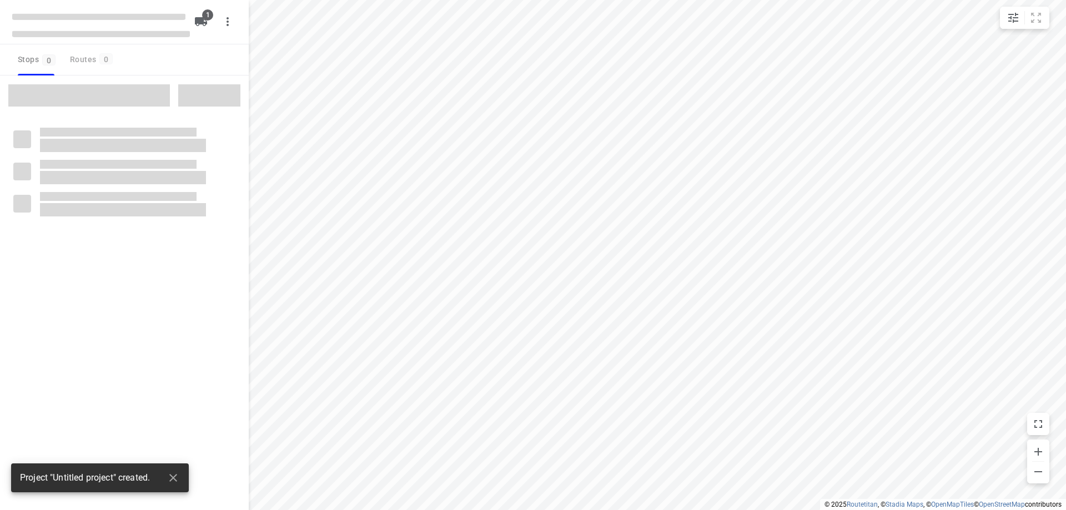
type input "distance"
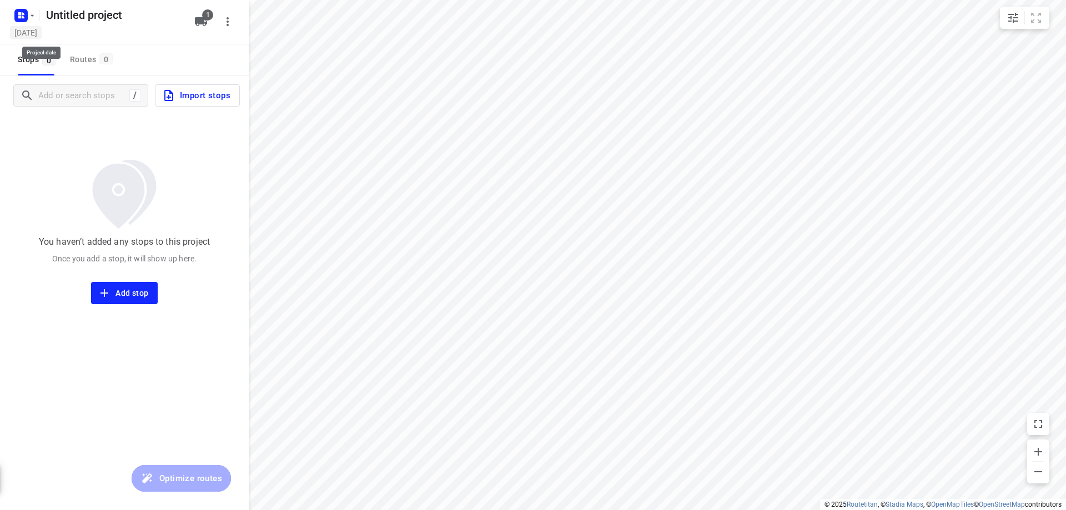
click at [42, 32] on h5 "[DATE]" at bounding box center [26, 32] width 32 height 13
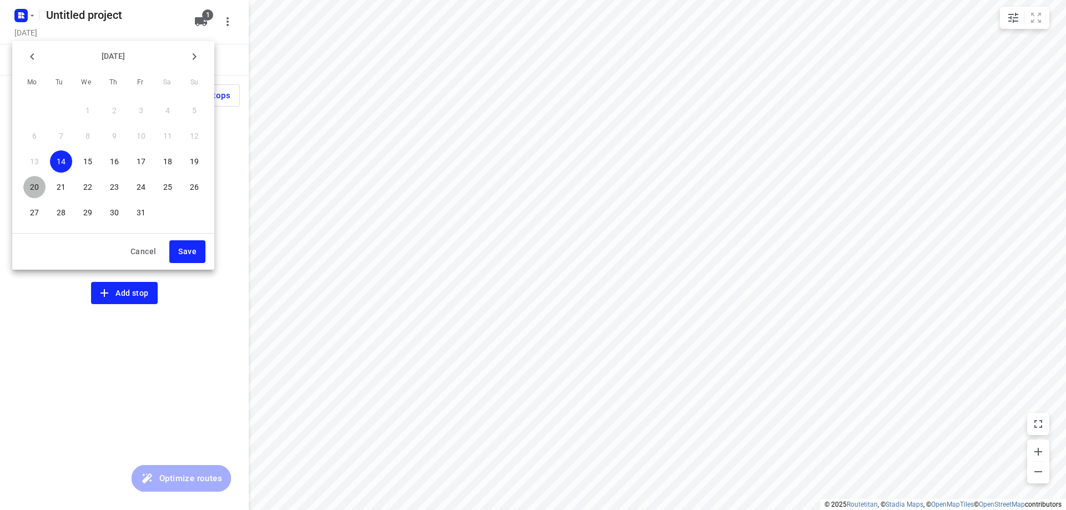
click at [37, 190] on p "20" at bounding box center [34, 187] width 9 height 11
click at [194, 249] on span "Save" at bounding box center [187, 252] width 18 height 14
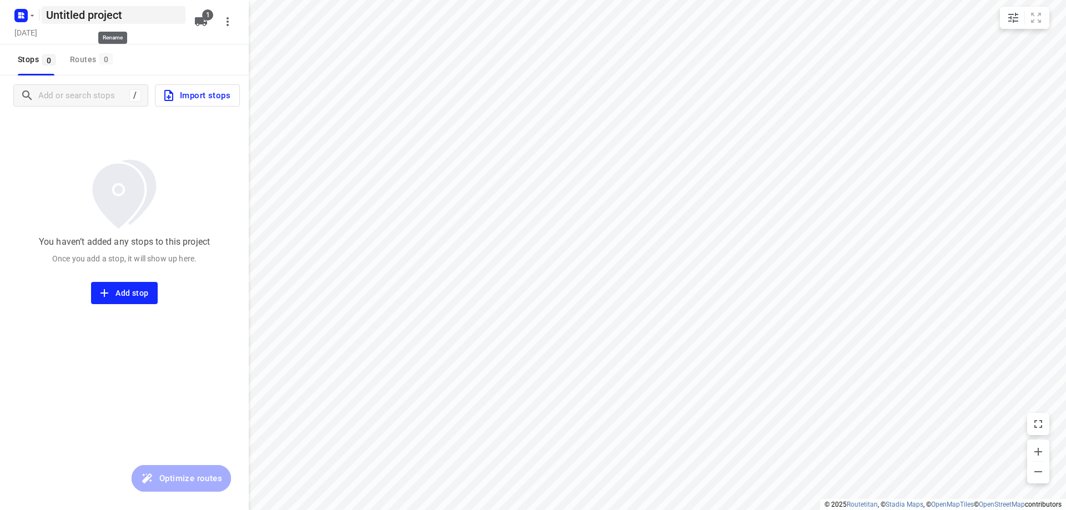
click at [91, 14] on h5 "Untitled project" at bounding box center [114, 15] width 144 height 18
click at [91, 14] on input "Untitled project" at bounding box center [114, 15] width 144 height 18
type input "m"
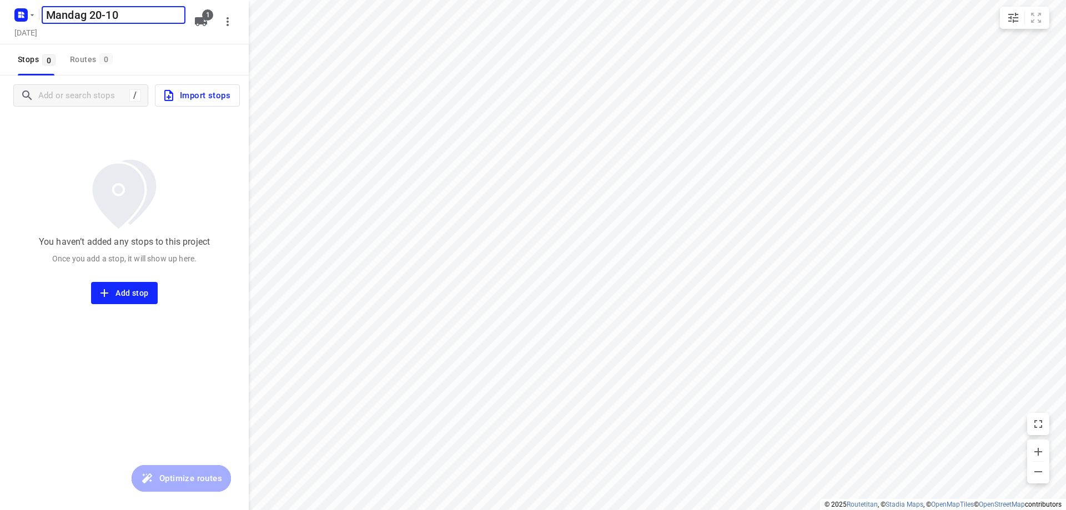
type input "Mandag 20-10"
click at [127, 155] on img at bounding box center [124, 194] width 90 height 82
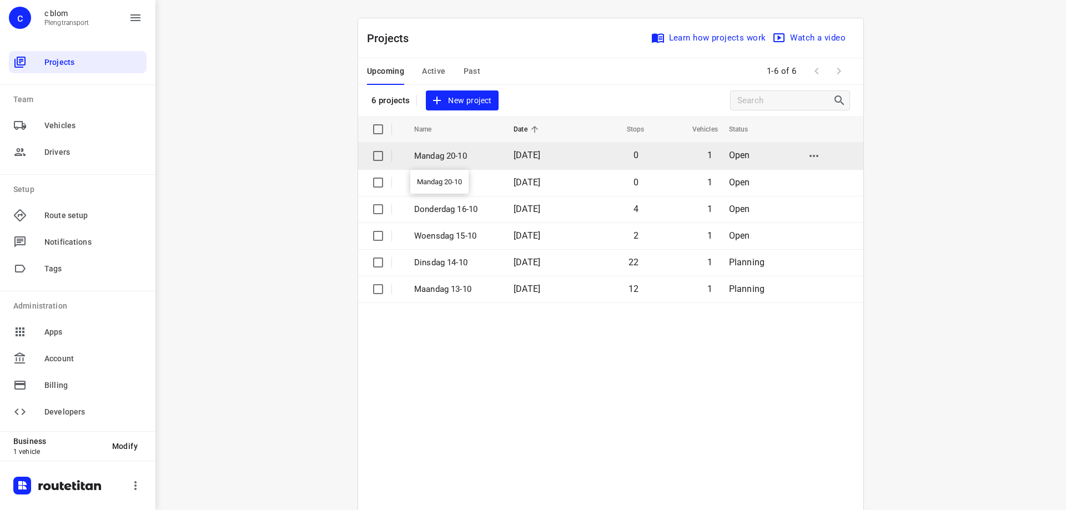
click at [422, 156] on p "Mandag 20-10" at bounding box center [455, 156] width 83 height 13
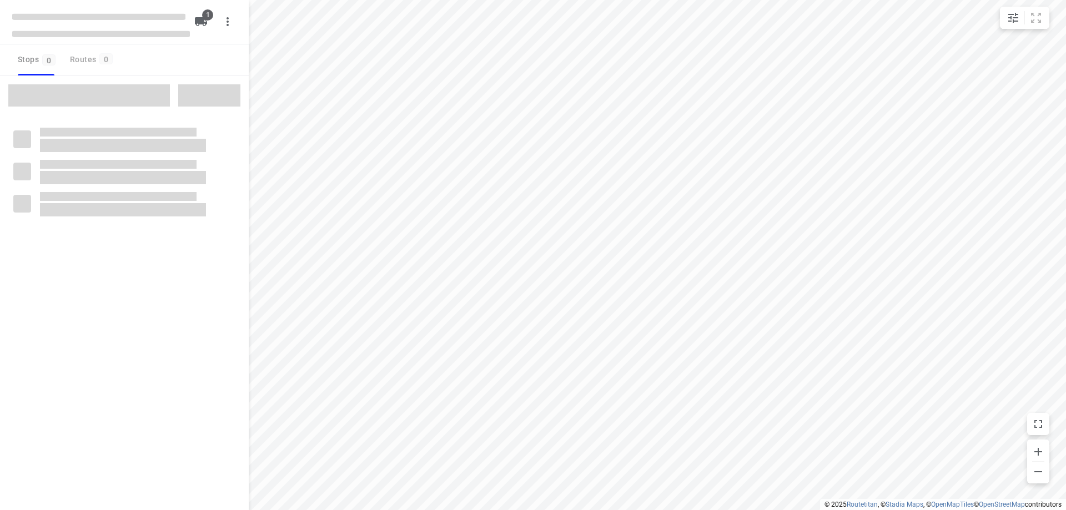
type input "distance"
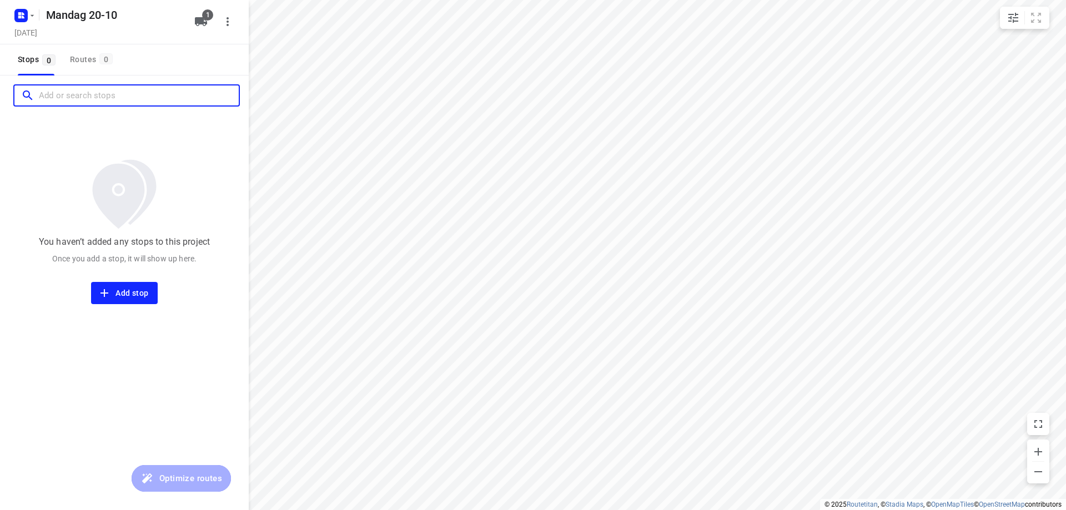
click at [41, 95] on input "Add or search stops" at bounding box center [139, 95] width 200 height 17
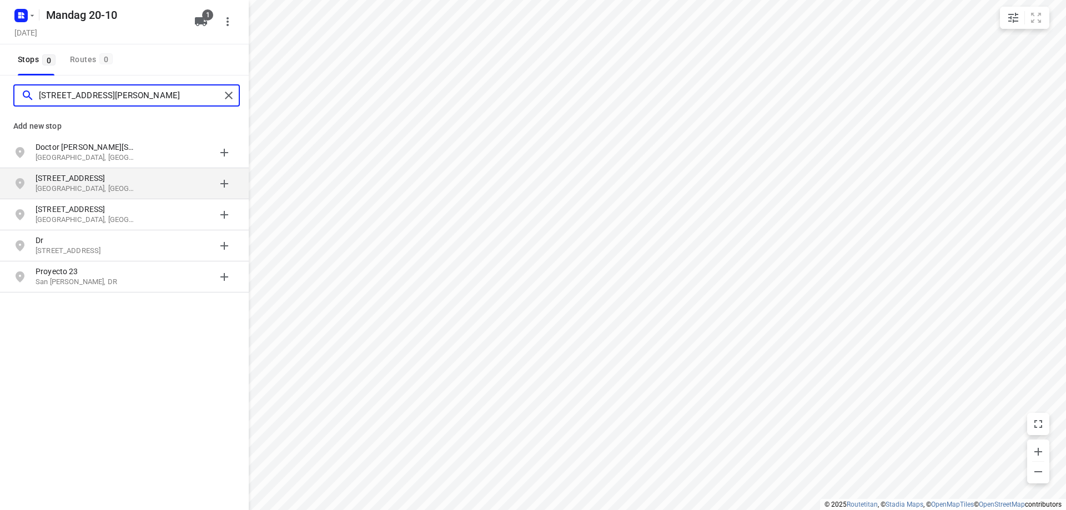
type input "[STREET_ADDRESS][PERSON_NAME]"
click at [59, 178] on p "[STREET_ADDRESS]" at bounding box center [87, 178] width 102 height 11
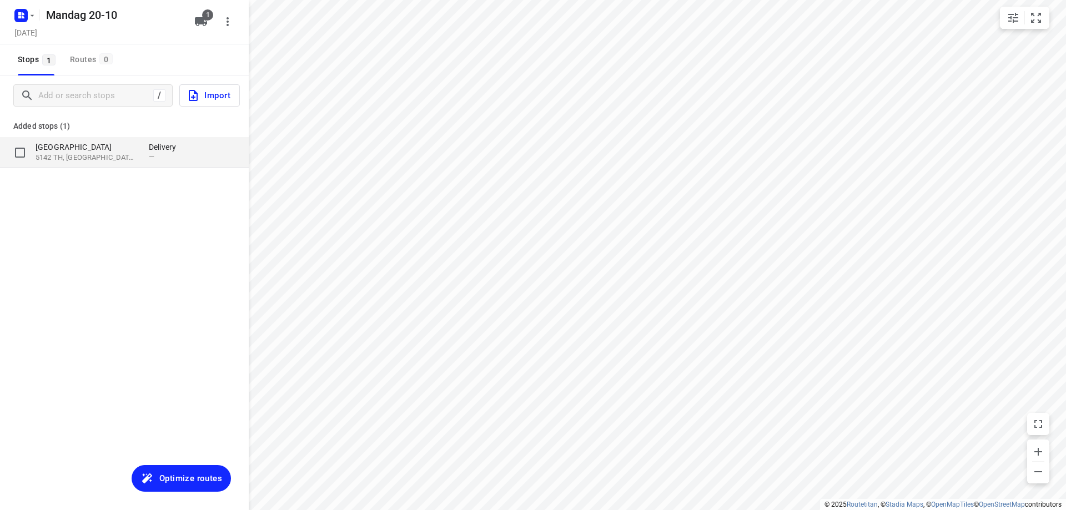
click at [79, 158] on p "5142 TH, [GEOGRAPHIC_DATA], [GEOGRAPHIC_DATA]" at bounding box center [87, 158] width 102 height 11
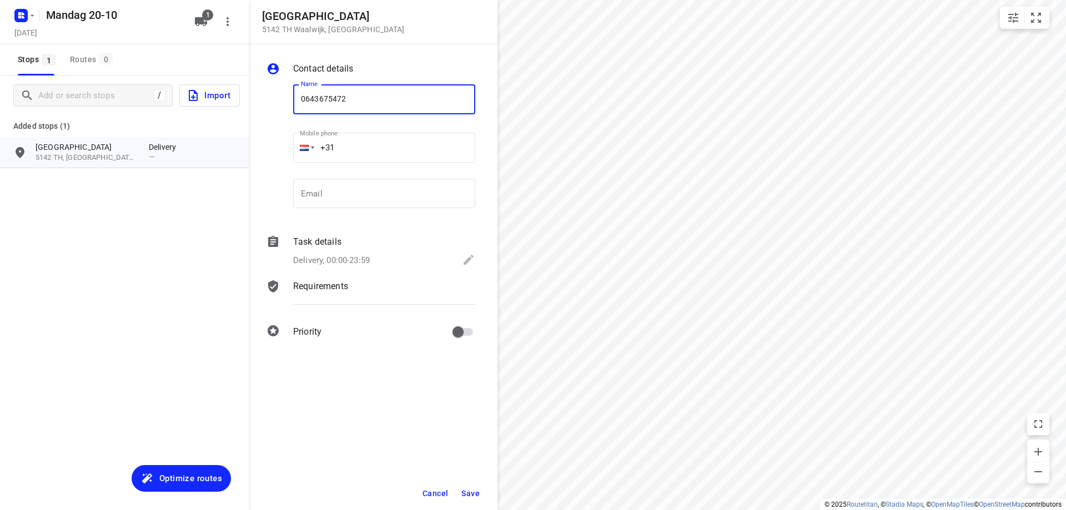
type input "0643675472"
click at [476, 496] on span "Save" at bounding box center [470, 493] width 18 height 9
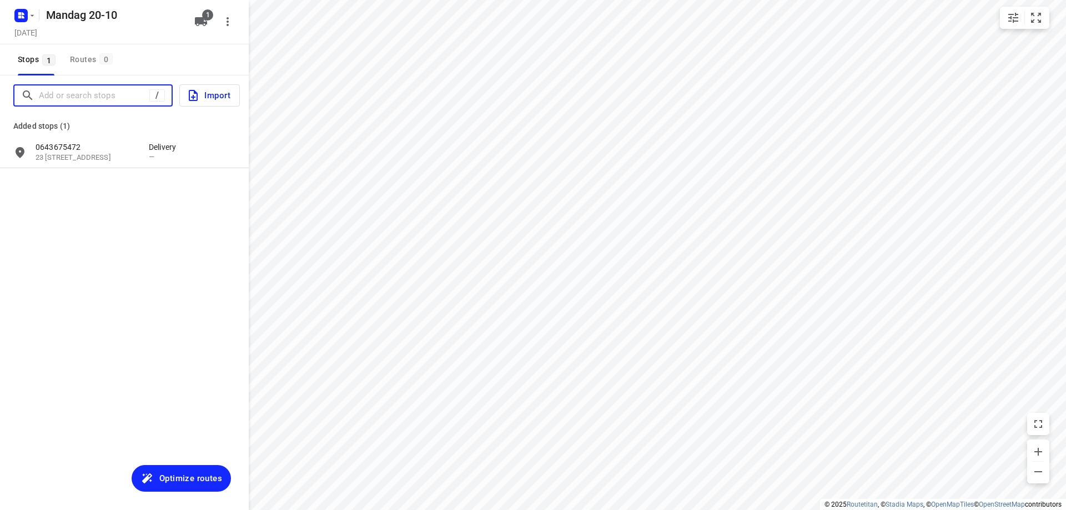
click at [46, 98] on input "Add or search stops" at bounding box center [94, 95] width 110 height 17
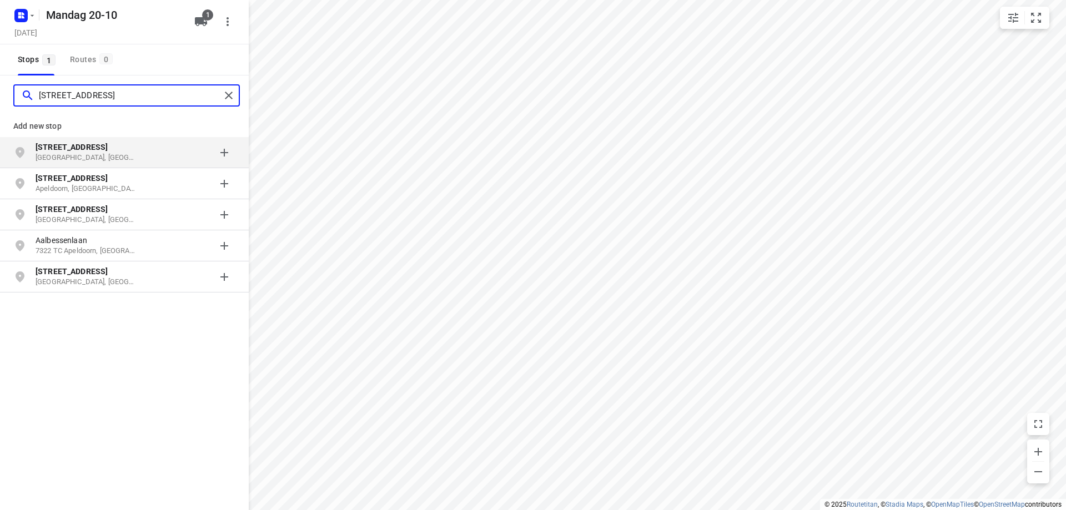
type input "[STREET_ADDRESS]"
click at [50, 153] on p "[GEOGRAPHIC_DATA], [GEOGRAPHIC_DATA]" at bounding box center [87, 158] width 102 height 11
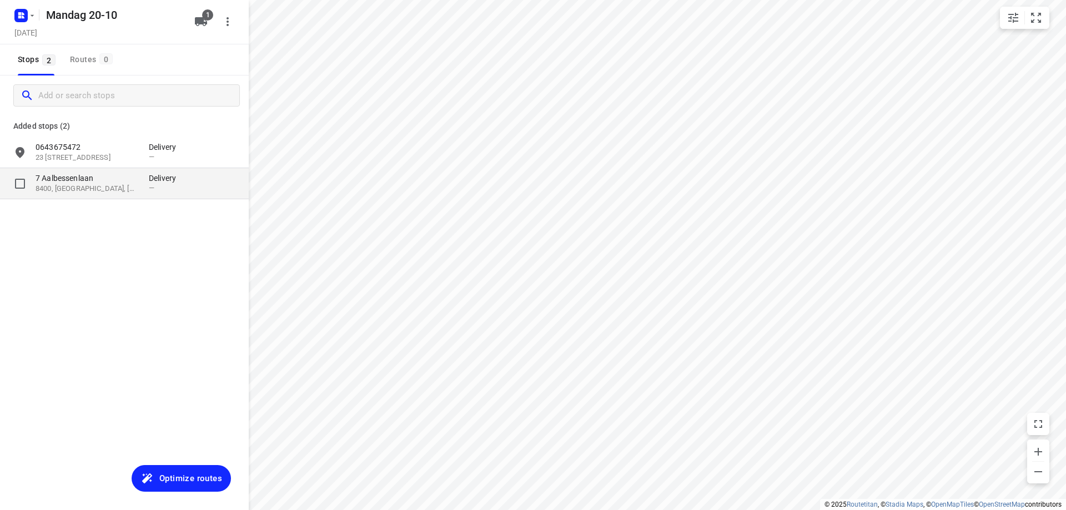
click at [104, 183] on p "7 Aalbessenlaan" at bounding box center [87, 178] width 102 height 11
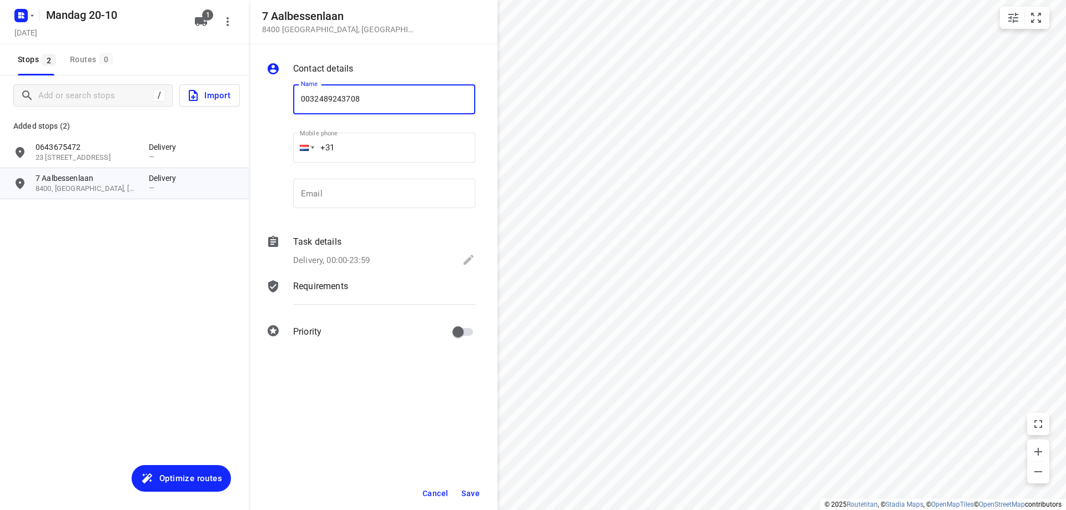
type input "0032489243708"
click at [466, 491] on span "Save" at bounding box center [470, 493] width 18 height 9
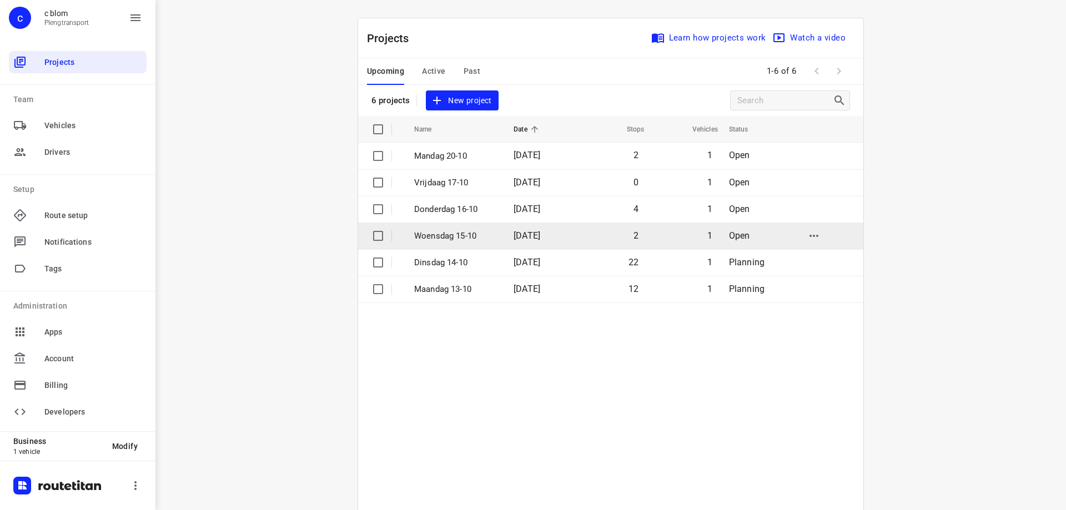
click at [552, 244] on td "[DATE]" at bounding box center [540, 236] width 71 height 27
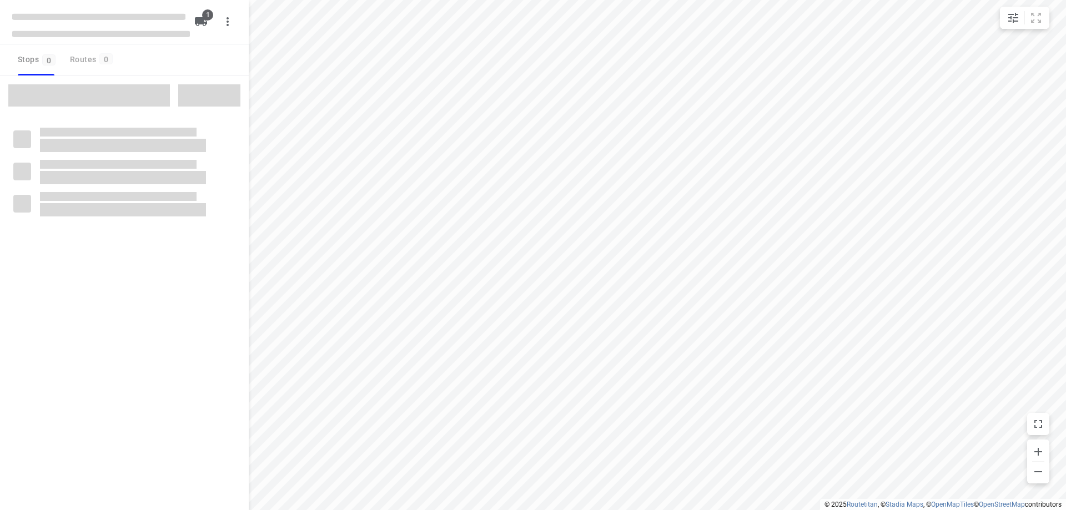
type input "distance"
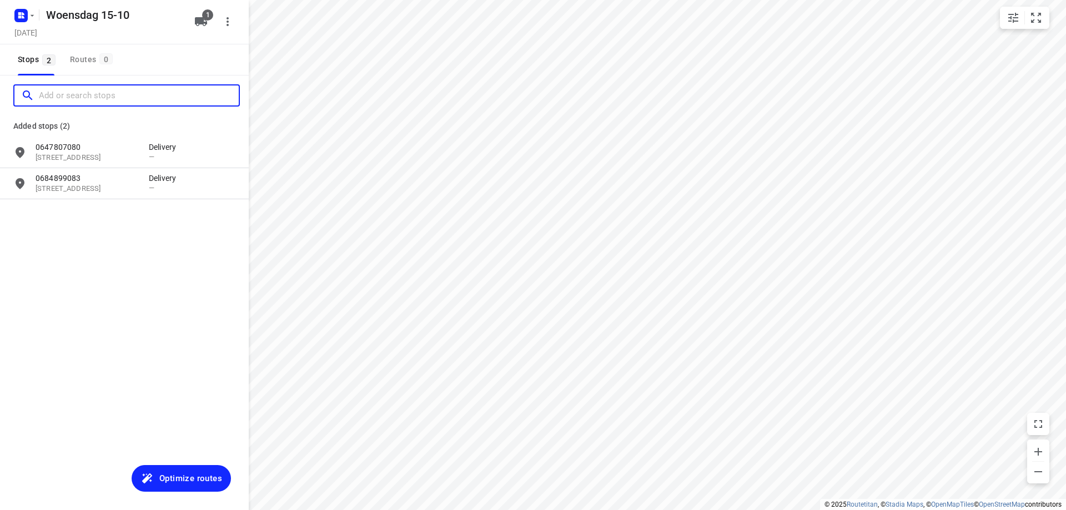
click at [87, 88] on input "Add or search stops" at bounding box center [139, 95] width 200 height 17
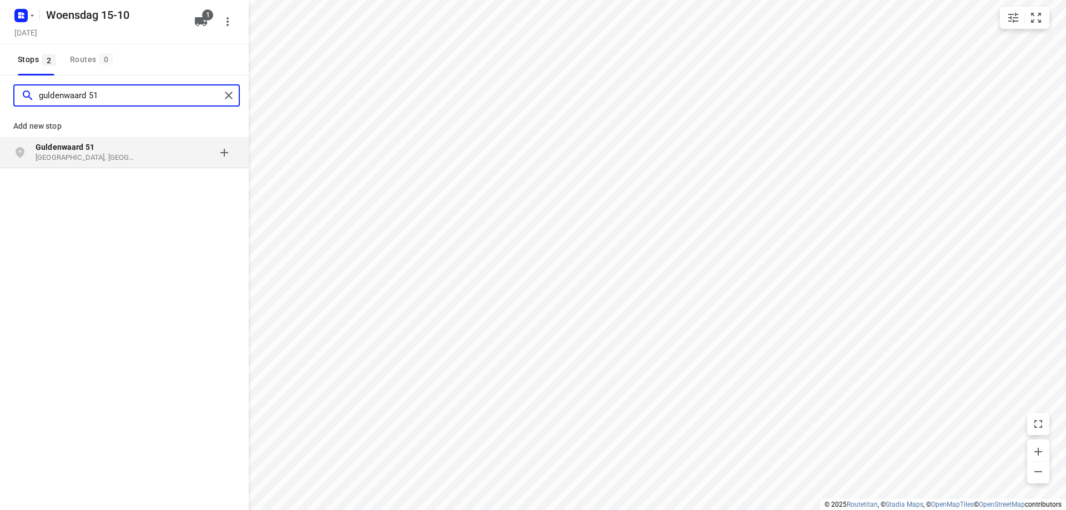
type input "guldenwaard 51"
click at [174, 154] on div "grid" at bounding box center [192, 153] width 87 height 22
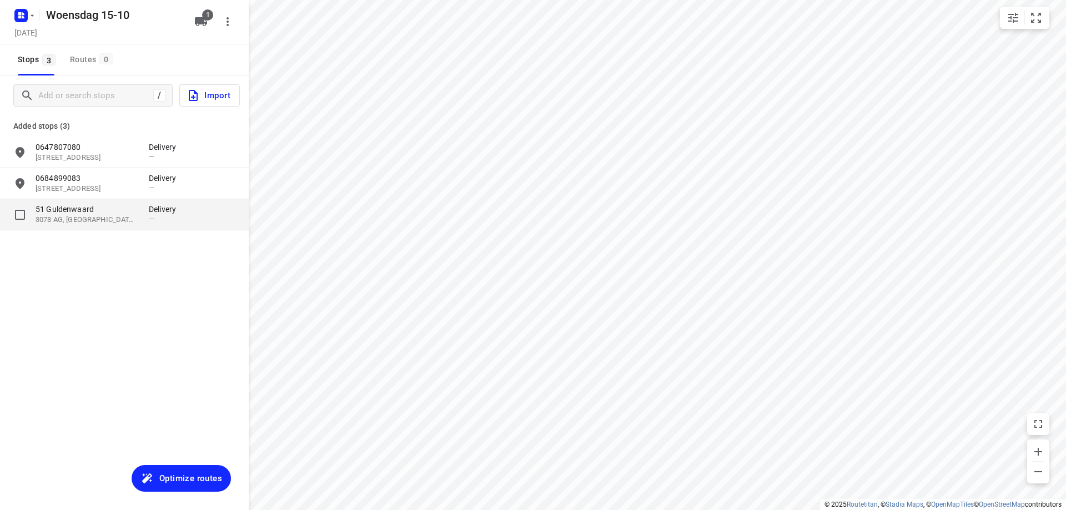
click at [134, 227] on div "[STREET_ADDRESS] Delivery —" at bounding box center [124, 214] width 249 height 31
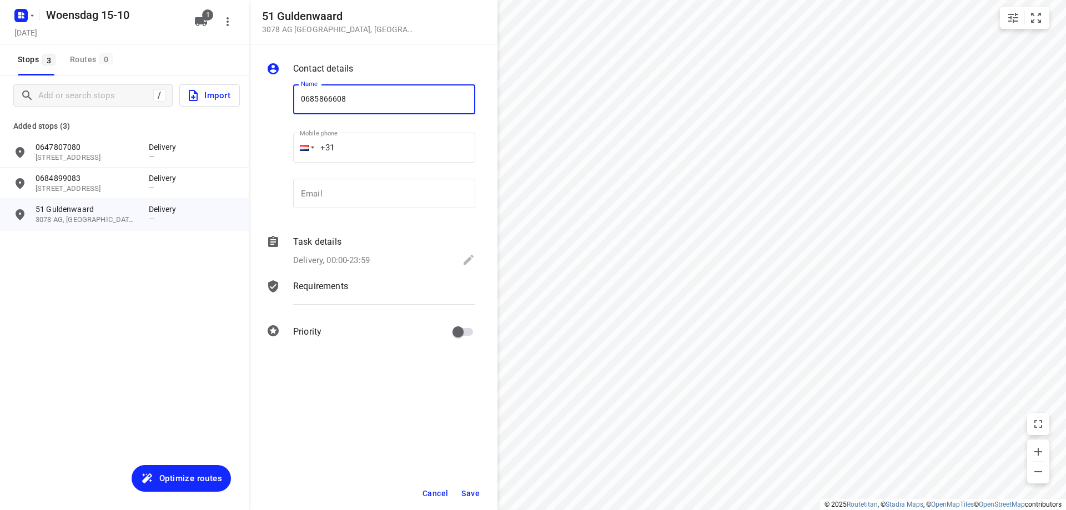
type input "0685866608"
click at [479, 499] on button "Save" at bounding box center [470, 494] width 27 height 20
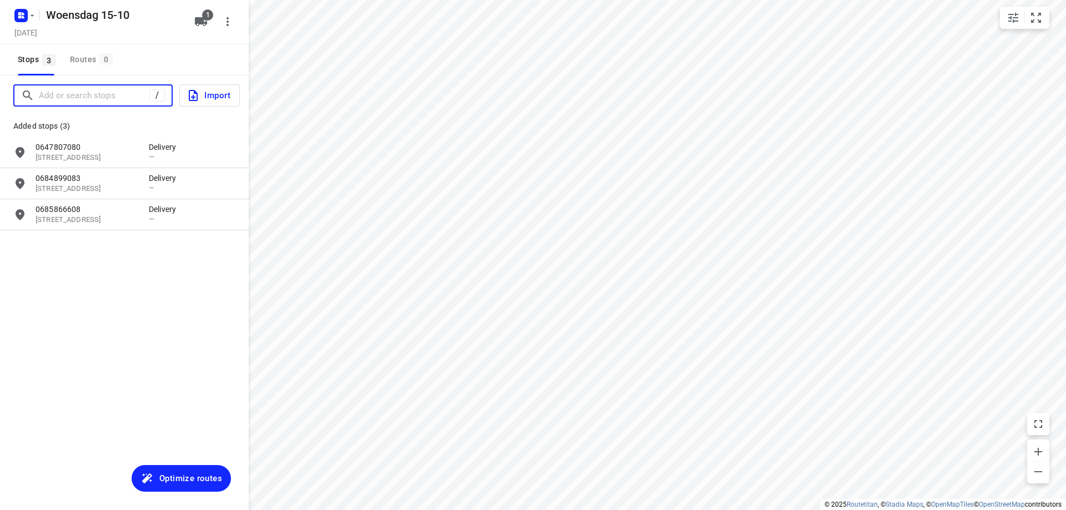
click at [57, 95] on input "Add or search stops" at bounding box center [94, 95] width 110 height 17
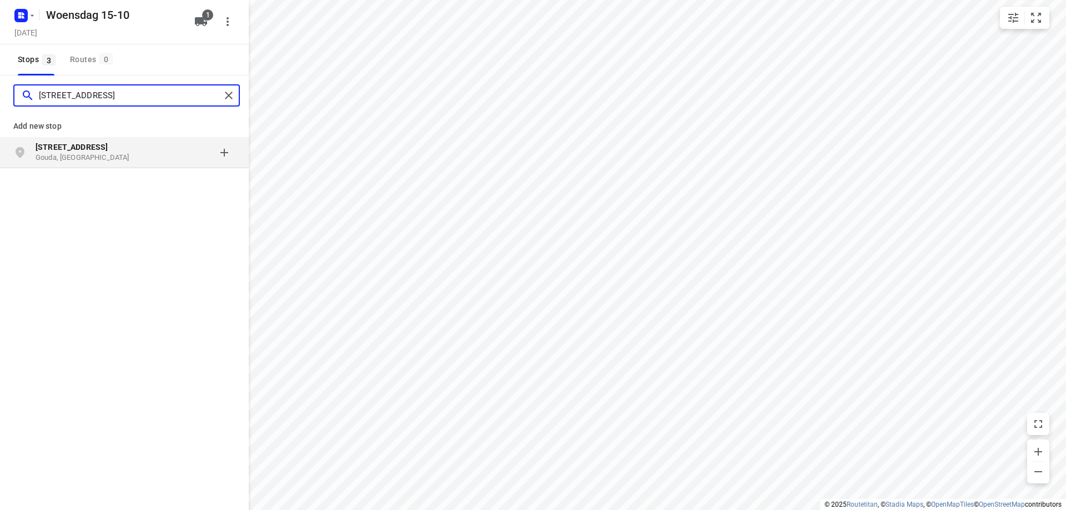
type input "[STREET_ADDRESS]"
click at [85, 158] on p "Gouda, [GEOGRAPHIC_DATA]" at bounding box center [87, 158] width 102 height 11
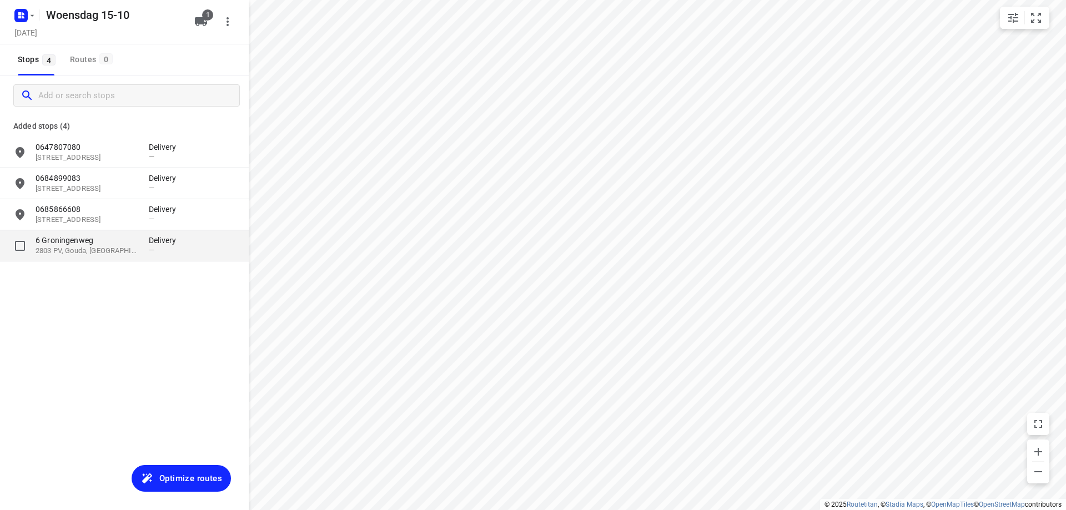
click at [78, 240] on p "6 Groningenweg" at bounding box center [87, 240] width 102 height 11
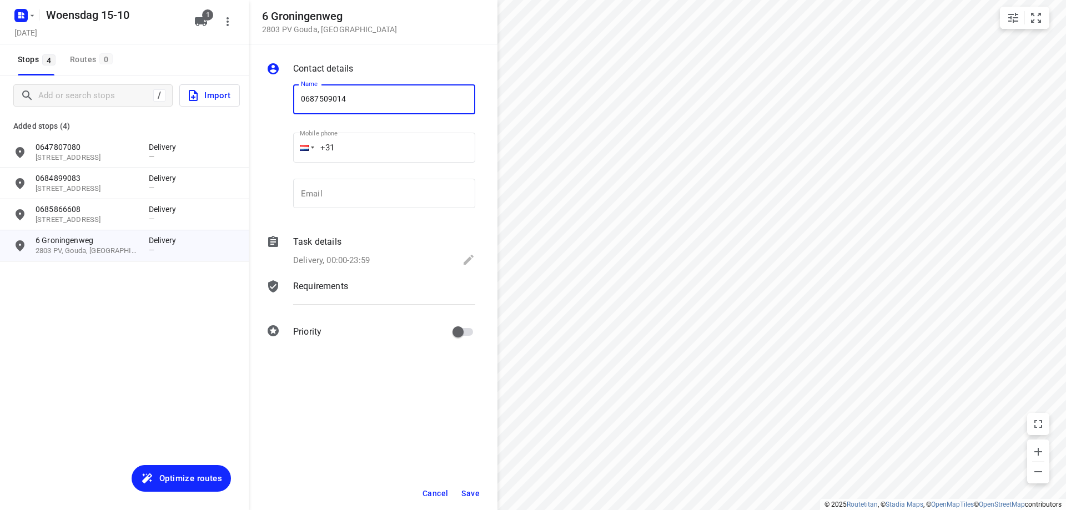
type input "0687509014"
click at [478, 490] on span "Save" at bounding box center [470, 493] width 18 height 9
